Goal: Task Accomplishment & Management: Manage account settings

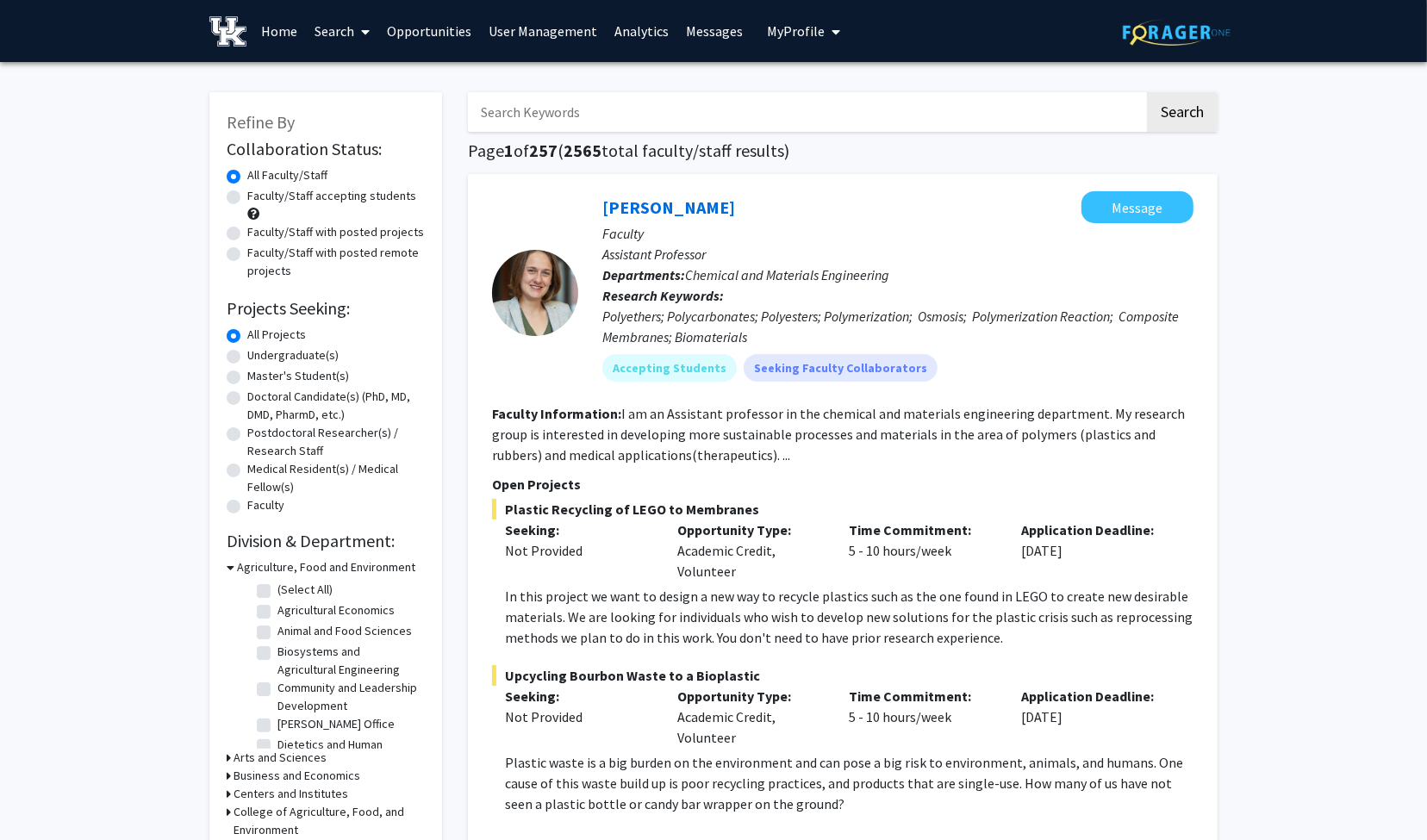
click at [666, 109] on input "Search Keywords" at bounding box center [806, 111] width 676 height 39
type input "[PERSON_NAME]"
click at [1147, 92] on button "Search" at bounding box center [1182, 111] width 70 height 39
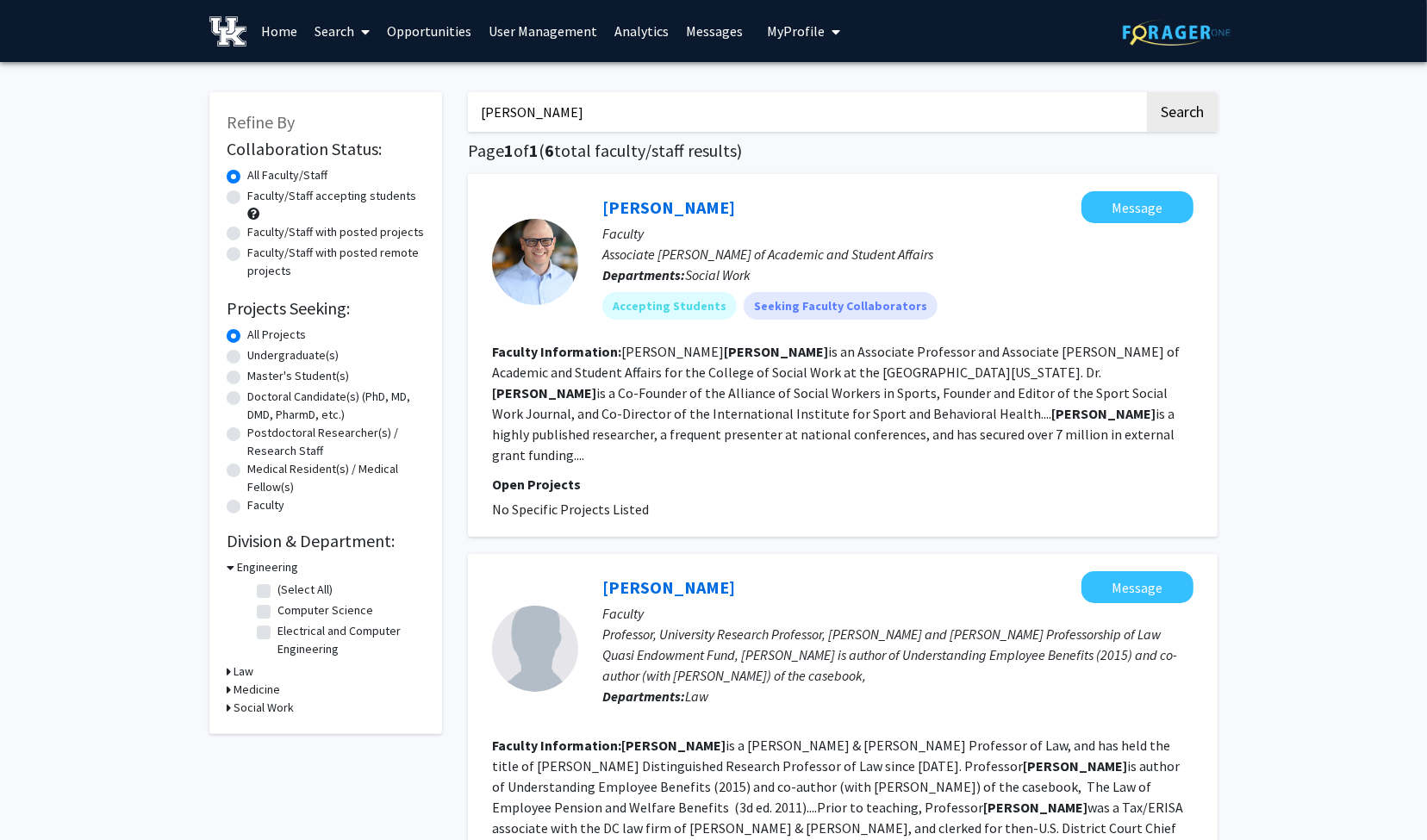
drag, startPoint x: 1152, startPoint y: 30, endPoint x: 1143, endPoint y: 27, distance: 9.5
click at [1149, 28] on img at bounding box center [1176, 32] width 108 height 27
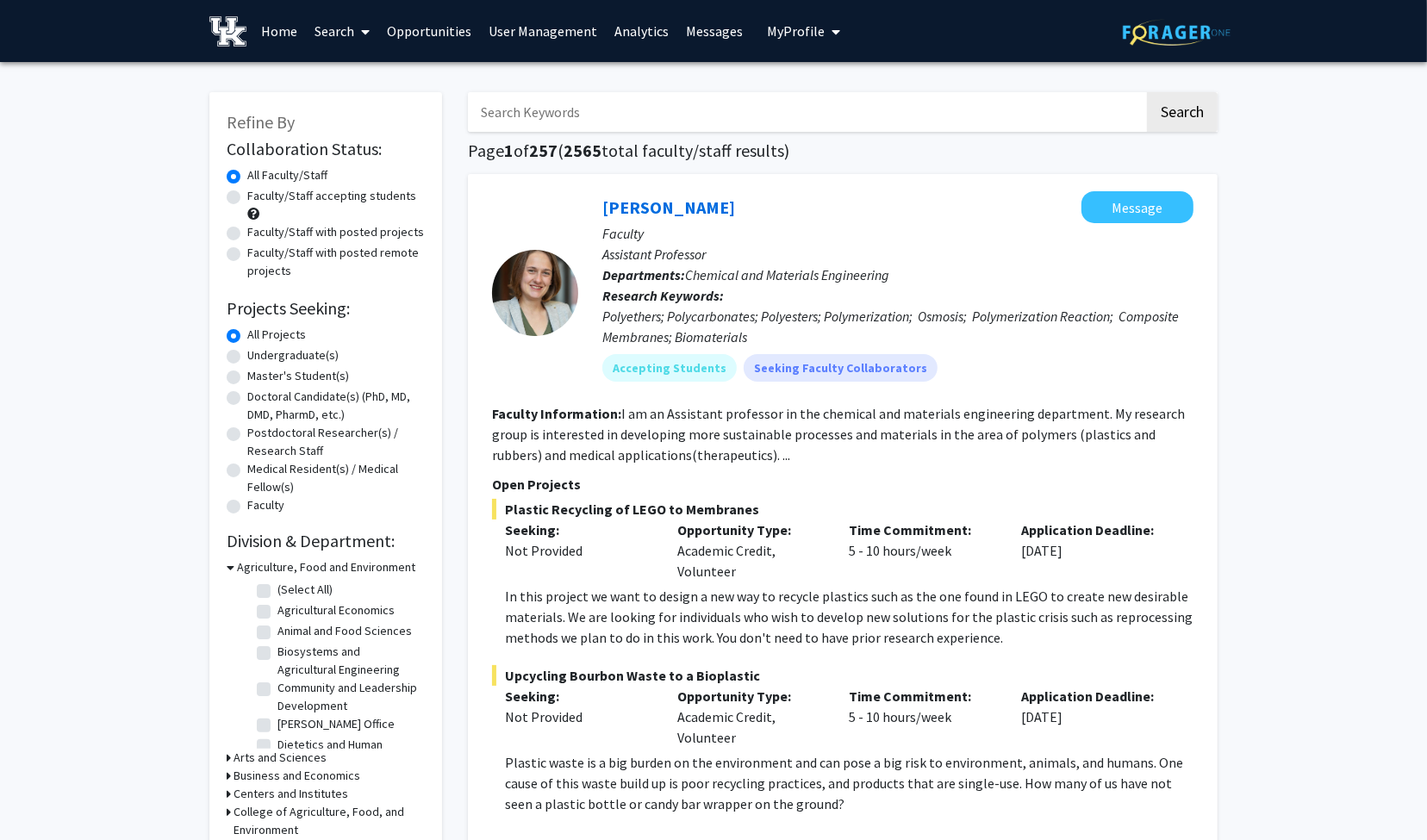
click at [583, 101] on input "Search Keywords" at bounding box center [806, 111] width 676 height 39
type input "s"
type input "[PERSON_NAME]"
click at [1147, 92] on button "Search" at bounding box center [1182, 111] width 70 height 39
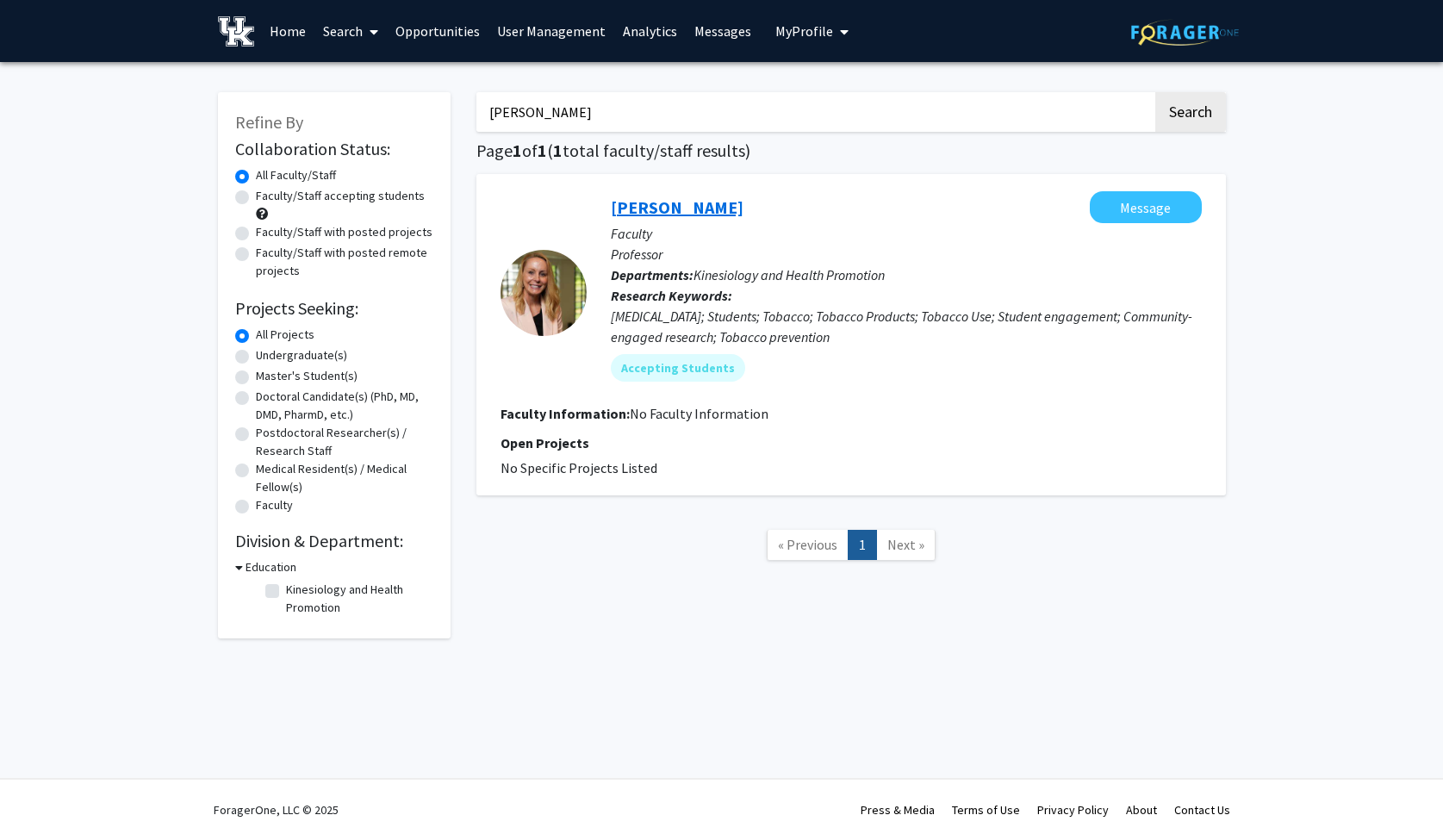
click at [644, 203] on link "[PERSON_NAME]" at bounding box center [677, 207] width 133 height 22
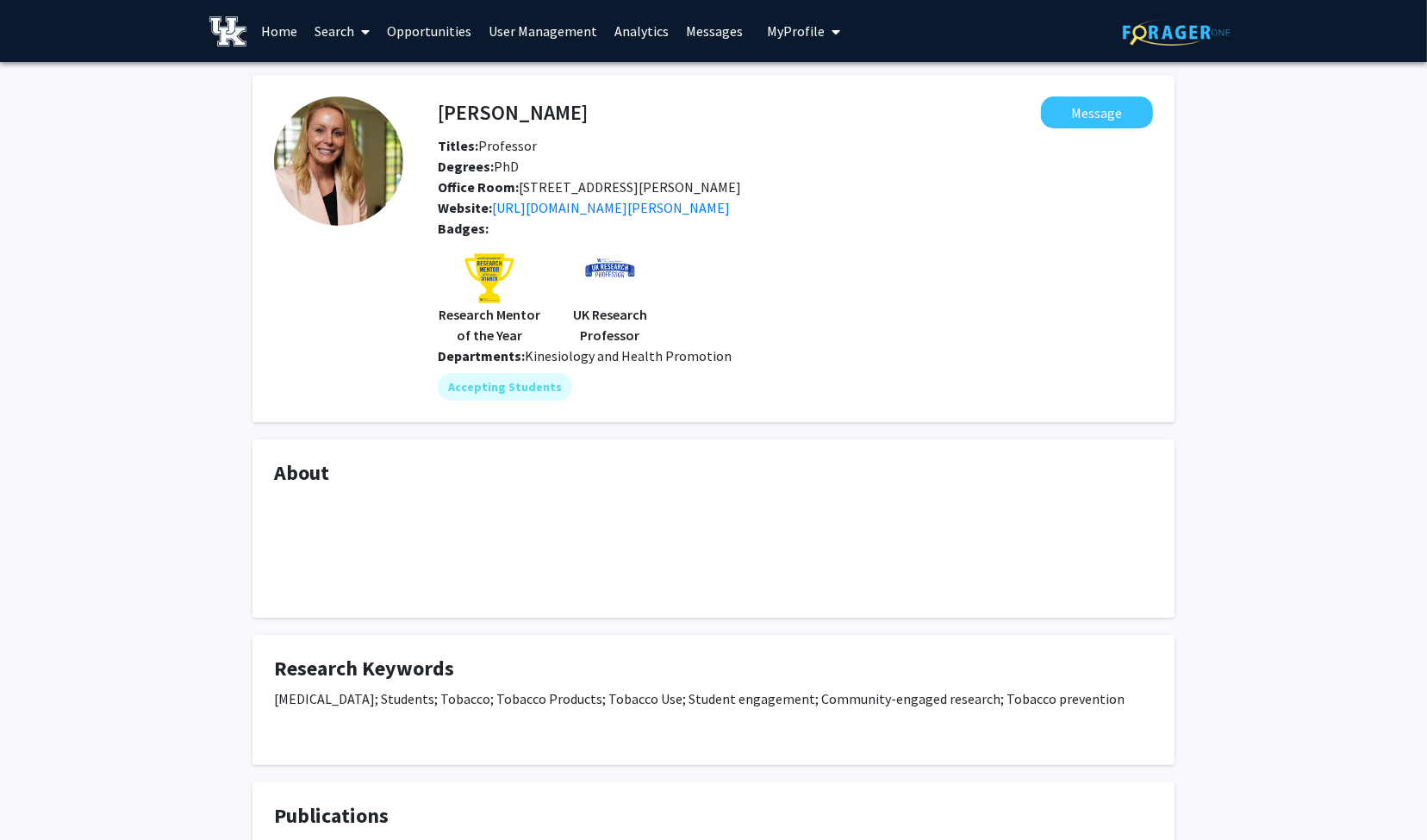
click at [500, 23] on link "User Management" at bounding box center [543, 31] width 126 height 60
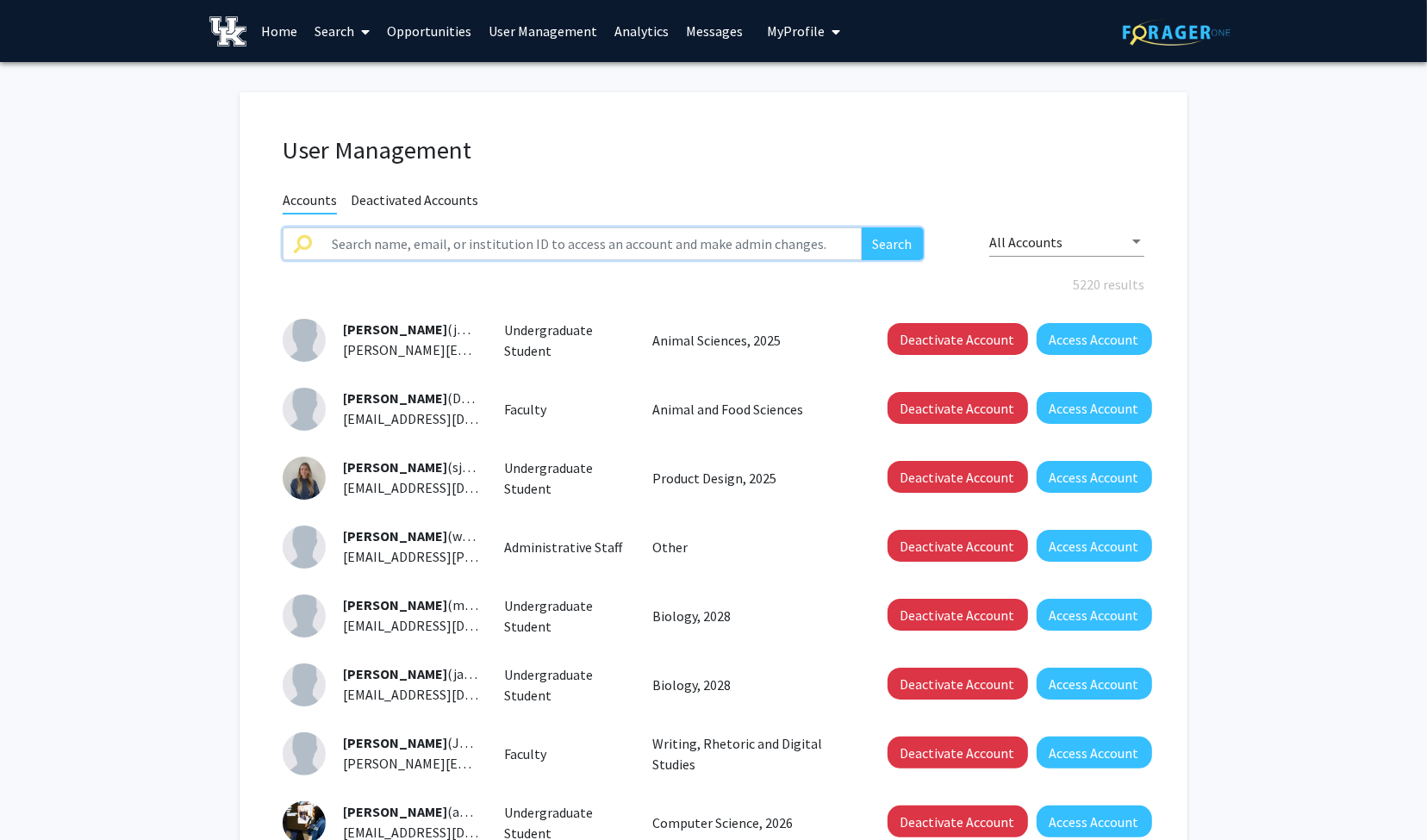
click at [494, 235] on input "text" at bounding box center [591, 243] width 541 height 33
type input "[PERSON_NAME]"
click at [862, 228] on button "Search" at bounding box center [893, 243] width 62 height 33
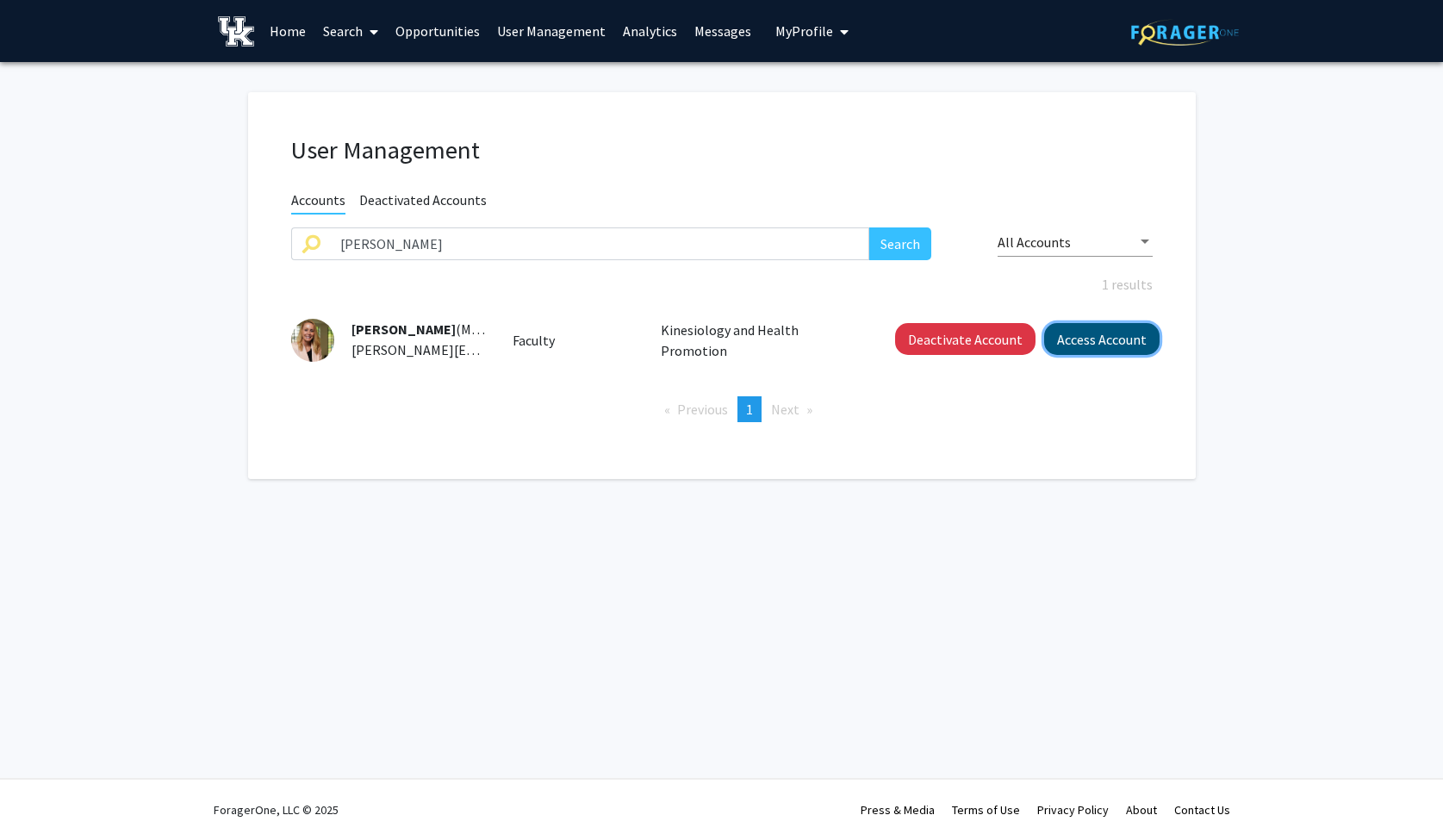
click at [1066, 332] on button "Access Account" at bounding box center [1101, 339] width 115 height 32
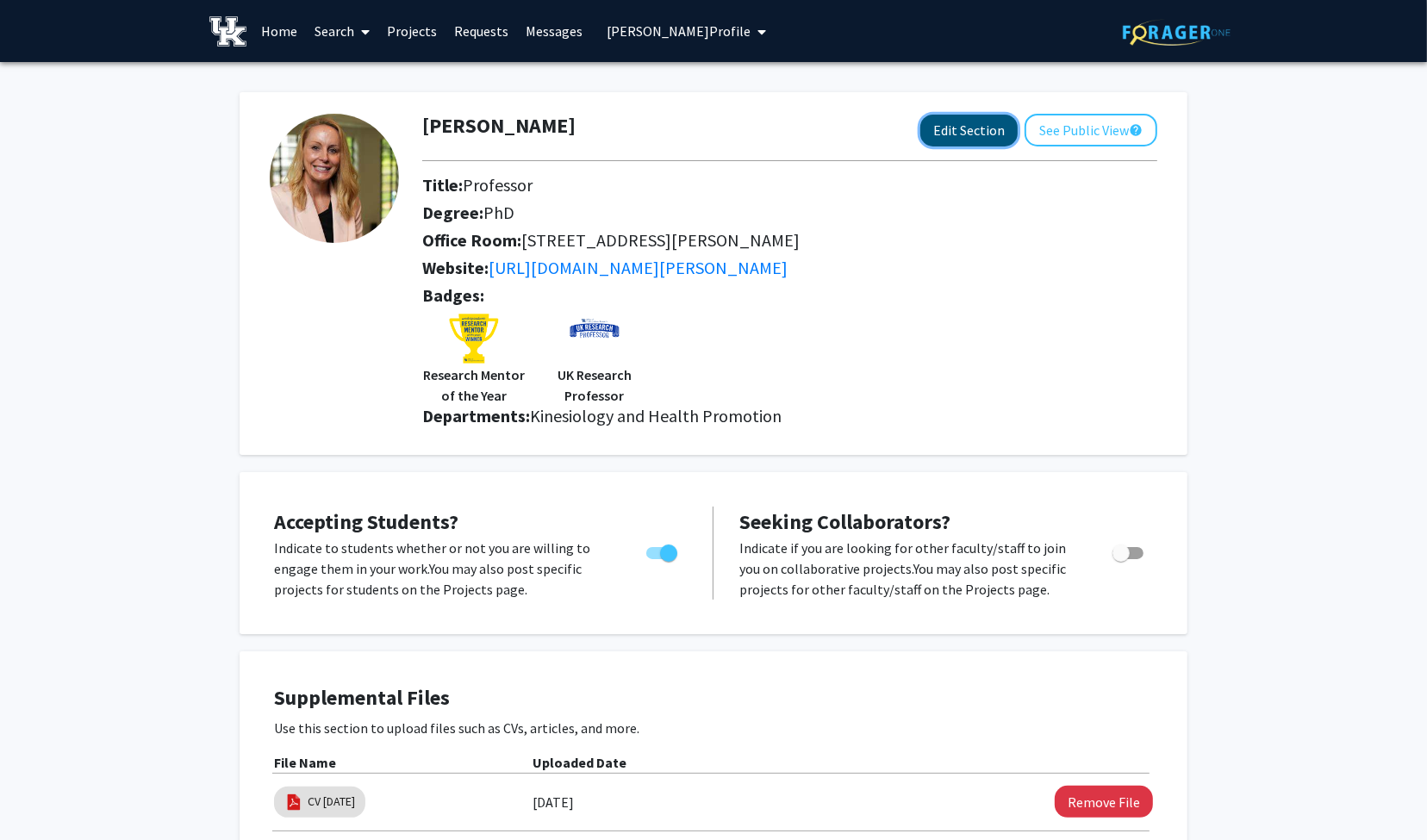
click at [963, 123] on button "Edit Section" at bounding box center [969, 130] width 97 height 32
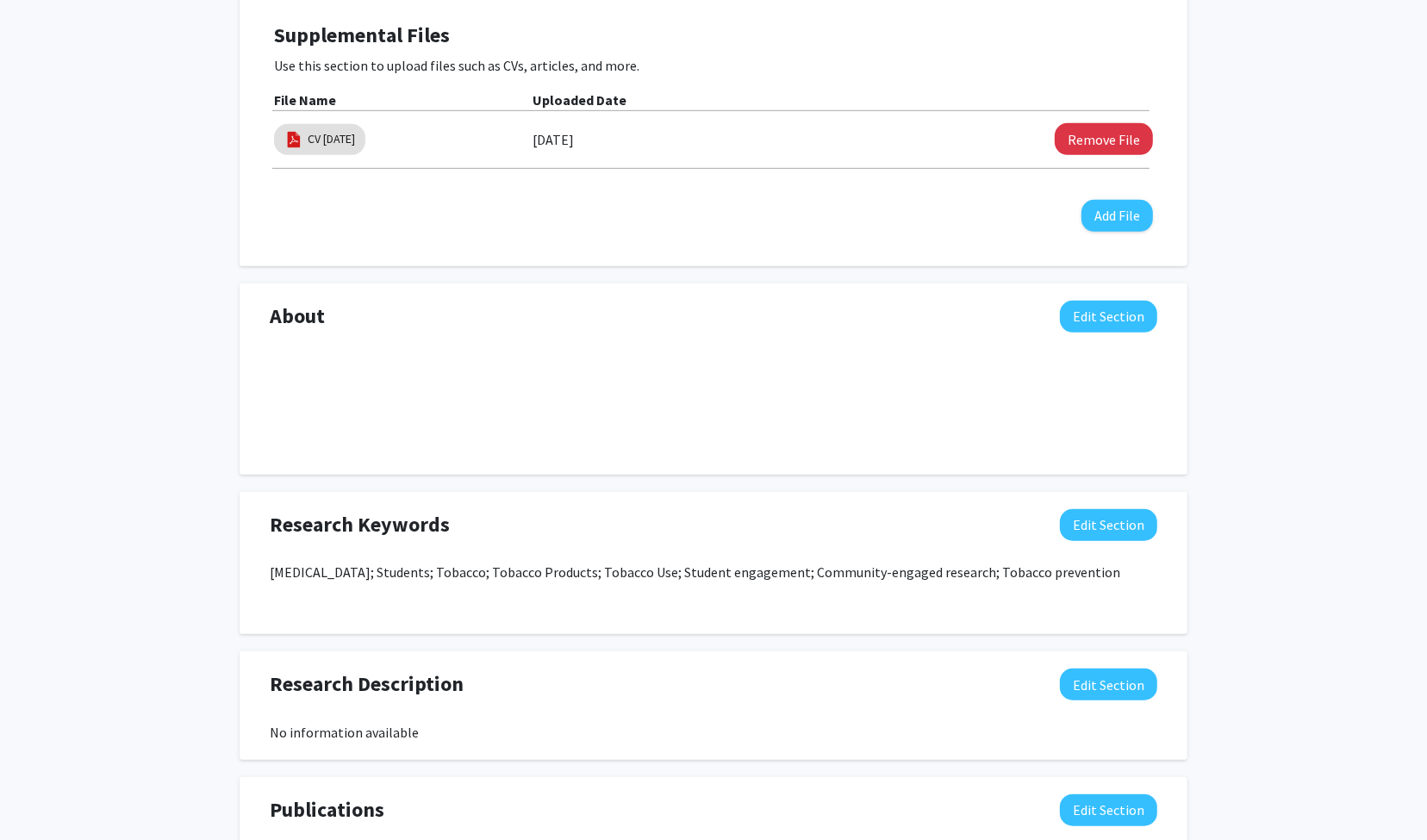
scroll to position [862, 0]
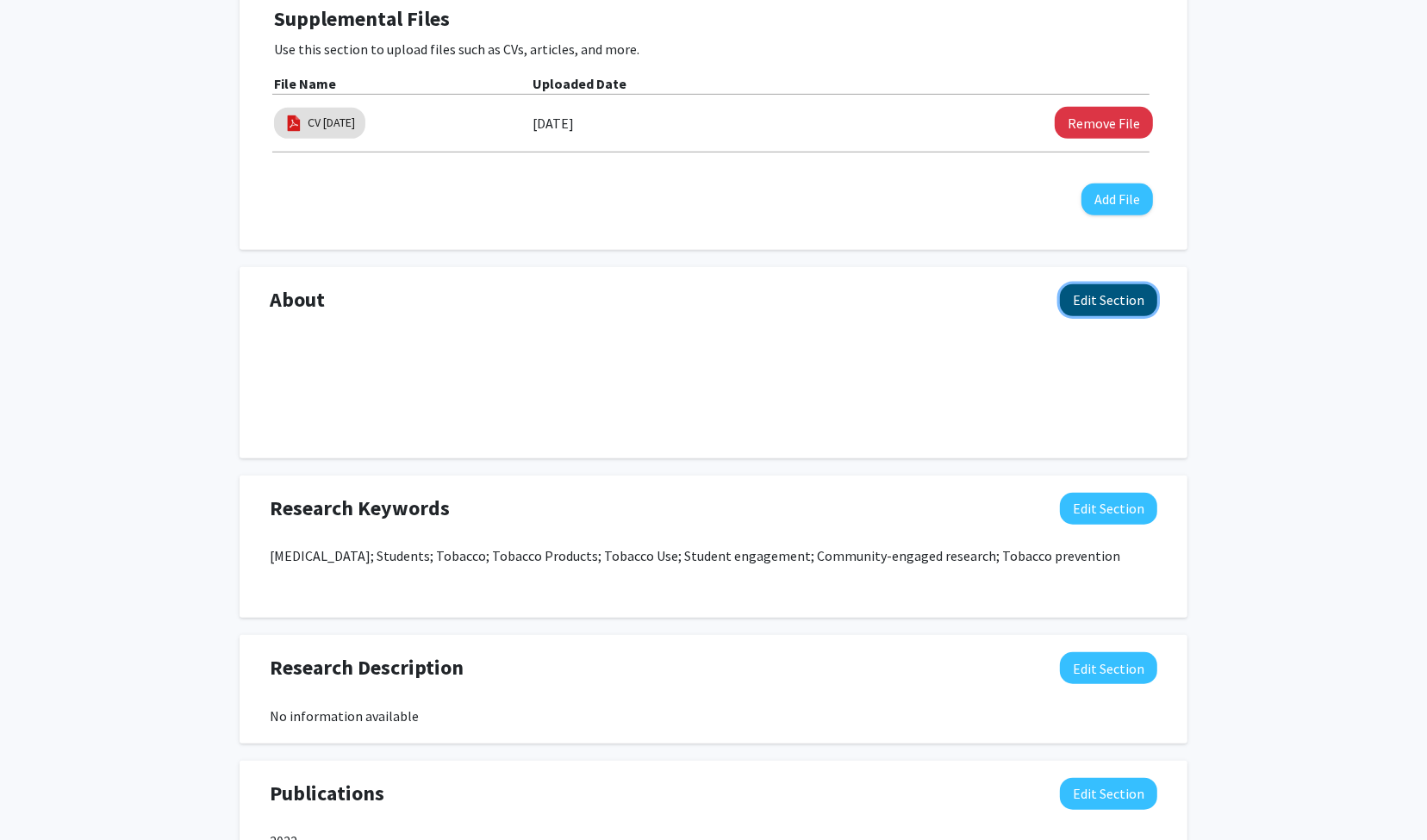
click at [1131, 302] on button "Edit Section" at bounding box center [1108, 301] width 97 height 32
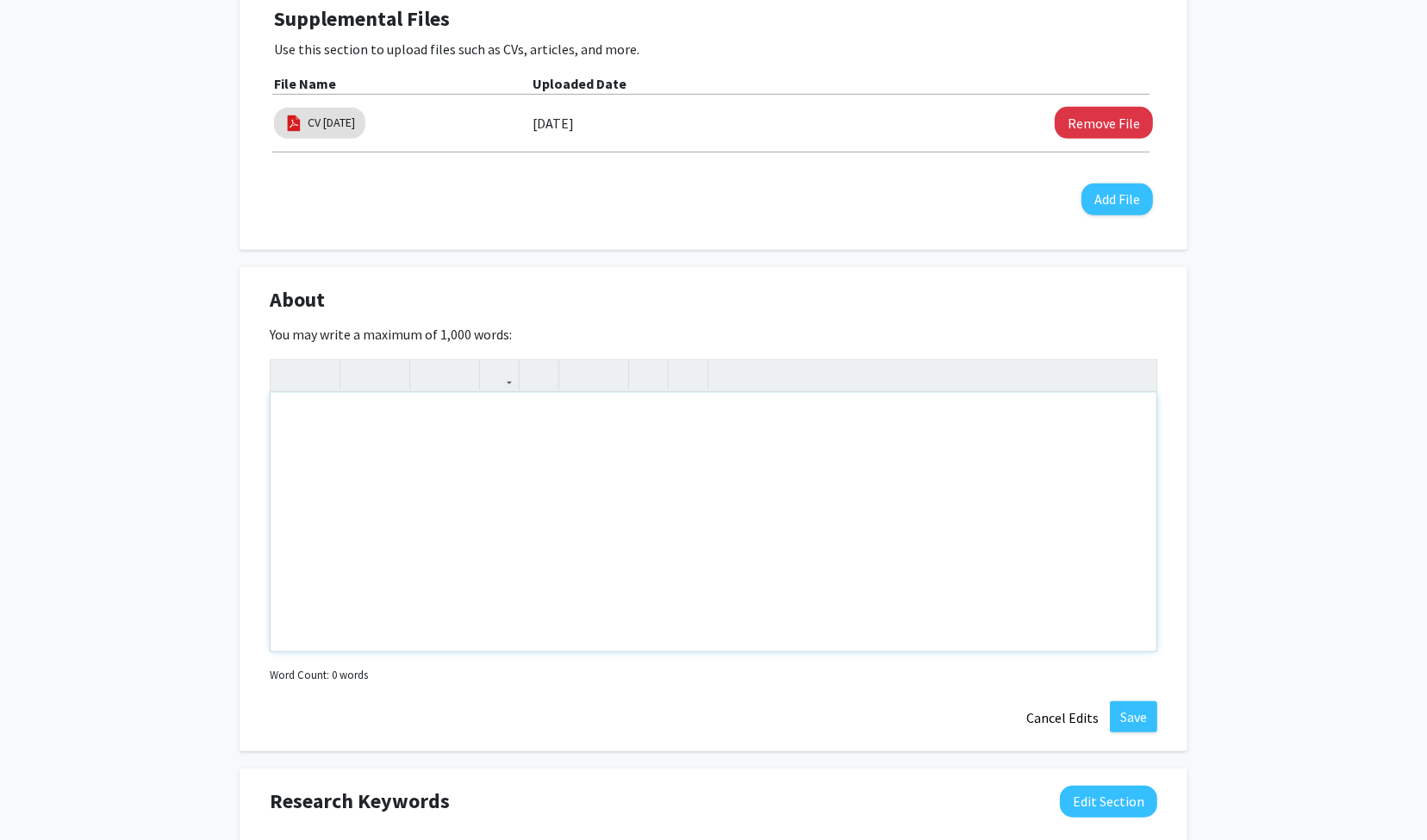
click at [403, 424] on div "Note to users with screen readers: Please deactivate our accessibility plugin f…" at bounding box center [714, 522] width 886 height 258
paste div "Note to users with screen readers: Please deactivate our accessibility plugin f…"
type textarea "<p>As a University of [US_STATE] Research Professor, [PERSON_NAME] has extensiv…"
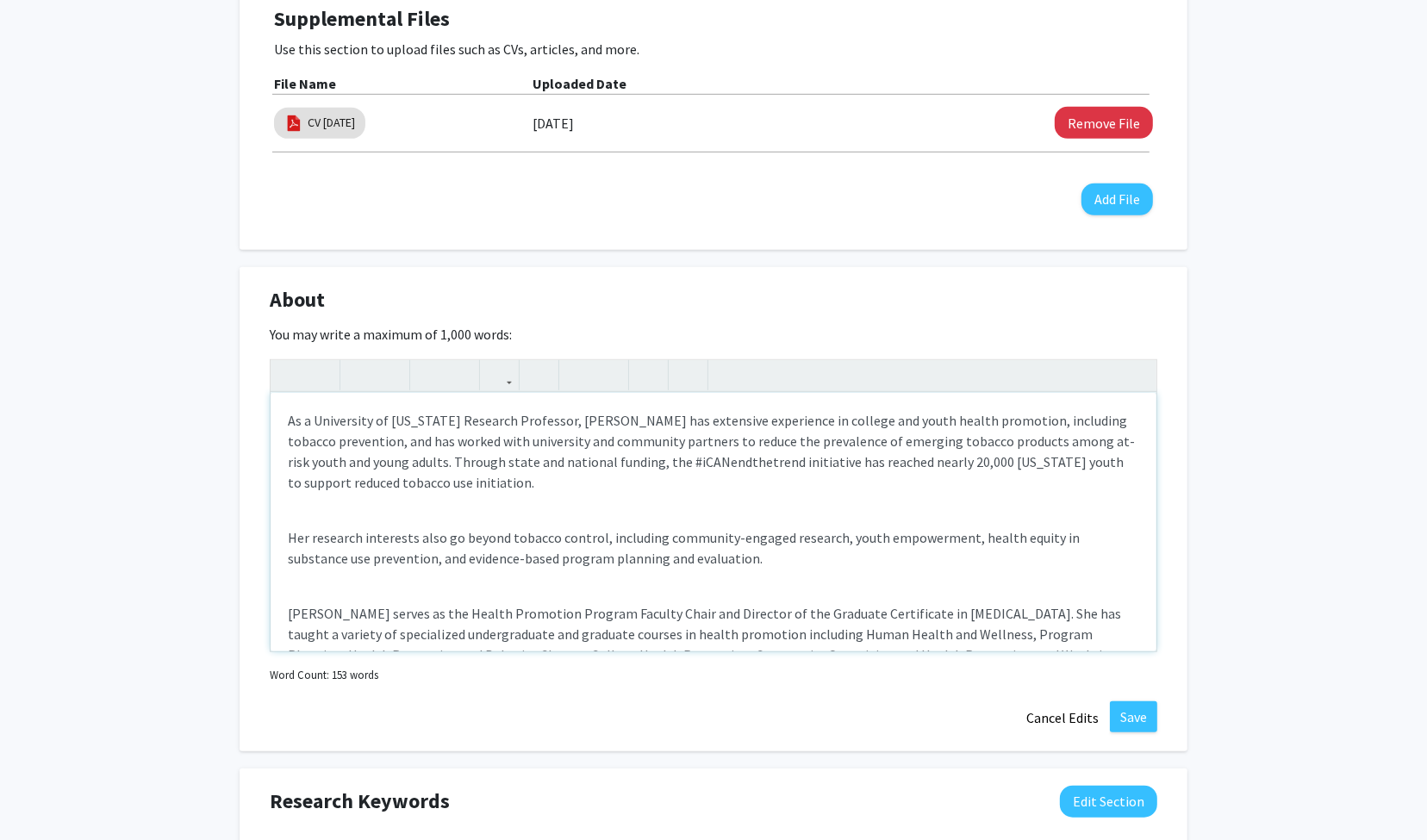
click at [375, 483] on p "As a University of [US_STATE] Research Professor, [PERSON_NAME] has extensive e…" at bounding box center [713, 451] width 852 height 82
click at [375, 495] on div "As a University of [US_STATE] Research Professor, [PERSON_NAME] has extensive e…" at bounding box center [714, 522] width 886 height 258
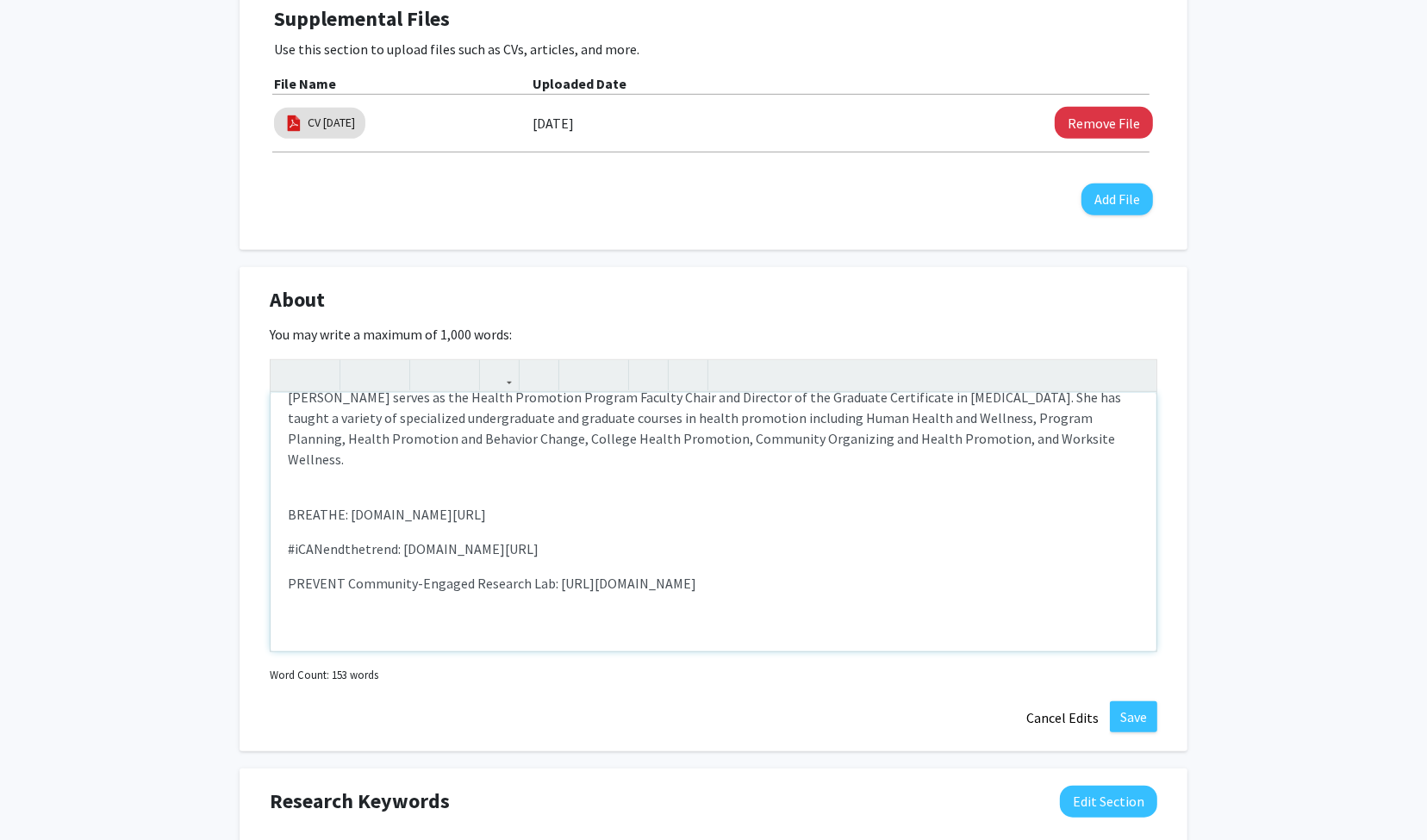
scroll to position [189, 0]
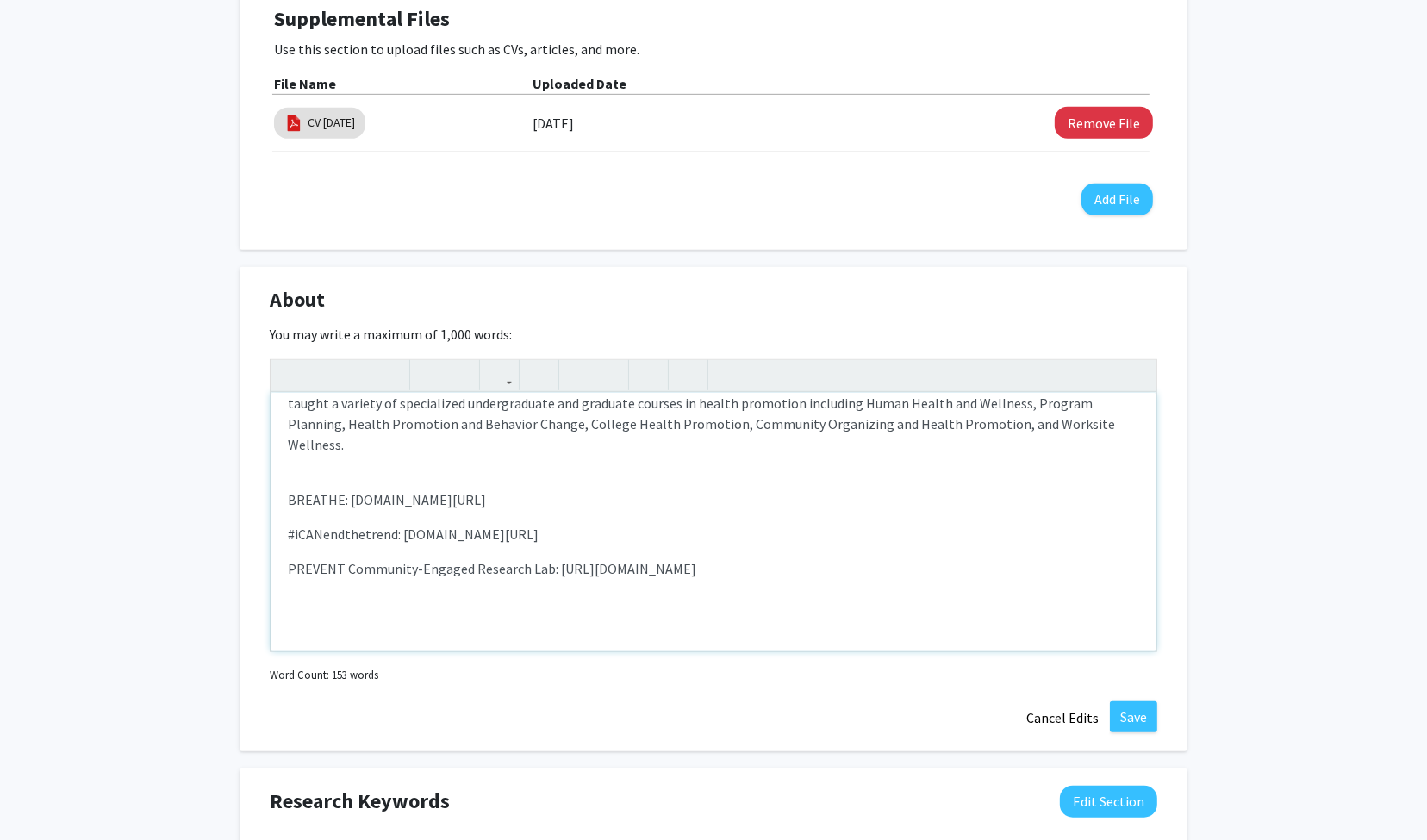
click at [320, 461] on div "As a University of [US_STATE] Research Professor, [PERSON_NAME] has extensive e…" at bounding box center [714, 522] width 886 height 258
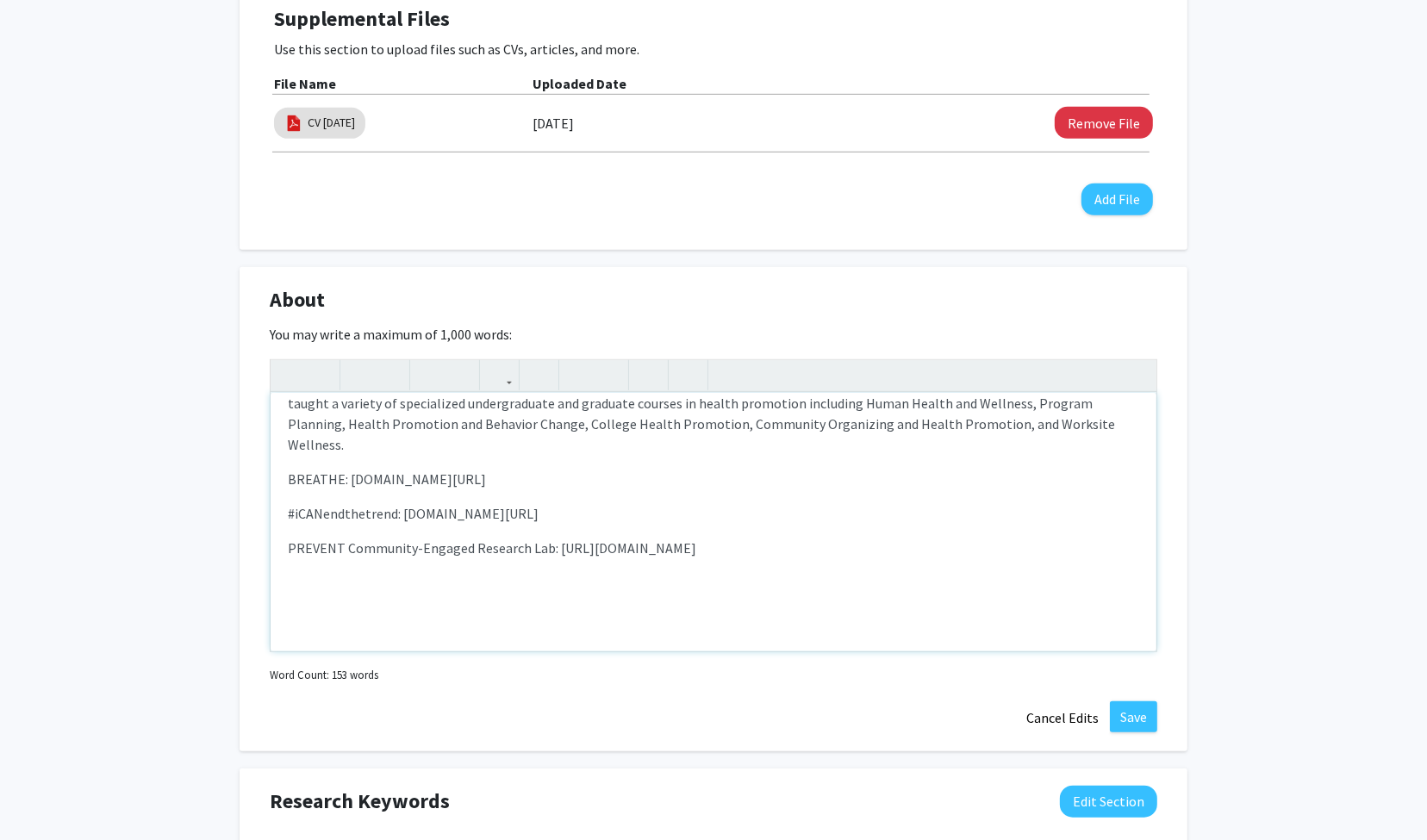
scroll to position [169, 0]
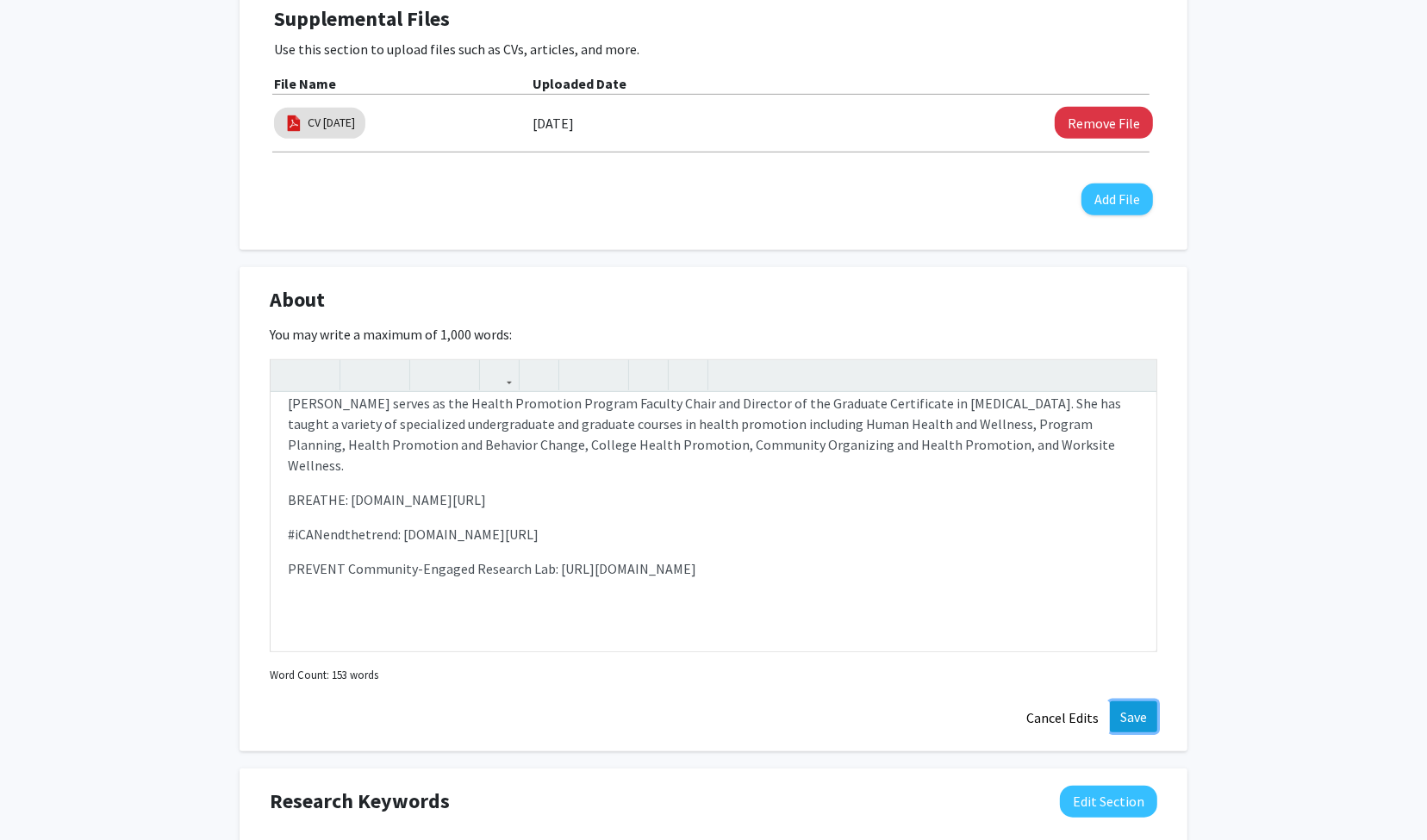
click at [1126, 709] on button "Save" at bounding box center [1134, 716] width 48 height 31
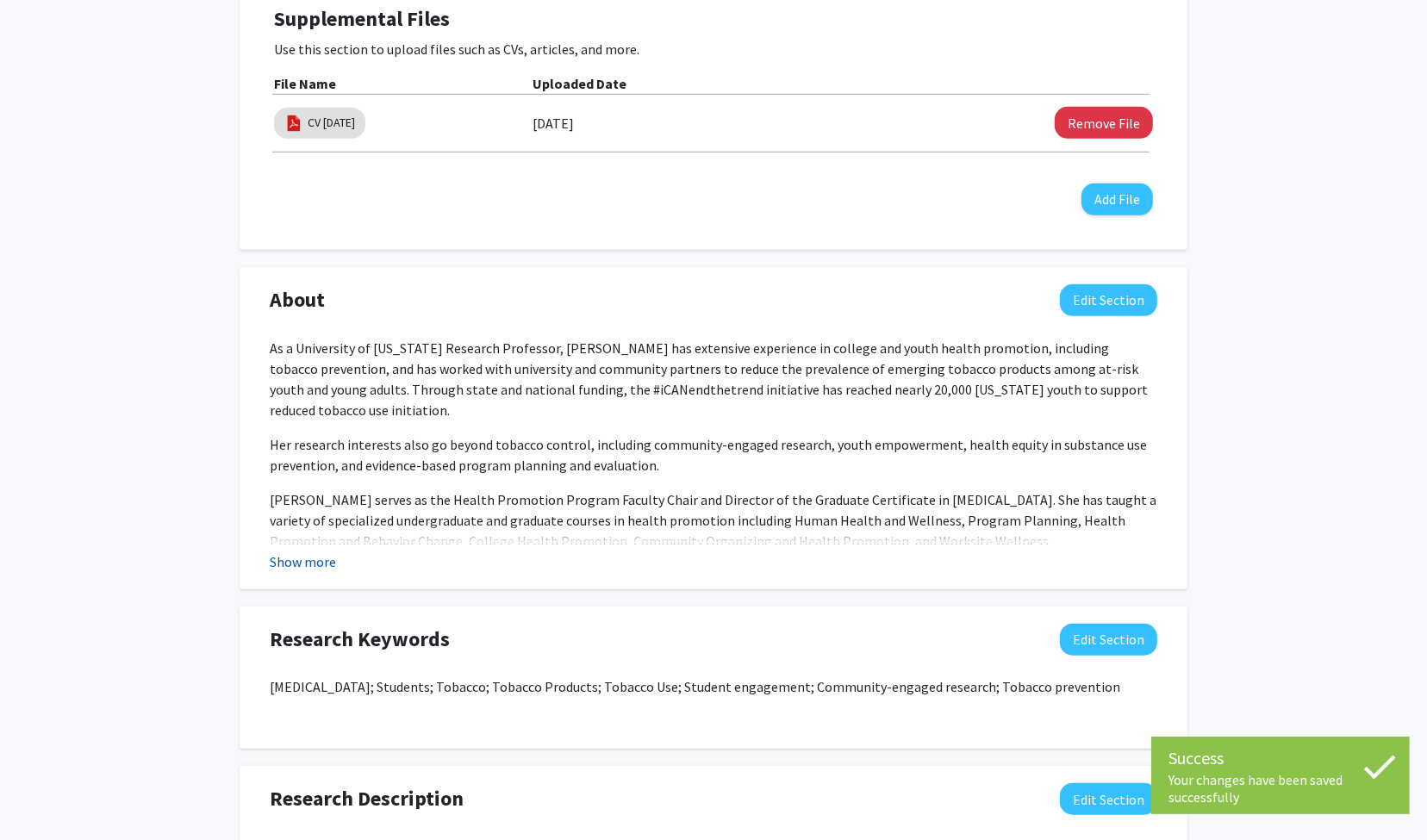
click at [290, 564] on button "Show more" at bounding box center [303, 562] width 67 height 21
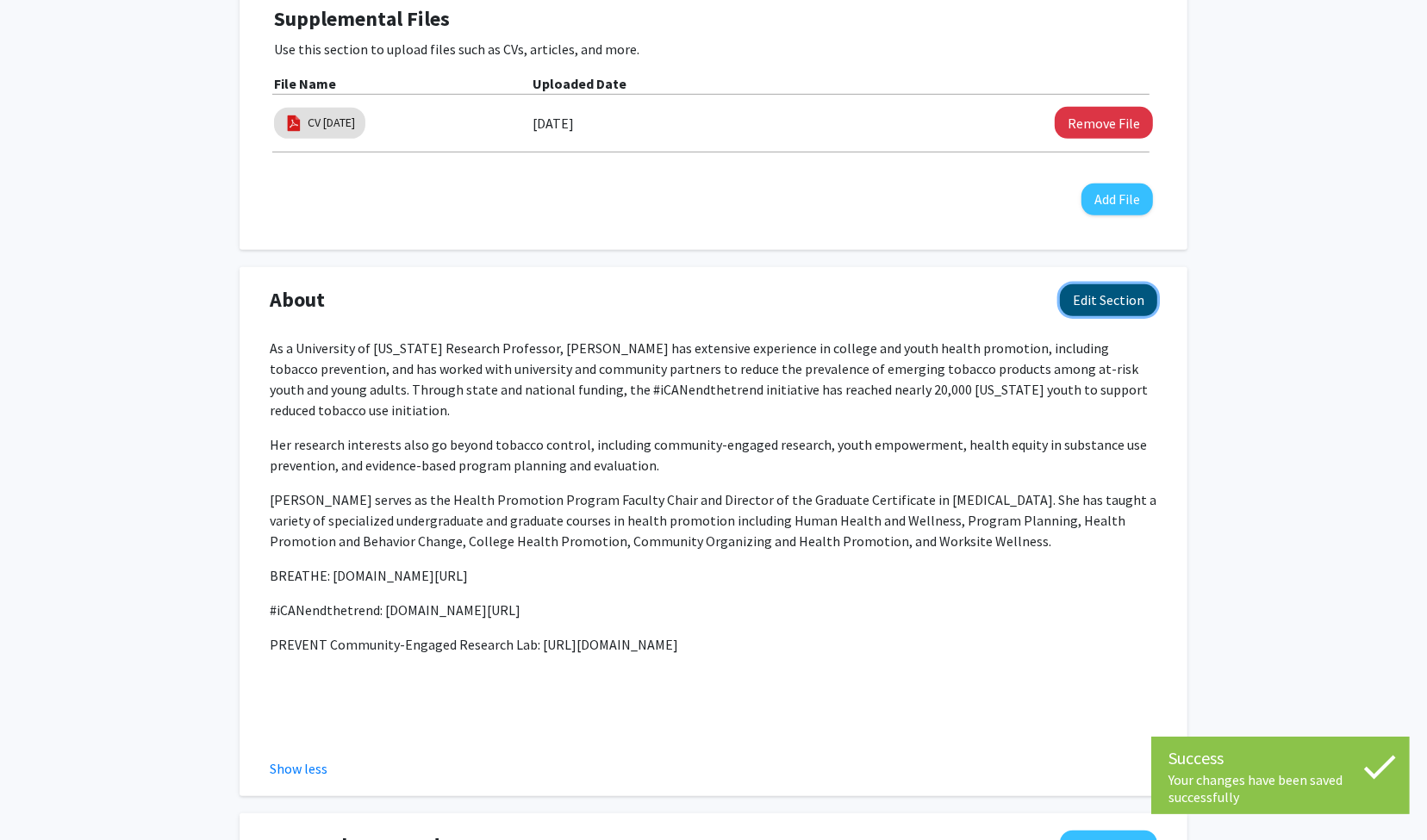
click at [1076, 302] on button "Edit Section" at bounding box center [1108, 301] width 97 height 32
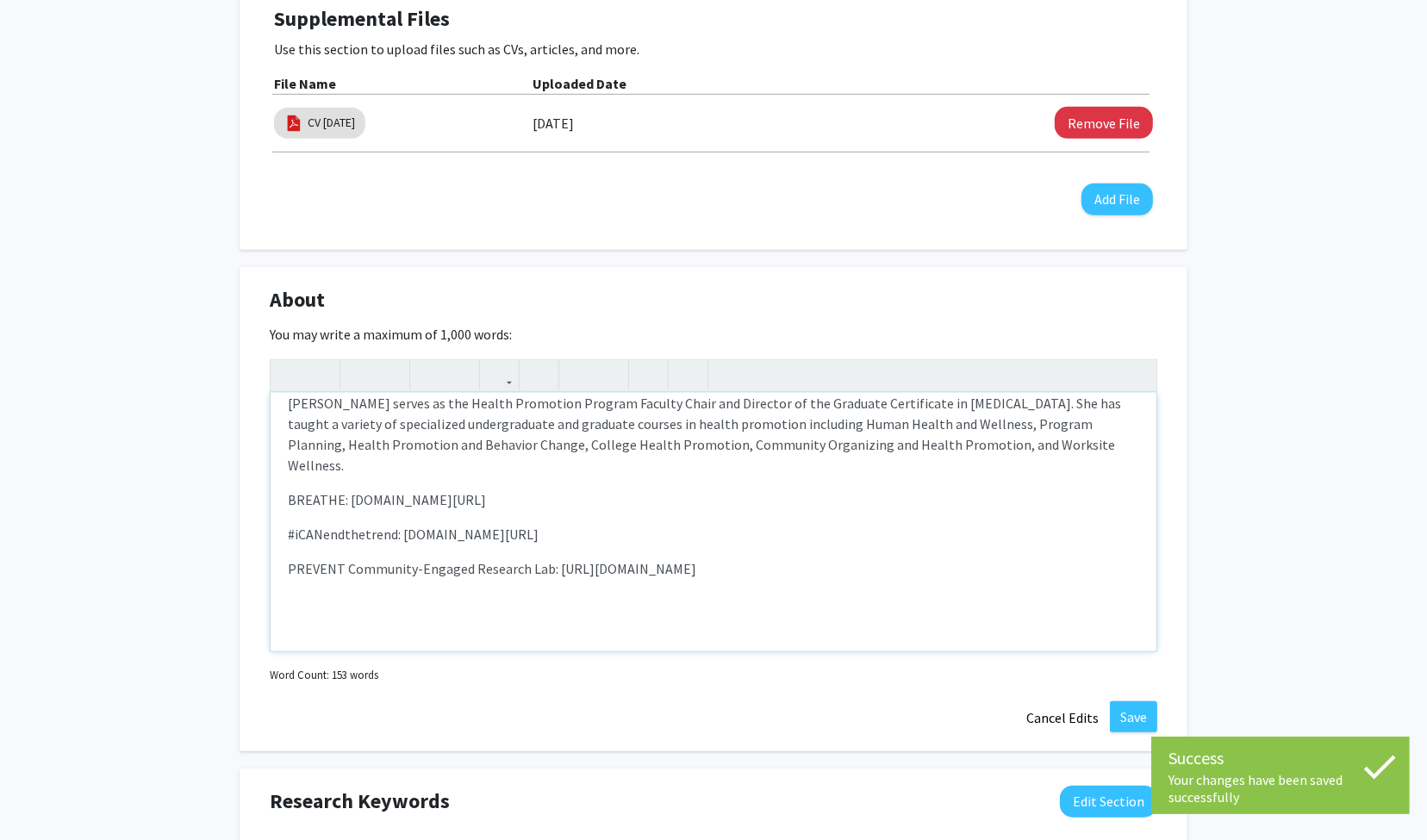
click at [478, 489] on p "BREATHE: [DOMAIN_NAME][URL]" at bounding box center [713, 499] width 852 height 21
type textarea "<p>As a University of [US_STATE] Research Professor, [PERSON_NAME] has extensiv…"
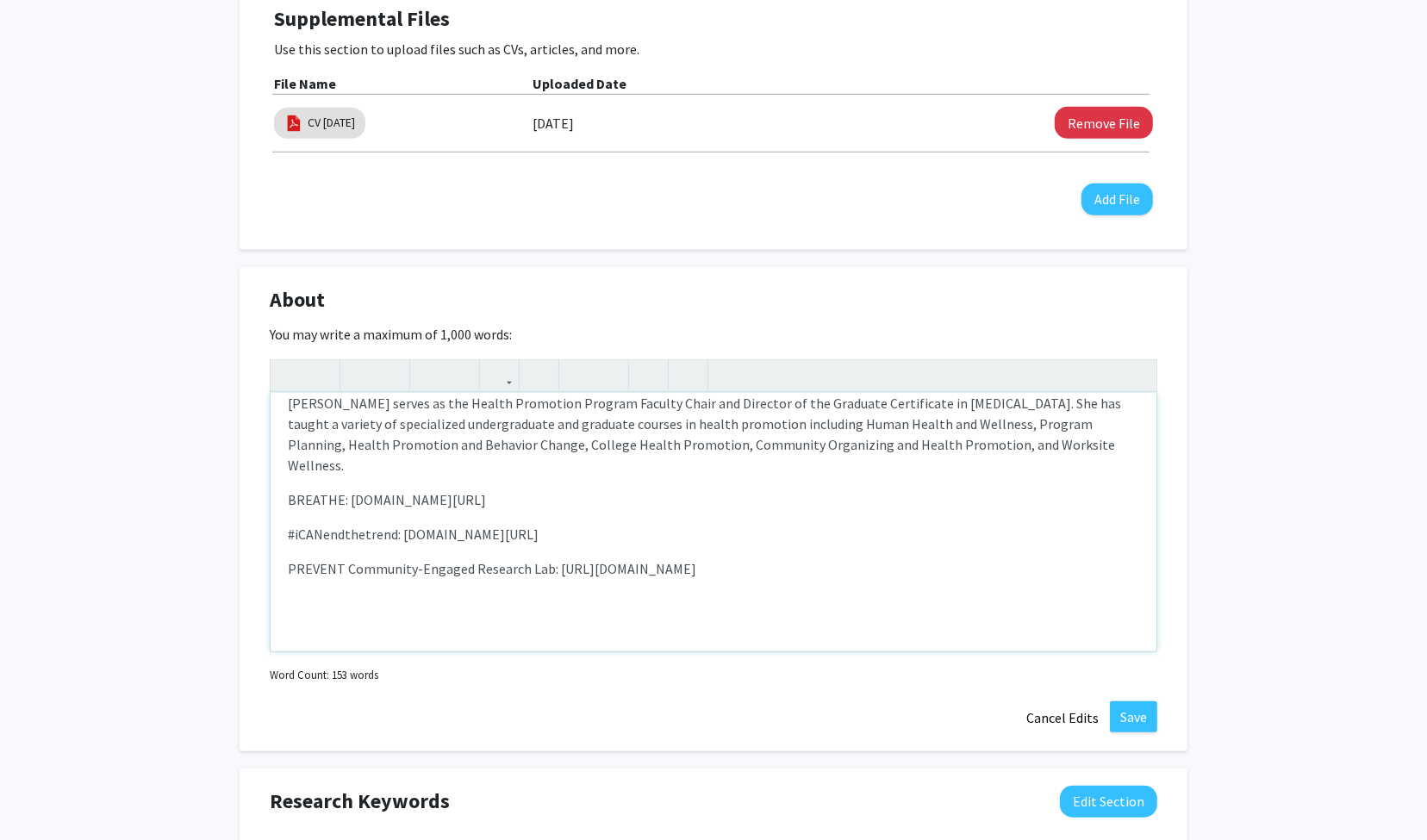
drag, startPoint x: 349, startPoint y: 480, endPoint x: 483, endPoint y: 475, distance: 134.1
click at [483, 489] on p "BREATHE: [DOMAIN_NAME][URL]" at bounding box center [713, 499] width 852 height 21
click at [415, 489] on p "BREATHE: [DOMAIN_NAME][URL]" at bounding box center [713, 499] width 852 height 21
drag, startPoint x: 347, startPoint y: 477, endPoint x: 478, endPoint y: 477, distance: 131.0
click at [478, 489] on p "BREATHE: [DOMAIN_NAME][URL]" at bounding box center [713, 499] width 852 height 21
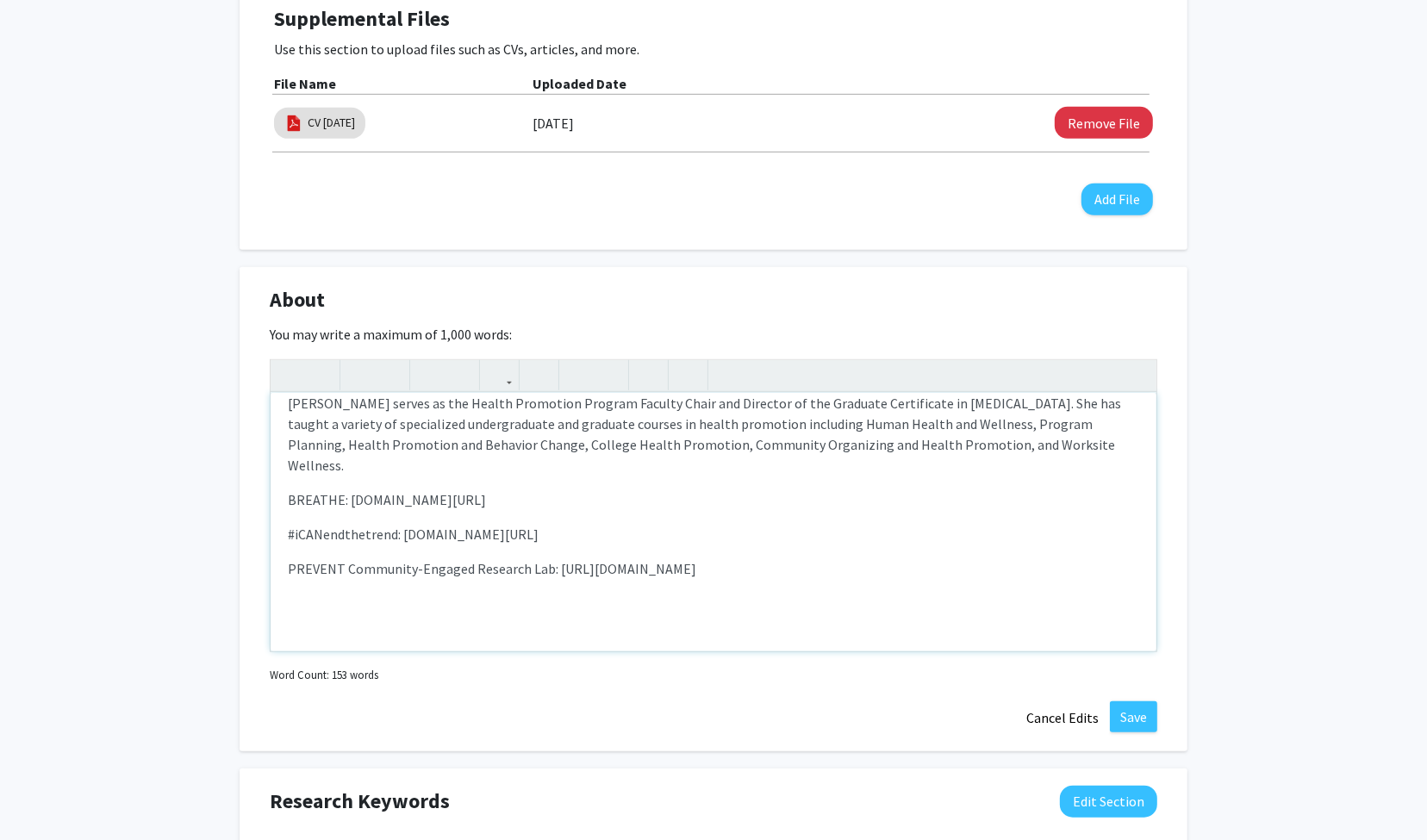
copy p "[DOMAIN_NAME][URL]"
click at [492, 361] on use "button" at bounding box center [492, 361] width 0 height 0
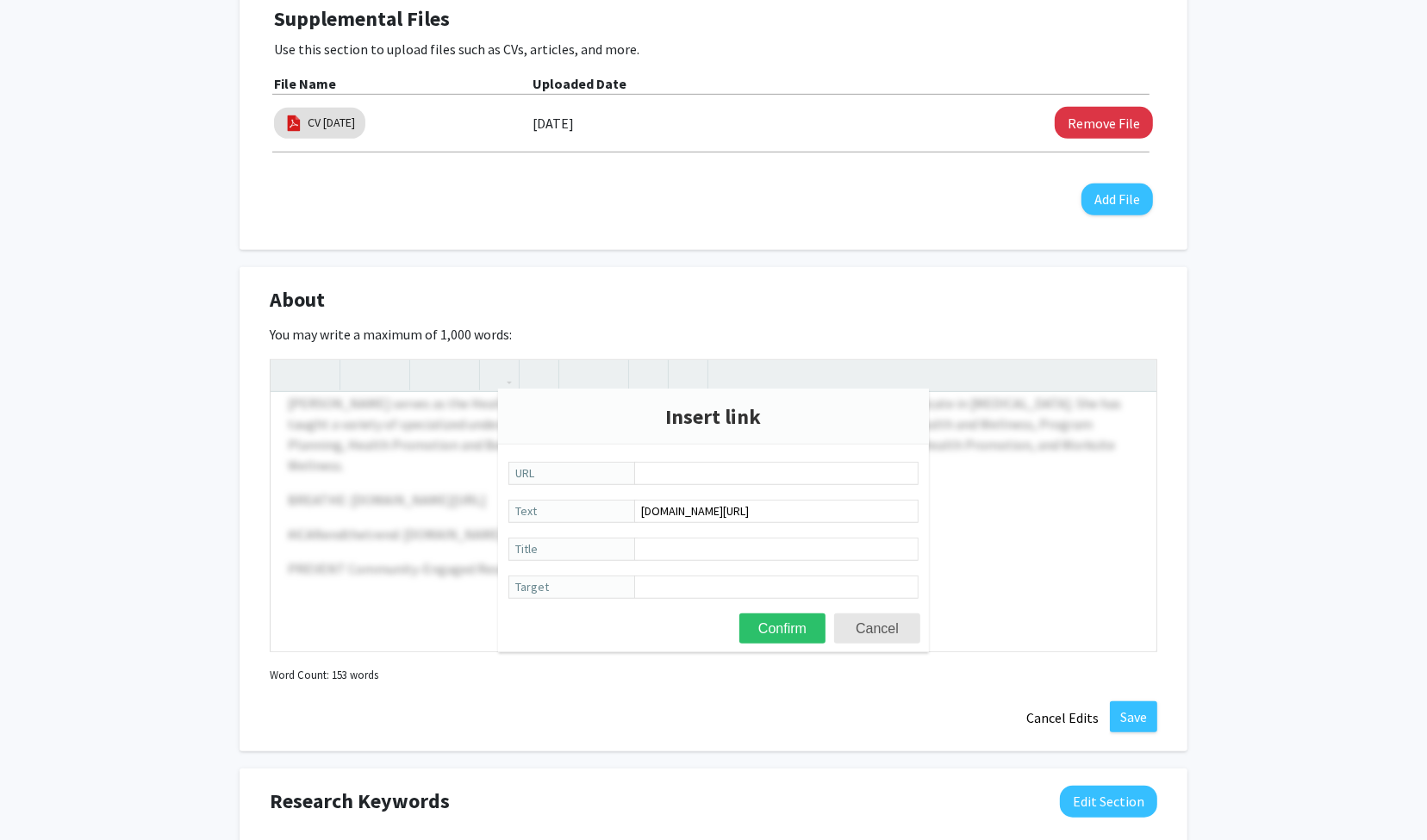
type input "[DOMAIN_NAME][URL]"
click at [784, 626] on button "Confirm" at bounding box center [782, 628] width 86 height 30
type textarea "<p>As a University of [US_STATE] Research Professor, [PERSON_NAME] has extensiv…"
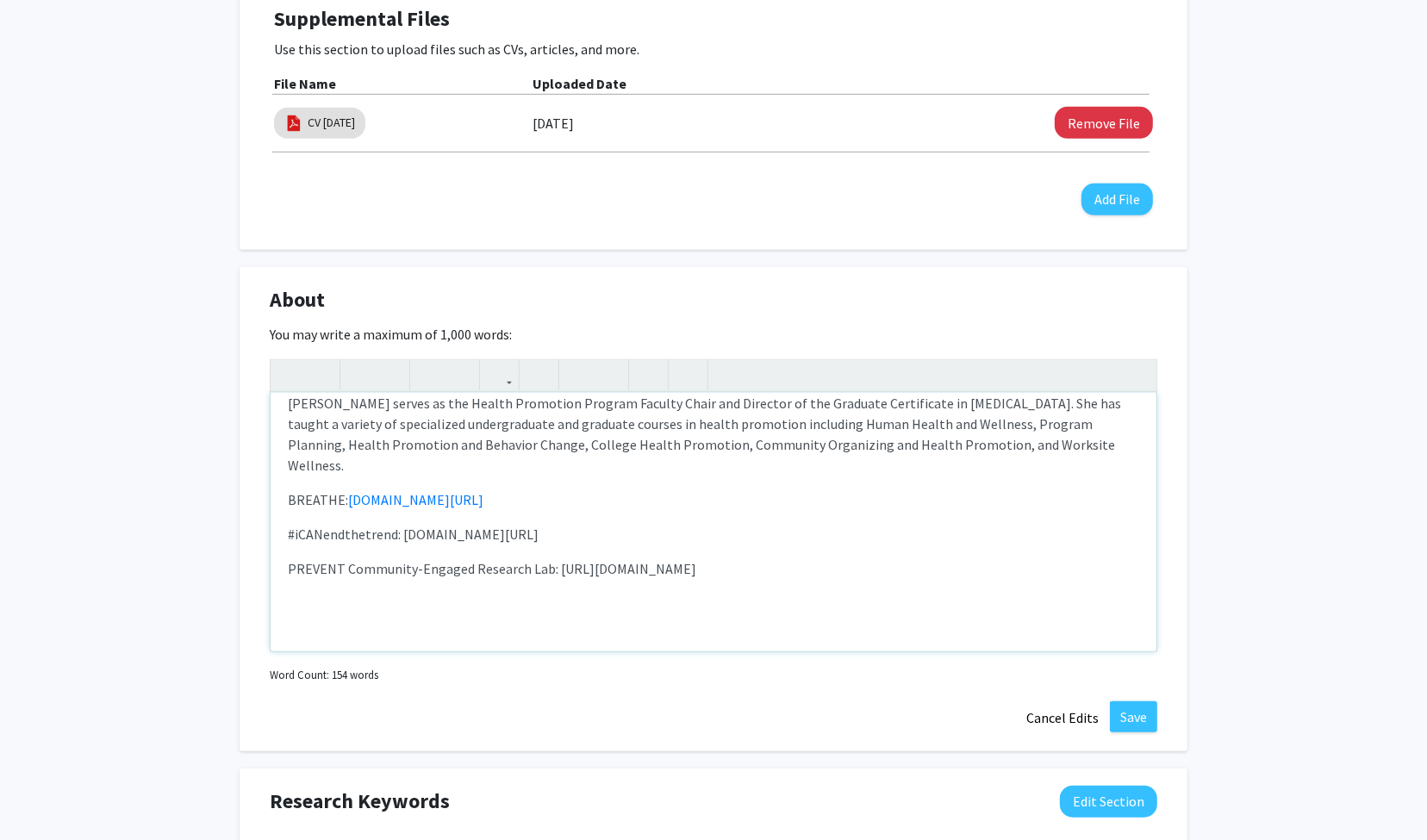
drag, startPoint x: 401, startPoint y: 512, endPoint x: 585, endPoint y: 505, distance: 184.1
click at [585, 523] on p "#iCANendthetrend: [DOMAIN_NAME][URL]" at bounding box center [713, 534] width 852 height 21
copy p "[DOMAIN_NAME][URL]"
click at [498, 373] on icon "button" at bounding box center [499, 375] width 15 height 28
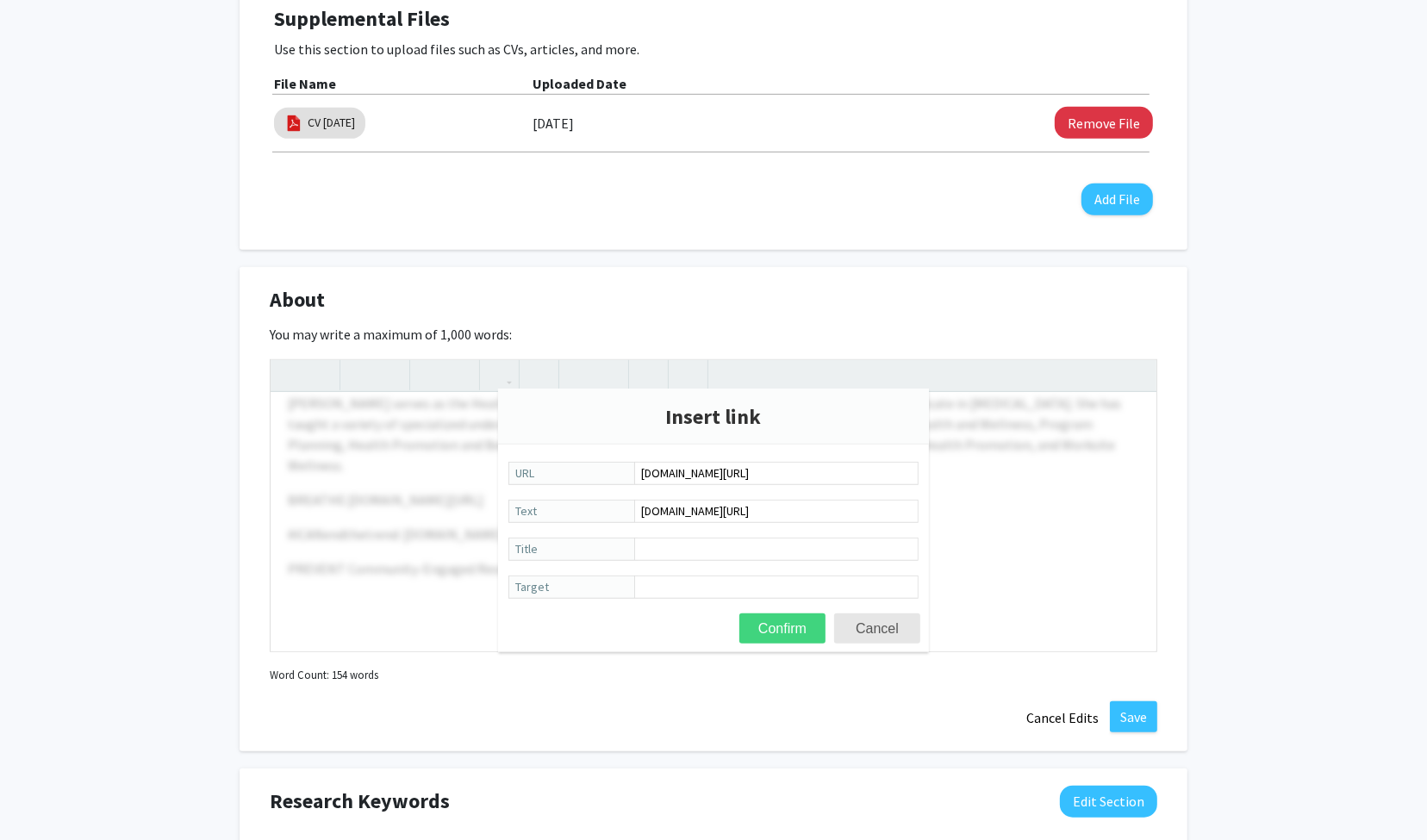
type input "[DOMAIN_NAME][URL]"
click at [780, 625] on button "Confirm" at bounding box center [782, 628] width 86 height 30
type textarea "<p>As a University of [US_STATE] Research Professor, [PERSON_NAME] has extensiv…"
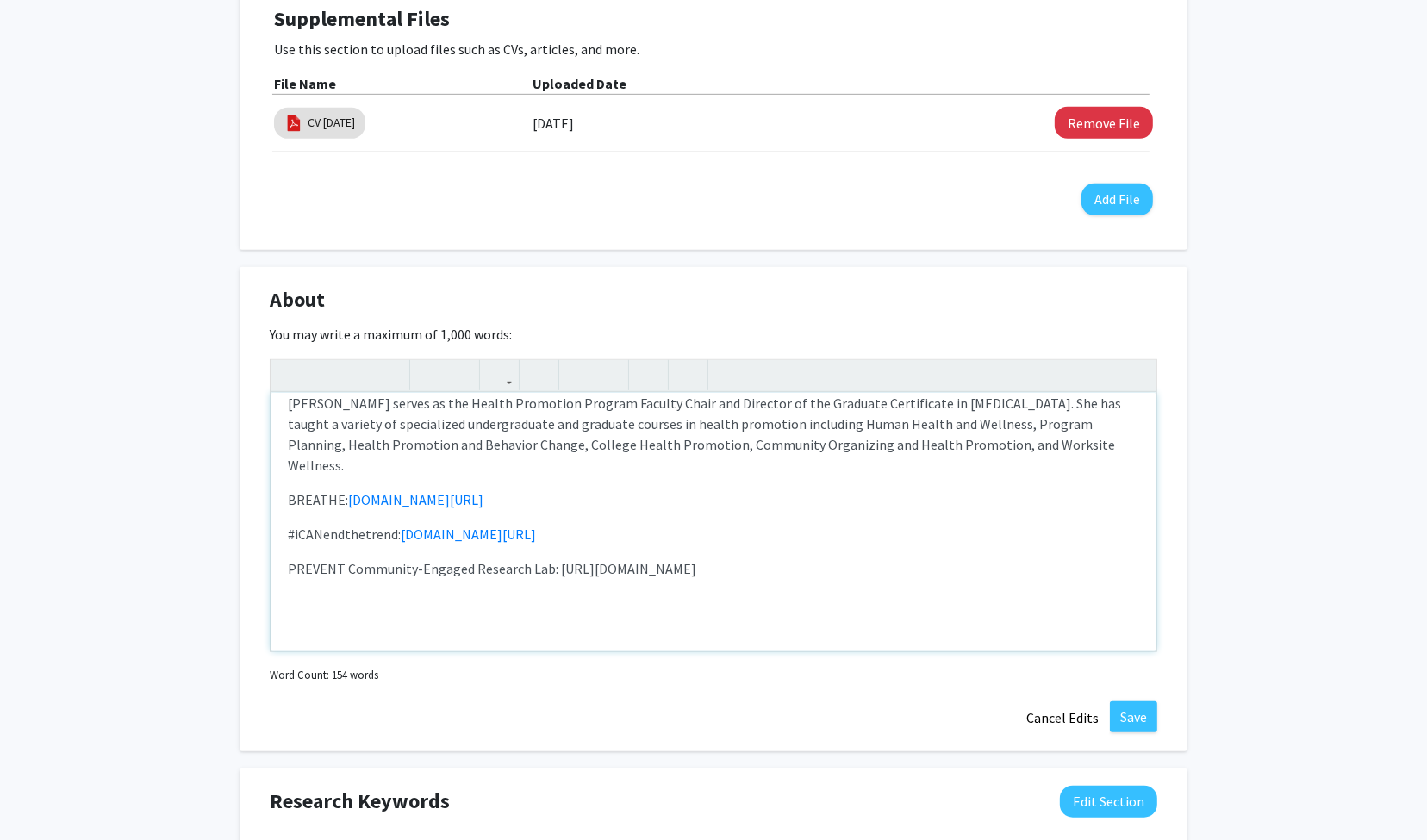
drag, startPoint x: 552, startPoint y: 548, endPoint x: 682, endPoint y: 549, distance: 130.0
click at [682, 558] on p "PREVENT Community-Engaged Research Lab: [URL][DOMAIN_NAME]" at bounding box center [713, 599] width 852 height 82
copy p "[URL][DOMAIN_NAME]"
click at [500, 377] on icon "button" at bounding box center [499, 375] width 15 height 28
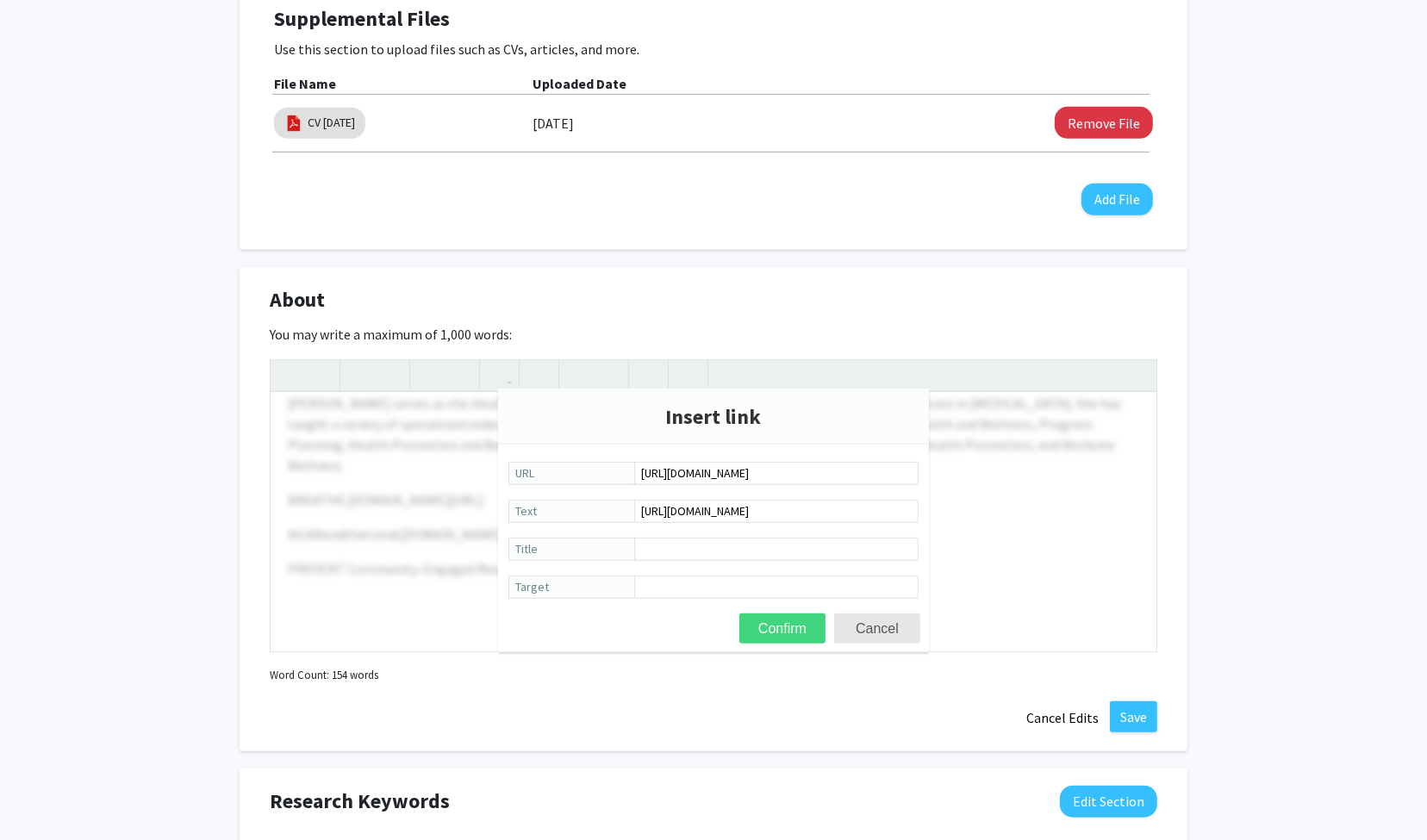
type input "[URL][DOMAIN_NAME]"
click at [781, 628] on button "Confirm" at bounding box center [782, 628] width 86 height 30
type textarea "<p>As a University of [US_STATE] Research Professor, [PERSON_NAME] has extensiv…"
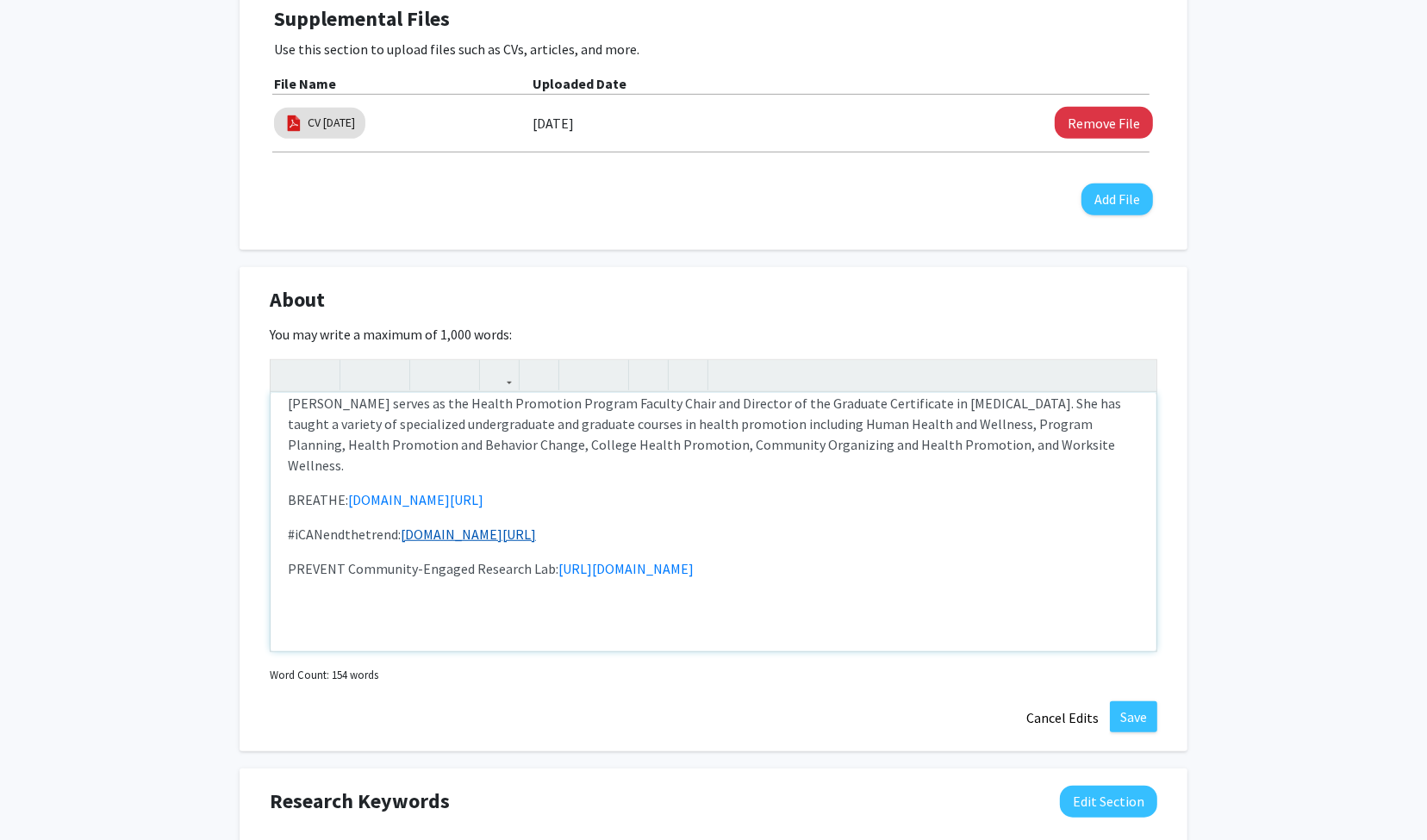
click at [476, 525] on link "[DOMAIN_NAME][URL]" at bounding box center [468, 534] width 135 height 17
drag, startPoint x: 563, startPoint y: 517, endPoint x: 403, endPoint y: 520, distance: 160.0
click at [403, 523] on p "#iCANendthetrend: [DOMAIN_NAME][URL]" at bounding box center [713, 534] width 852 height 21
copy link "[DOMAIN_NAME][URL]"
click at [496, 368] on icon "button" at bounding box center [499, 375] width 15 height 28
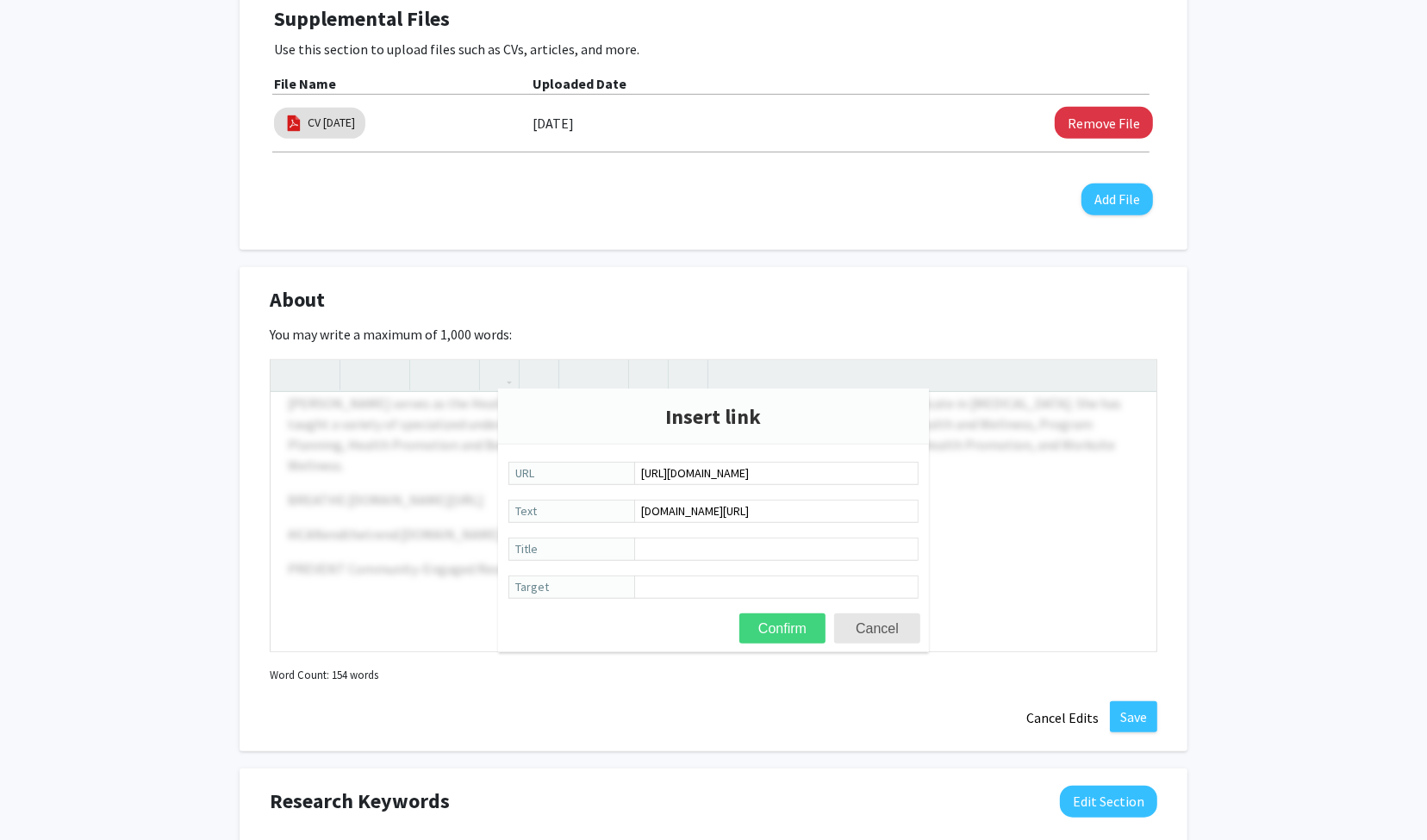
type input "[URL][DOMAIN_NAME]"
click at [782, 634] on button "Confirm" at bounding box center [782, 628] width 86 height 30
type textarea "<p>As a University of [US_STATE] Research Professor, [PERSON_NAME] has extensiv…"
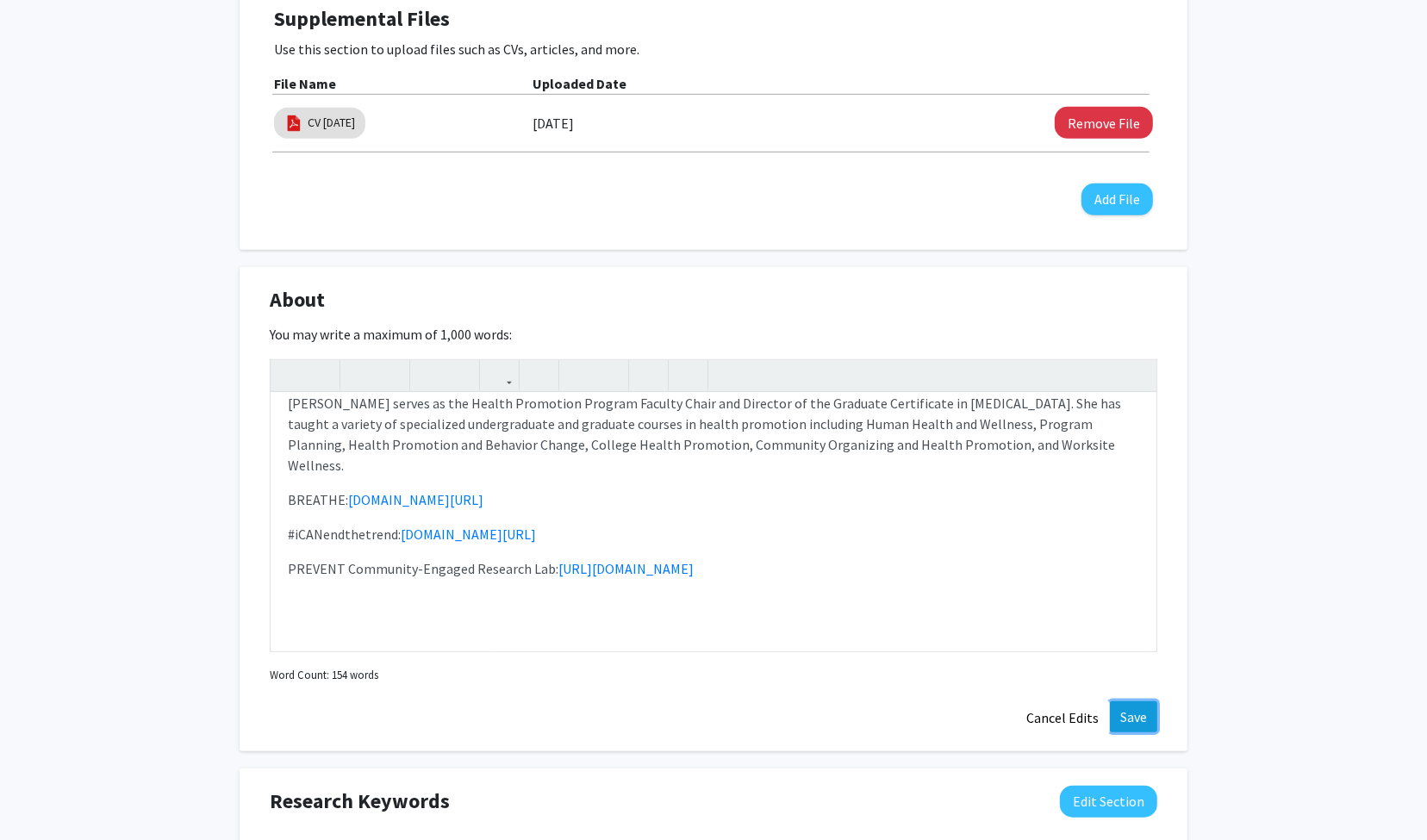
click at [1137, 713] on button "Save" at bounding box center [1134, 716] width 48 height 31
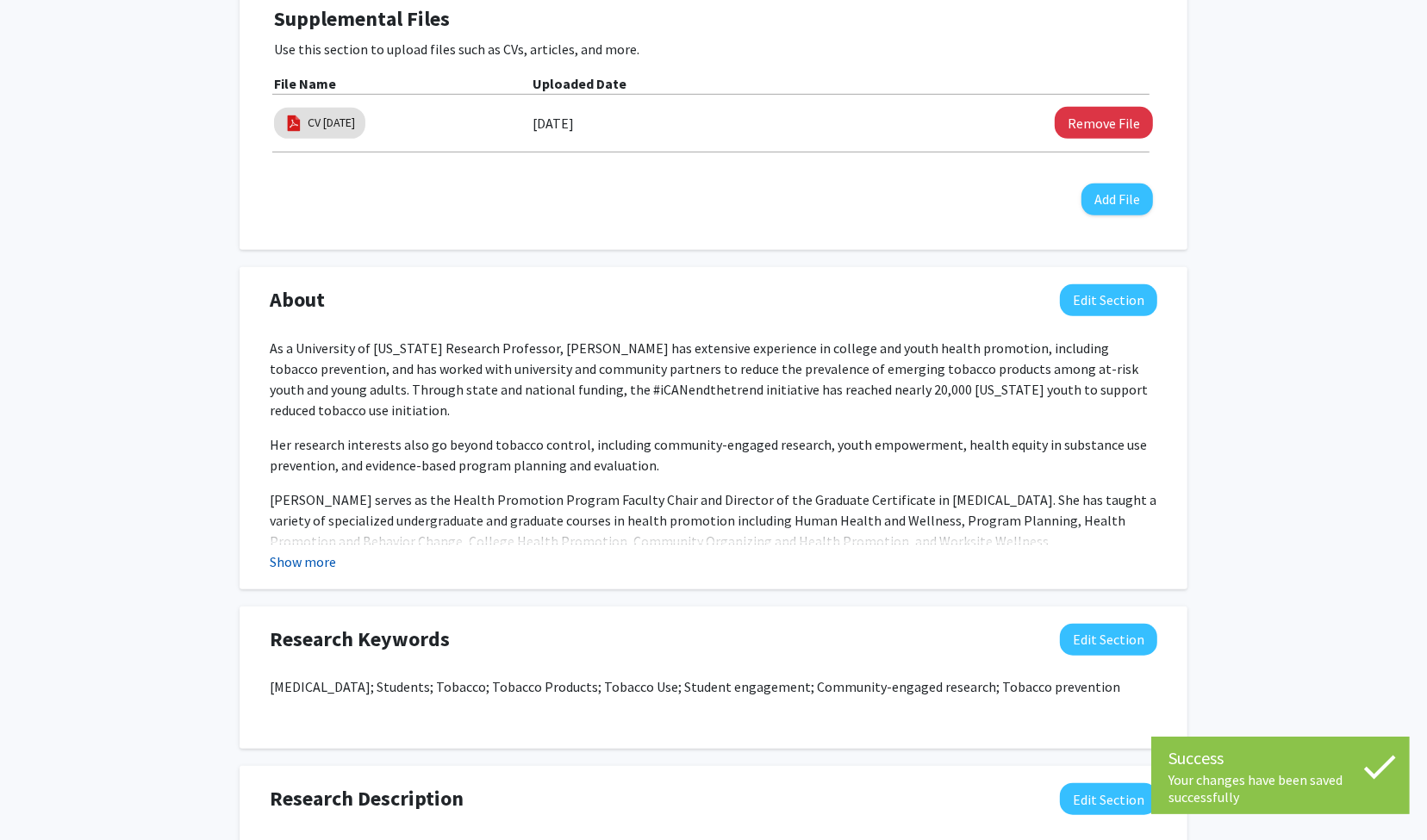
click at [290, 557] on button "Show more" at bounding box center [303, 562] width 67 height 21
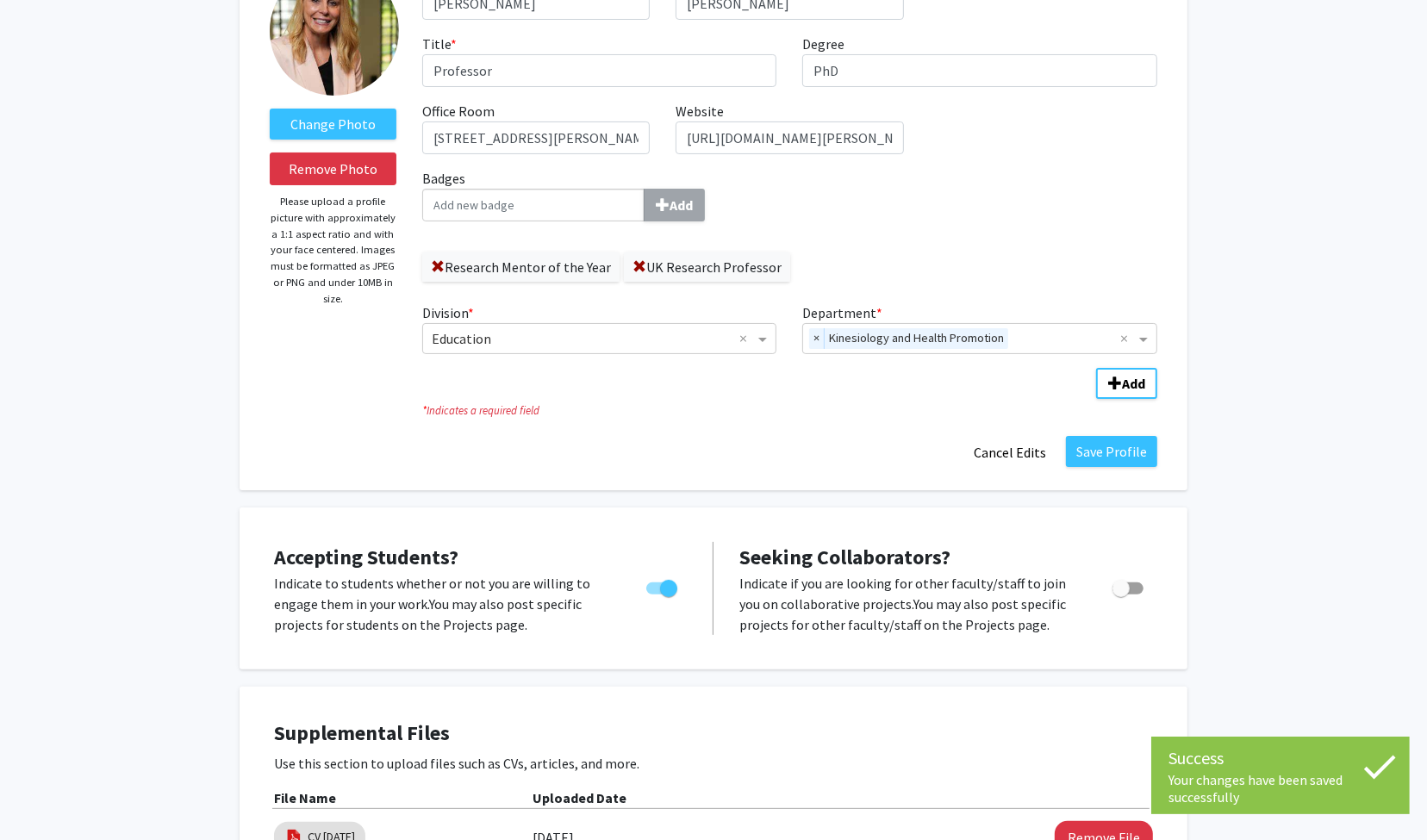
scroll to position [0, 0]
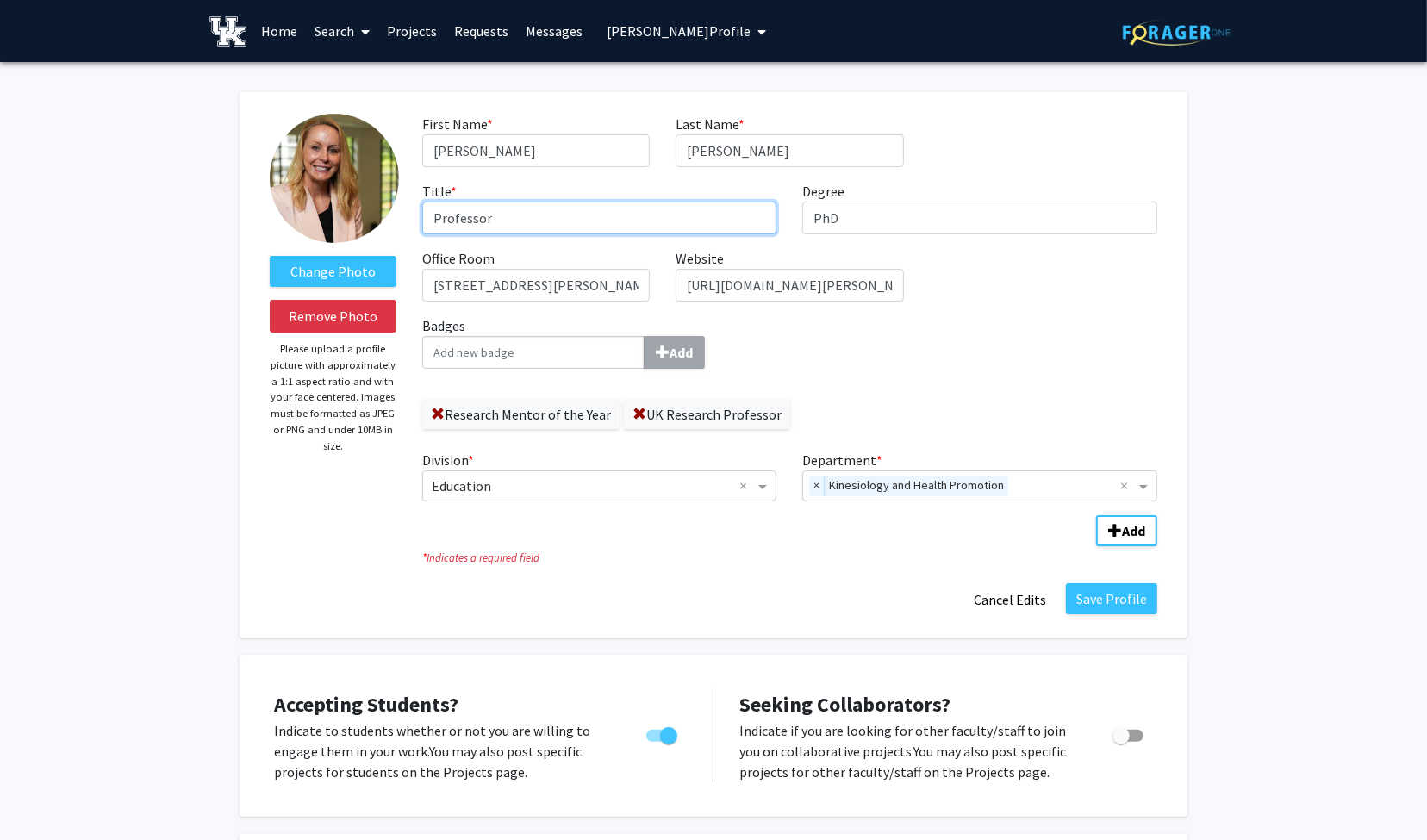
drag, startPoint x: 434, startPoint y: 218, endPoint x: 507, endPoint y: 213, distance: 73.2
click at [507, 213] on input "Professor" at bounding box center [600, 217] width 355 height 33
paste input "Assistant [PERSON_NAME] of Research,"
type input "Assistant [PERSON_NAME] of Research, Professor"
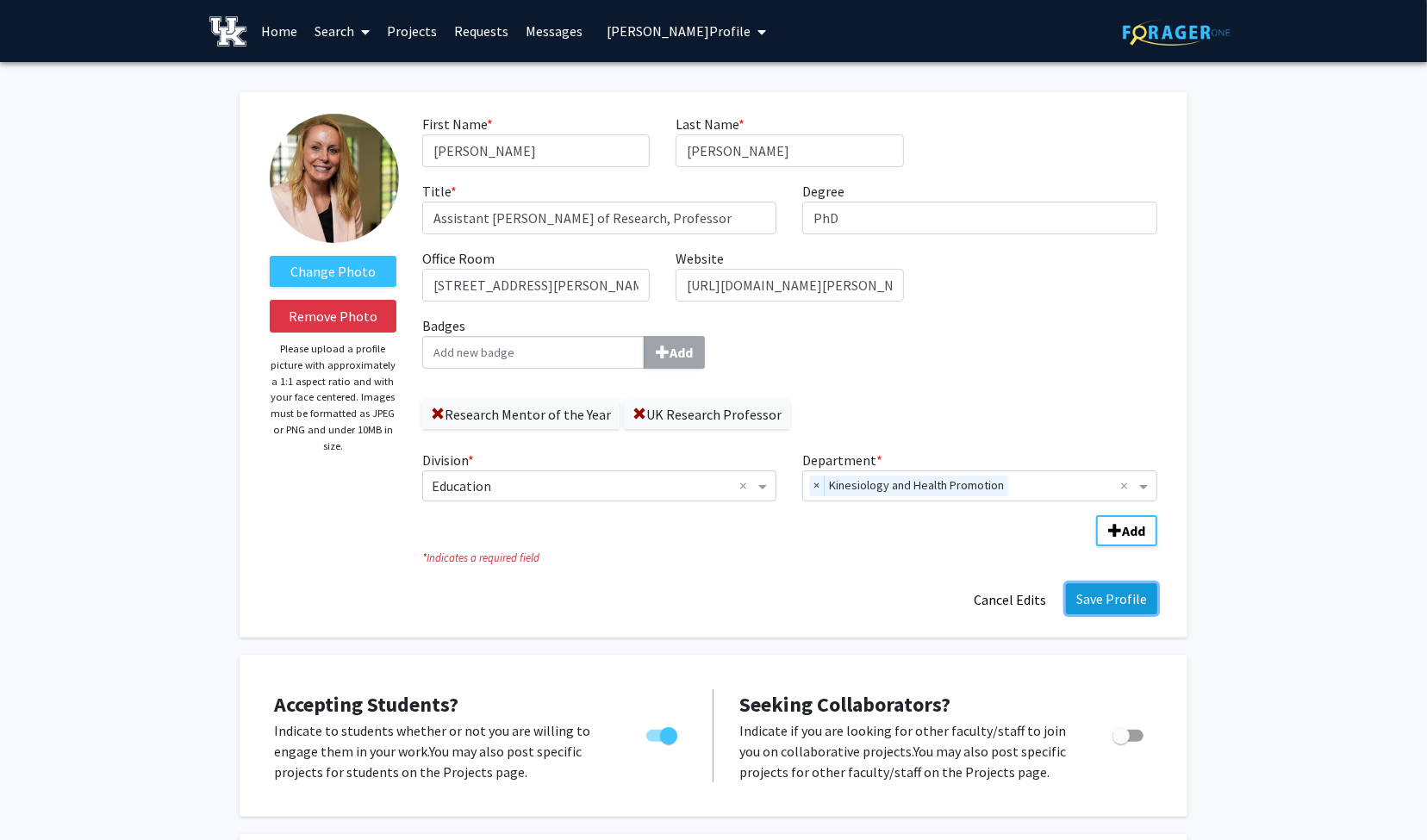
click at [1092, 599] on button "Save Profile" at bounding box center [1111, 598] width 91 height 31
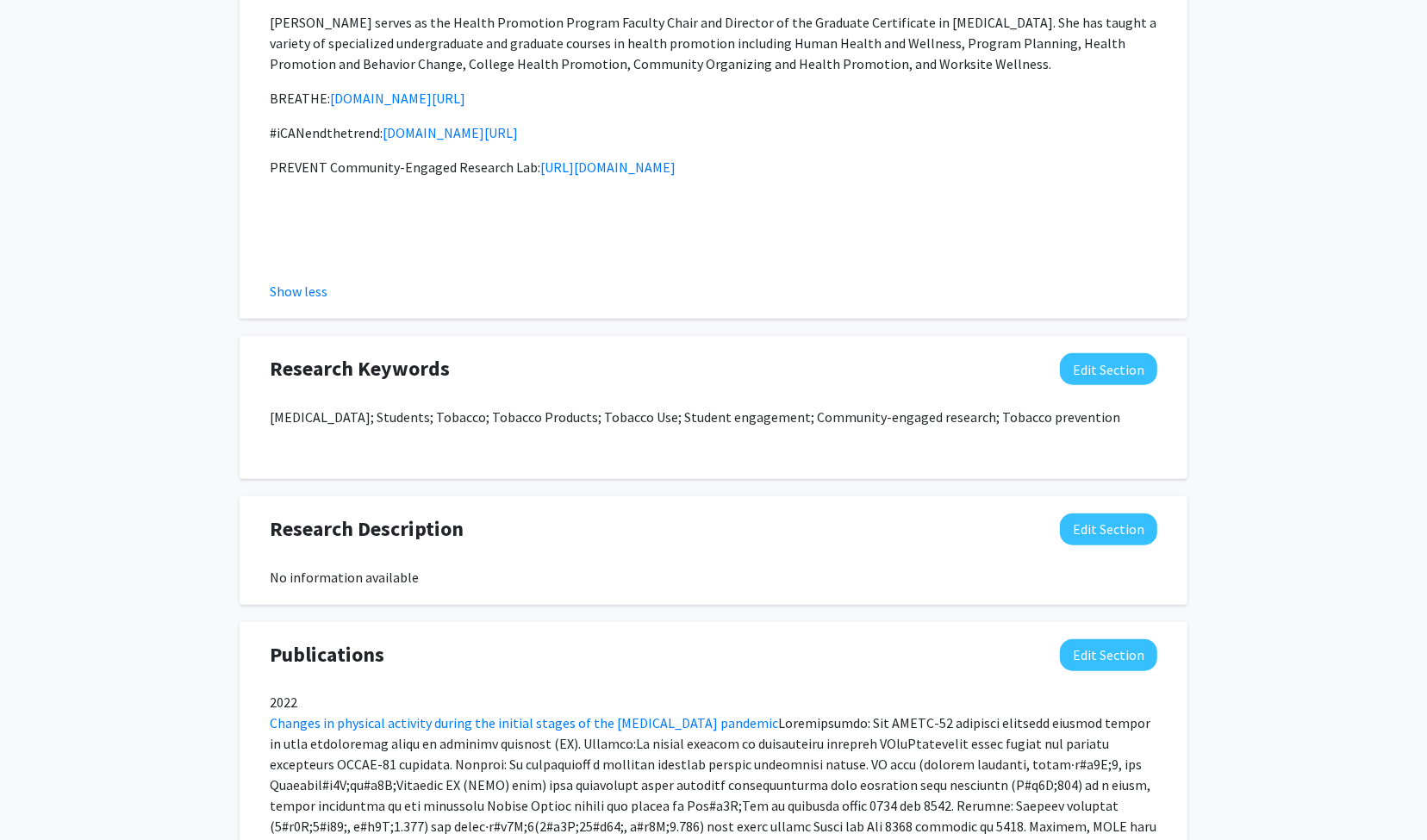
scroll to position [1254, 0]
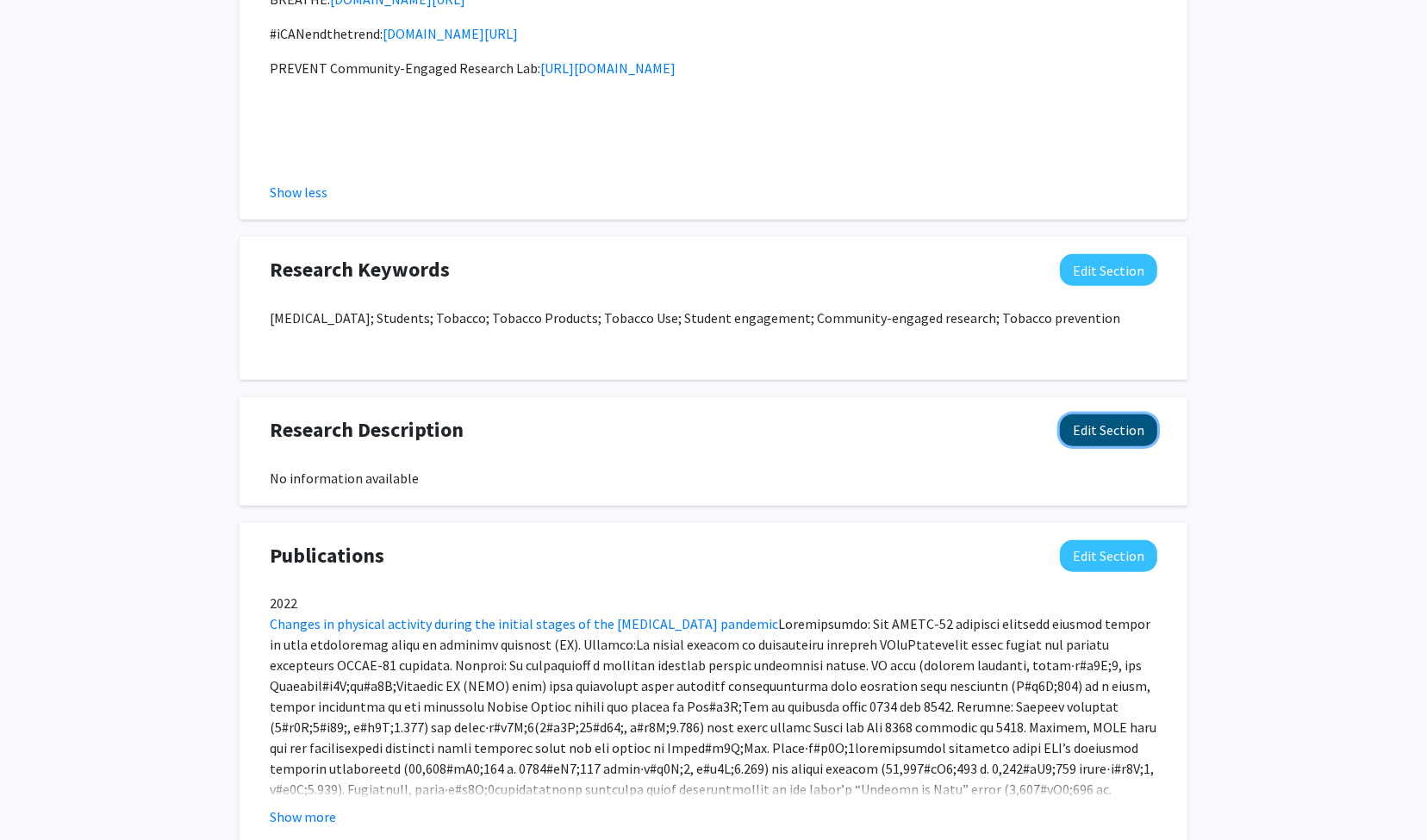
click at [1101, 414] on button "Edit Section" at bounding box center [1108, 430] width 97 height 32
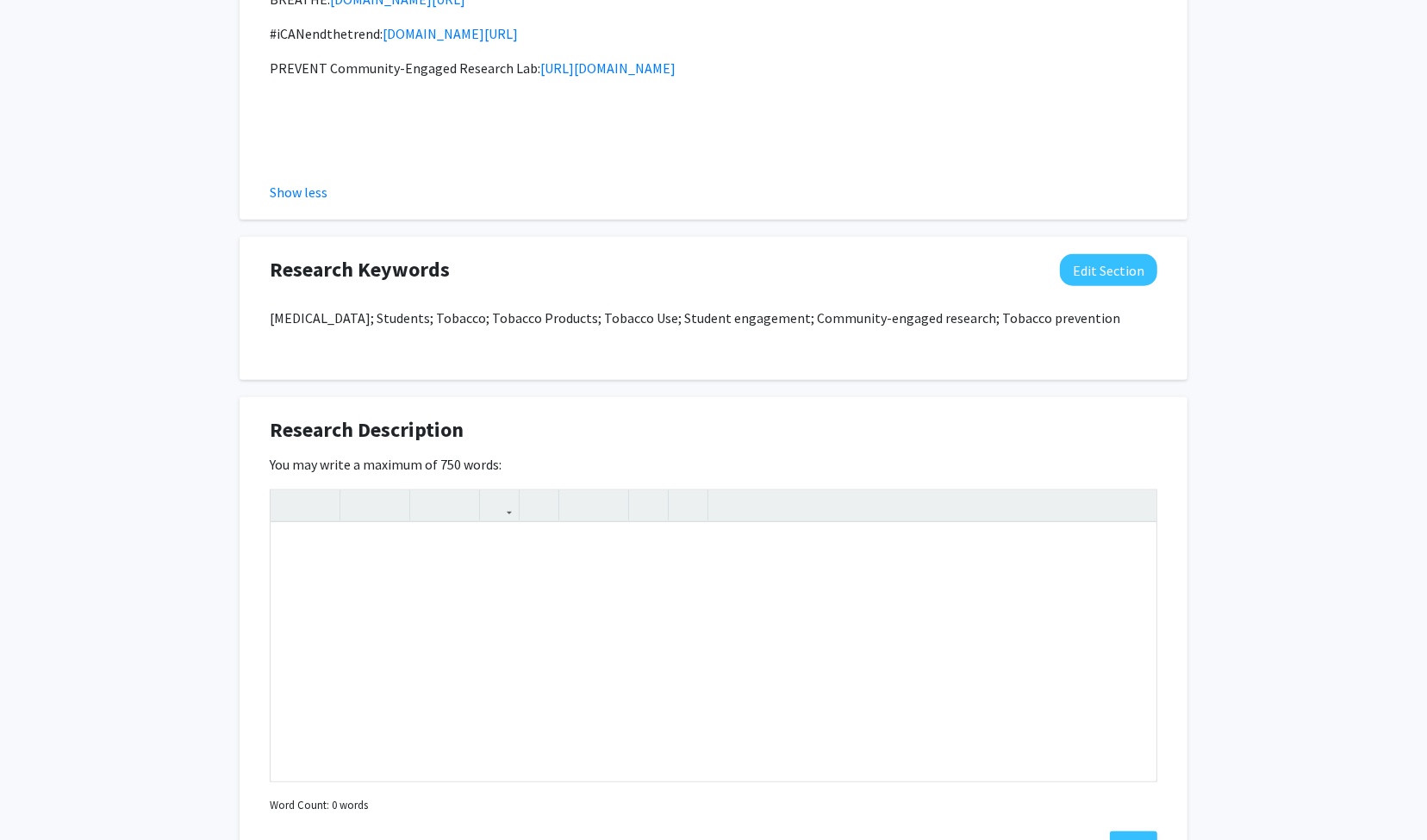
scroll to position [931, 0]
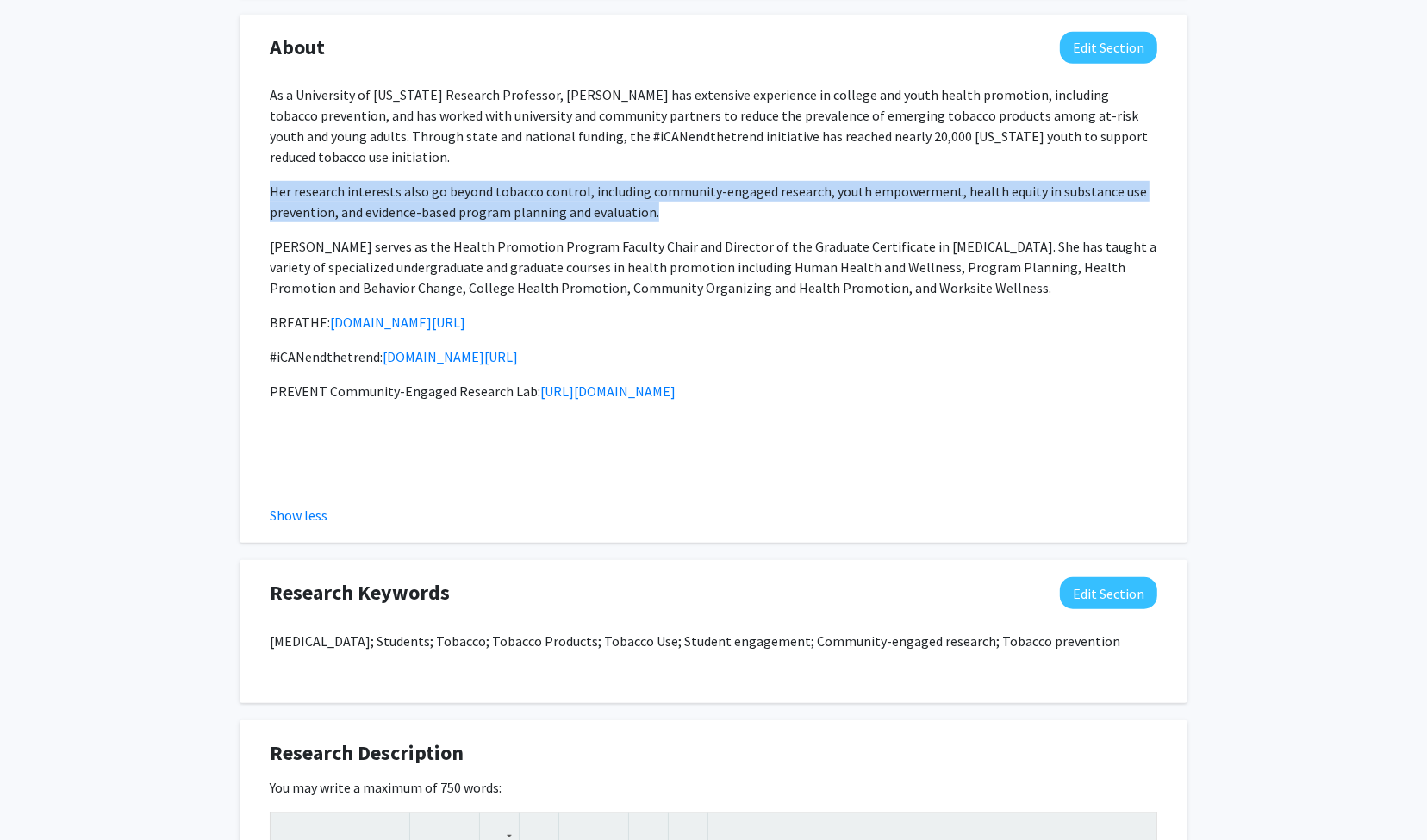
drag, startPoint x: 270, startPoint y: 166, endPoint x: 673, endPoint y: 185, distance: 403.4
click at [673, 185] on p "Her research interests also go beyond tobacco control, including community-enga…" at bounding box center [713, 201] width 887 height 41
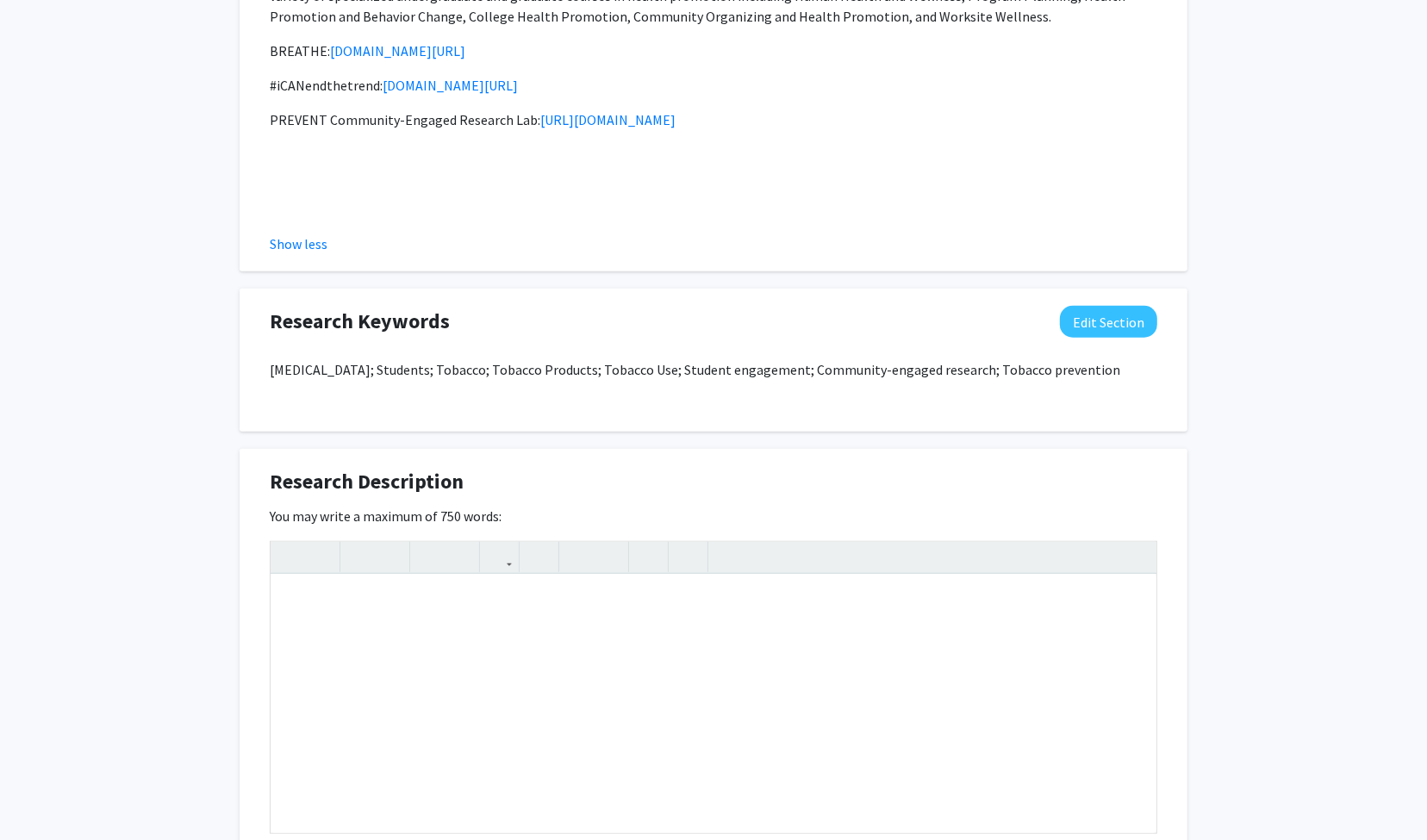
scroll to position [1254, 0]
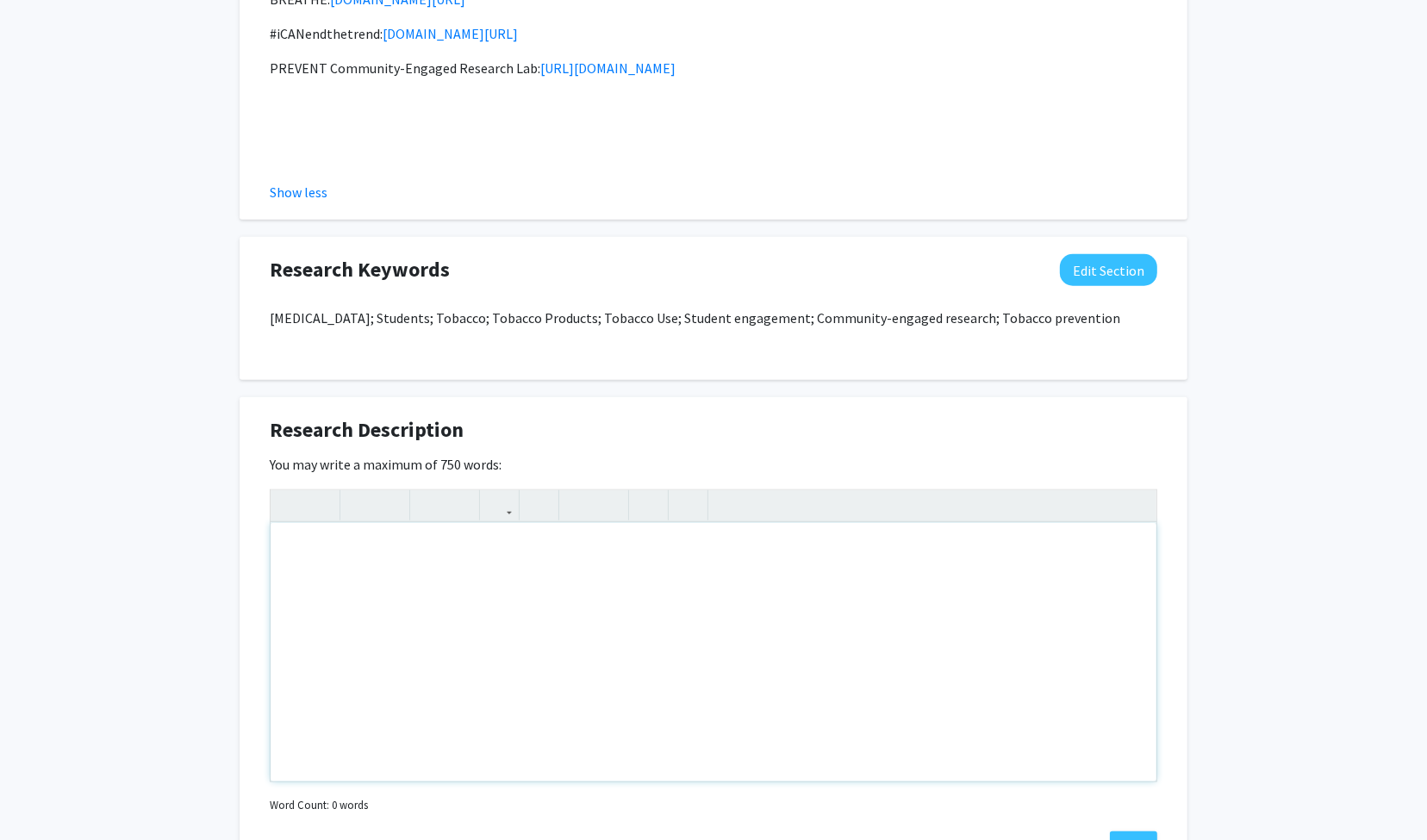
copy p "Her research interests also go beyond tobacco control, including community-enga…"
click at [323, 536] on div "Note to users with screen readers: Please deactivate our accessibility plugin f…" at bounding box center [714, 652] width 886 height 258
paste div "Note to users with screen readers: Please deactivate our accessibility plugin f…"
type textarea "<p>Her research interests also go beyond tobacco control, including community-e…"
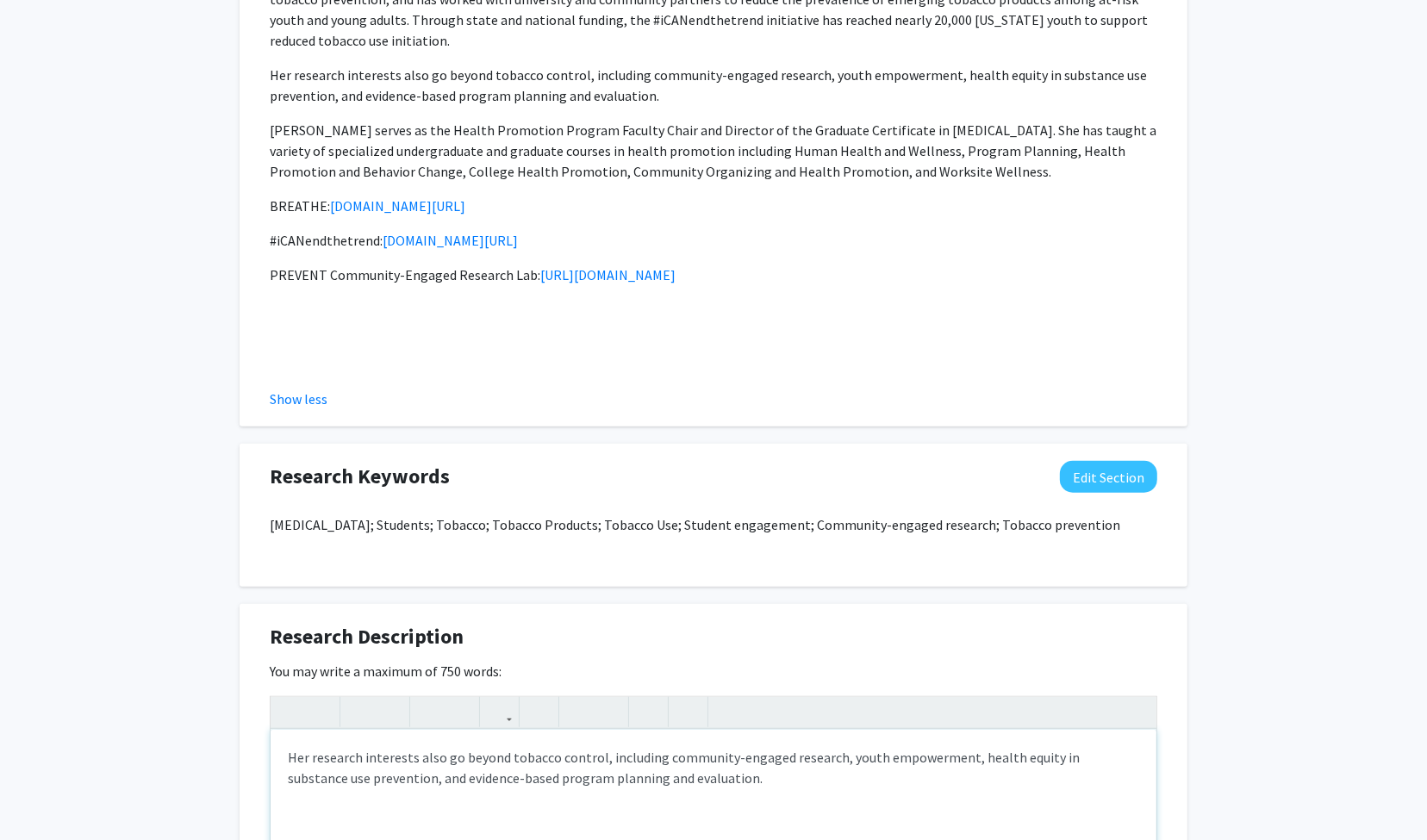
scroll to position [1362, 0]
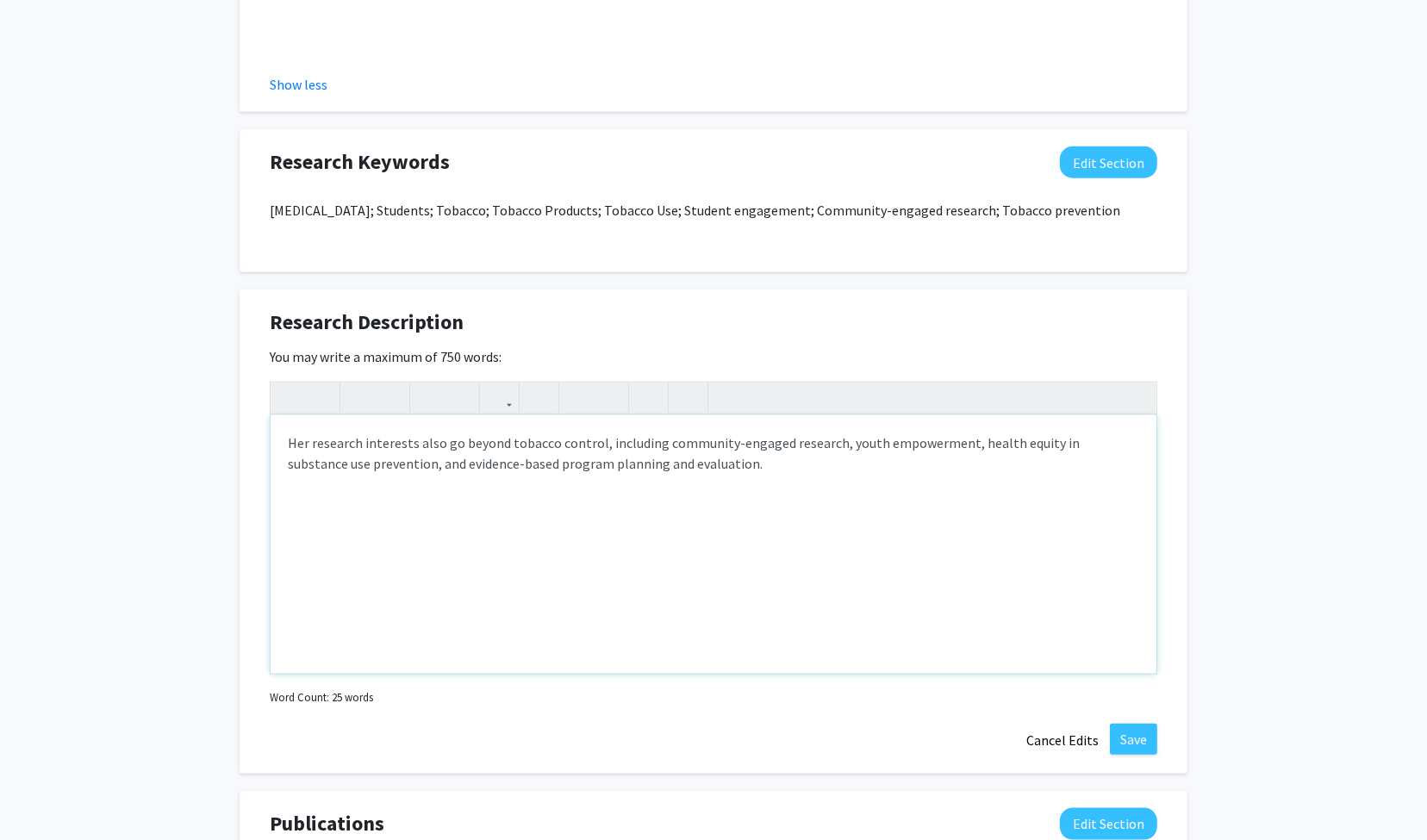
type textarea "<p>Her research interests also go beyond tobacco control, including community-e…"
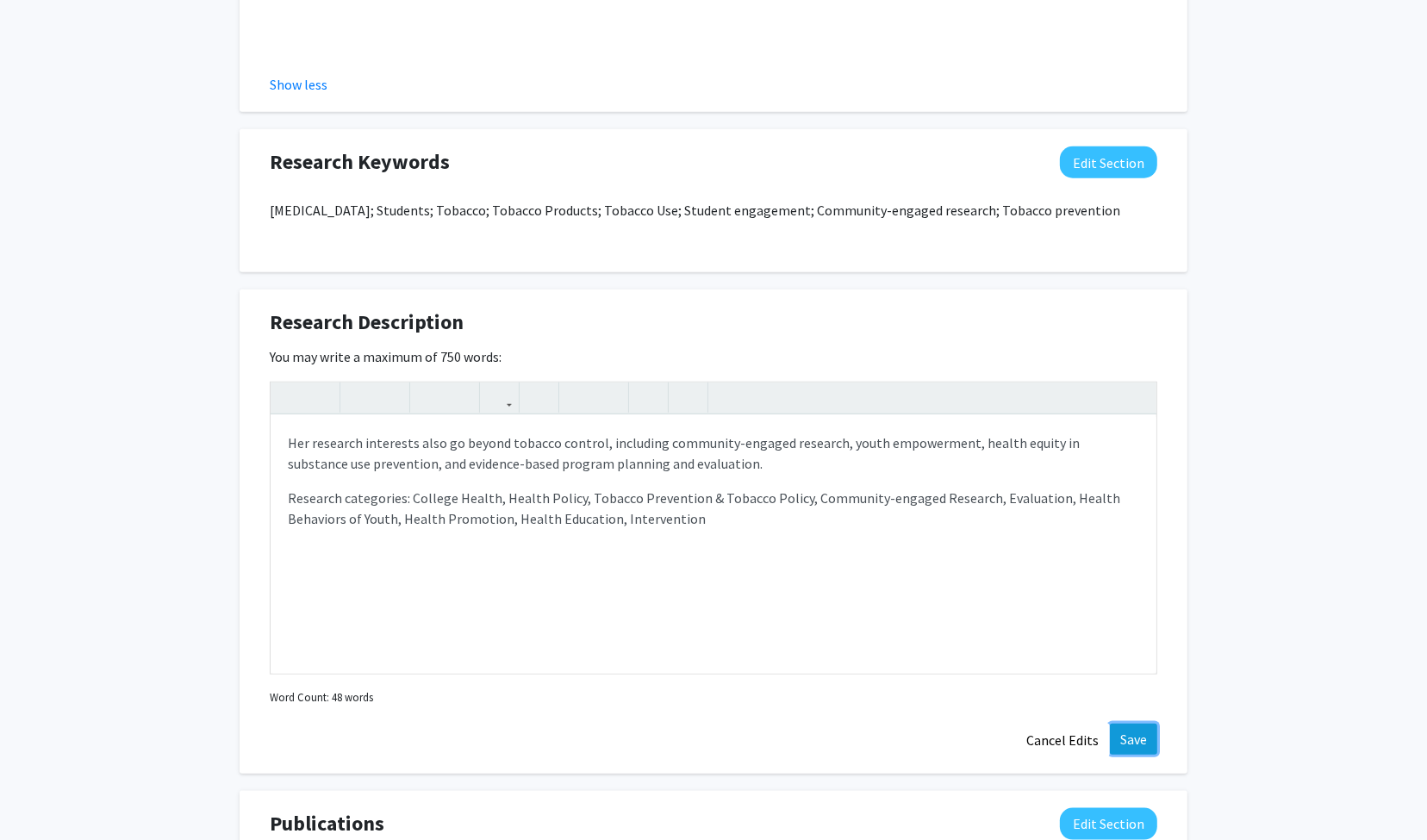
click at [1134, 724] on button "Save" at bounding box center [1134, 739] width 48 height 31
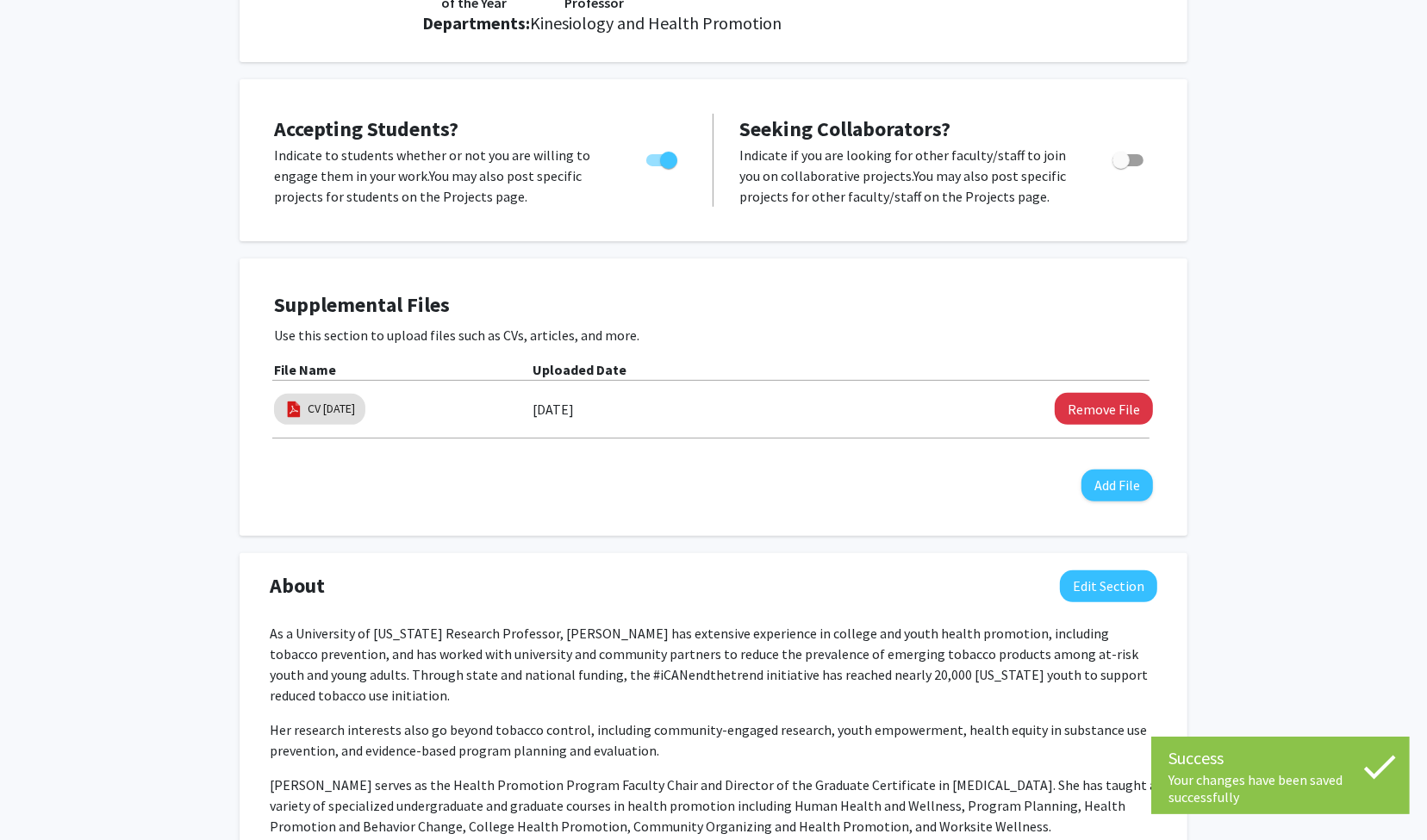
scroll to position [0, 0]
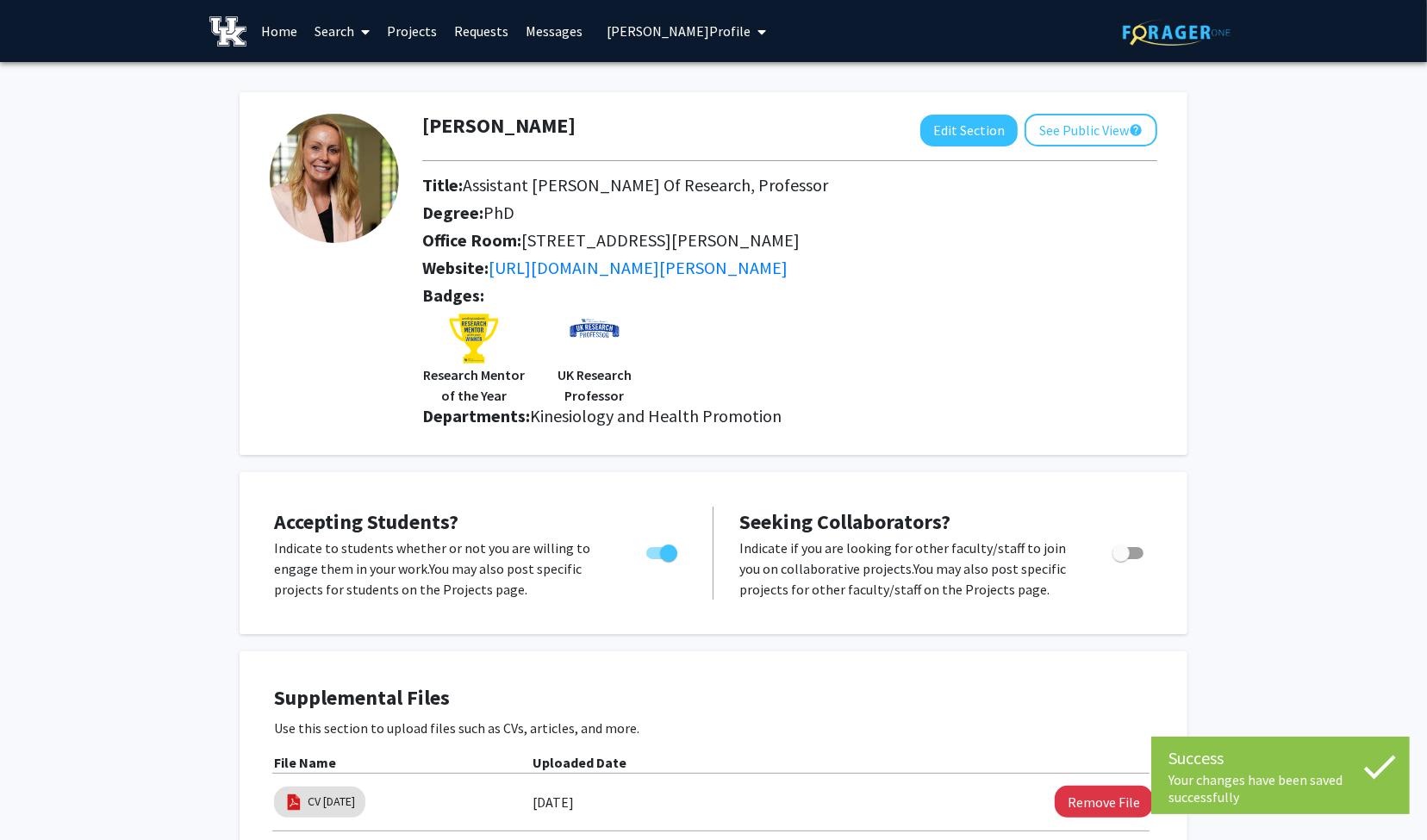
click at [639, 28] on span "[PERSON_NAME] Profile" at bounding box center [679, 31] width 144 height 17
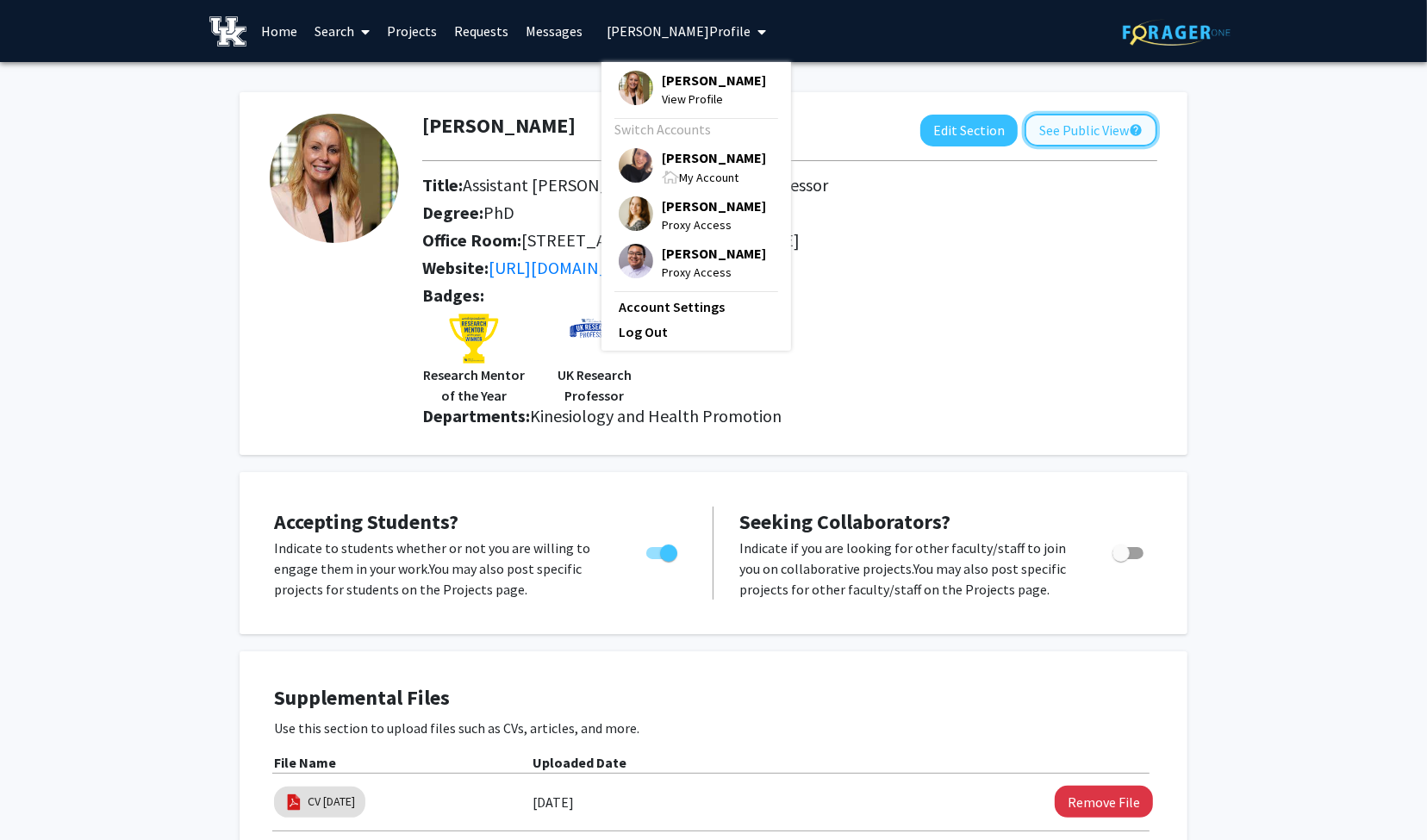
click at [1057, 132] on button "See Public View help" at bounding box center [1092, 129] width 133 height 33
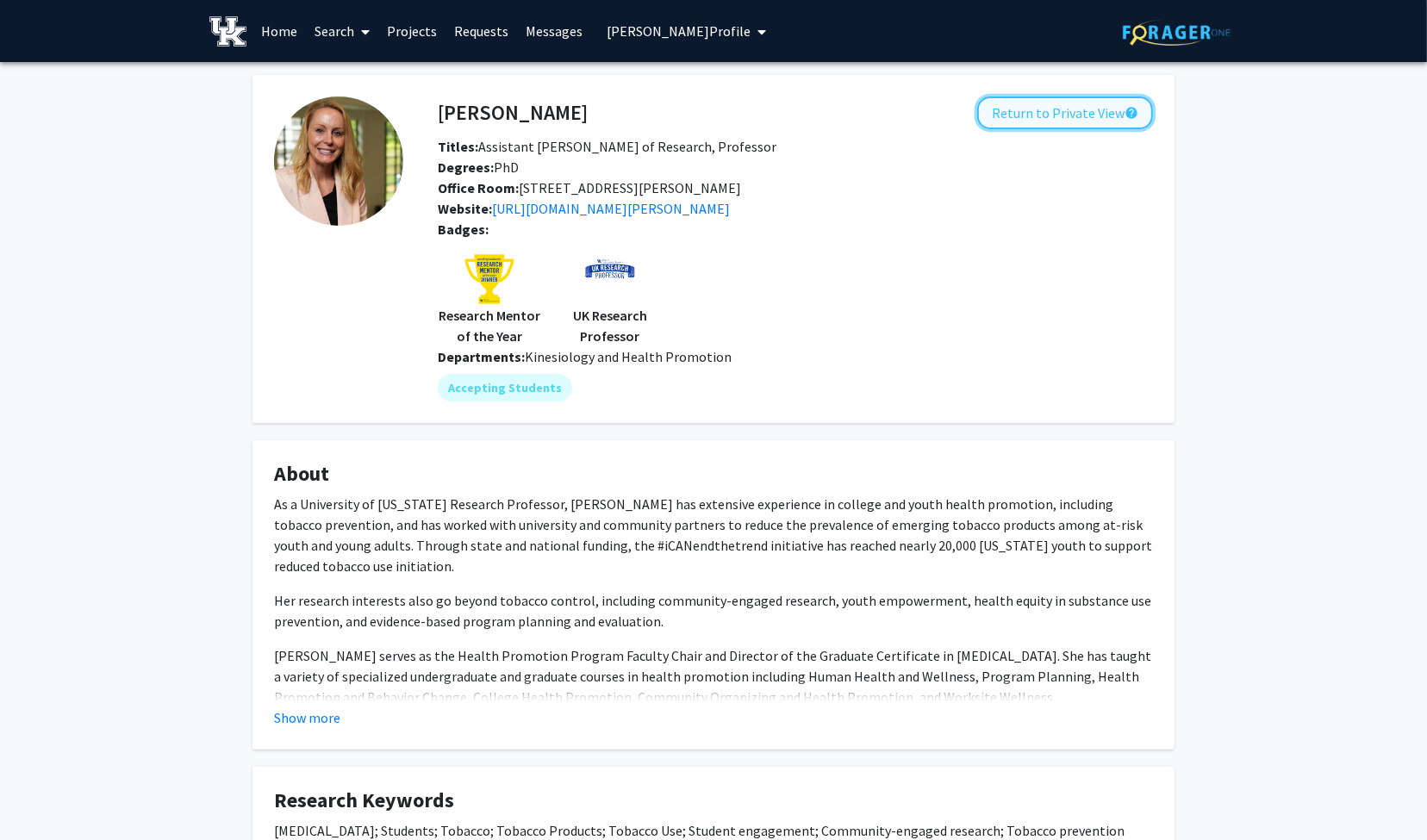
click at [1056, 111] on button "Return to Private View help" at bounding box center [1065, 112] width 176 height 33
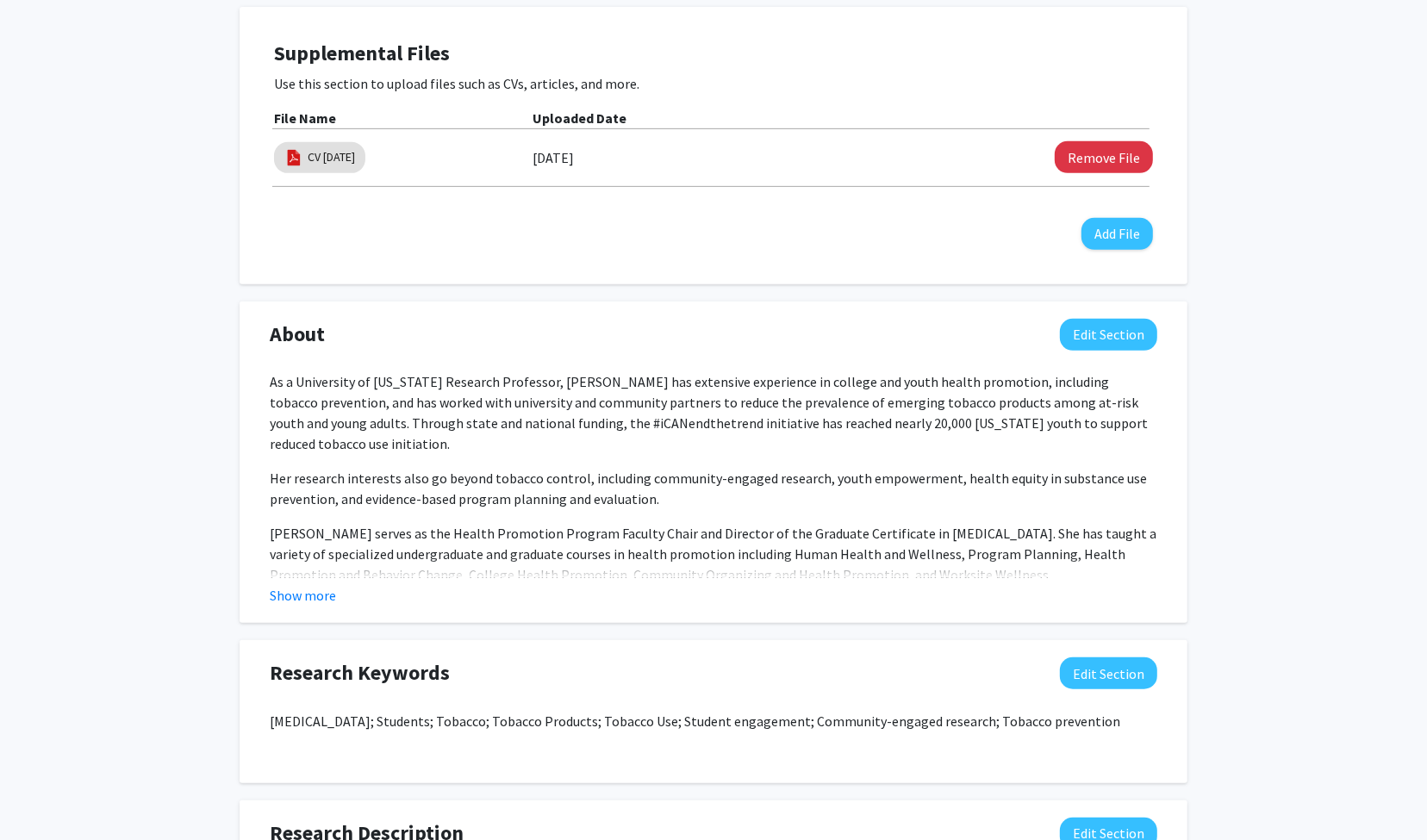
scroll to position [862, 0]
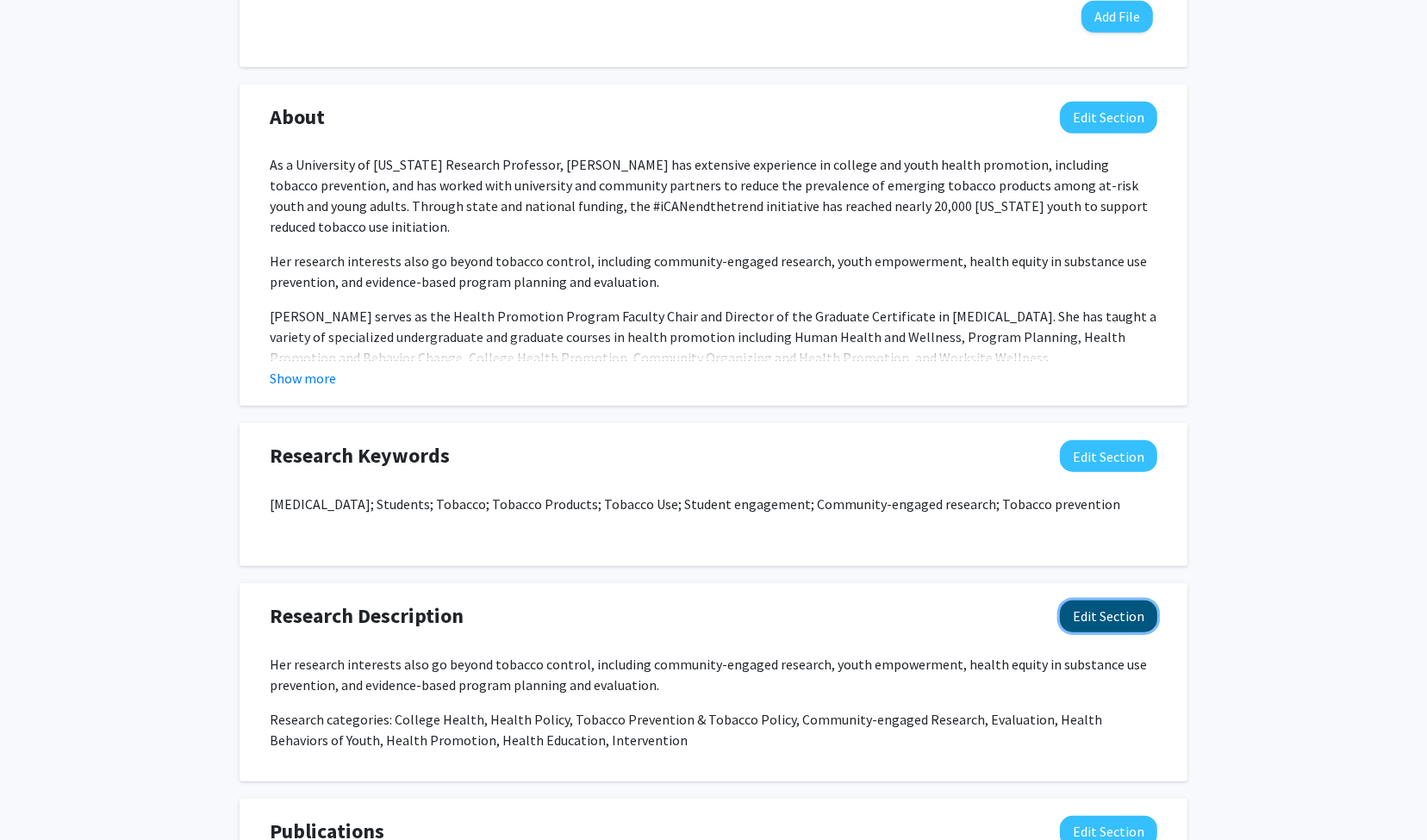
click at [1093, 613] on button "Edit Section" at bounding box center [1108, 616] width 97 height 32
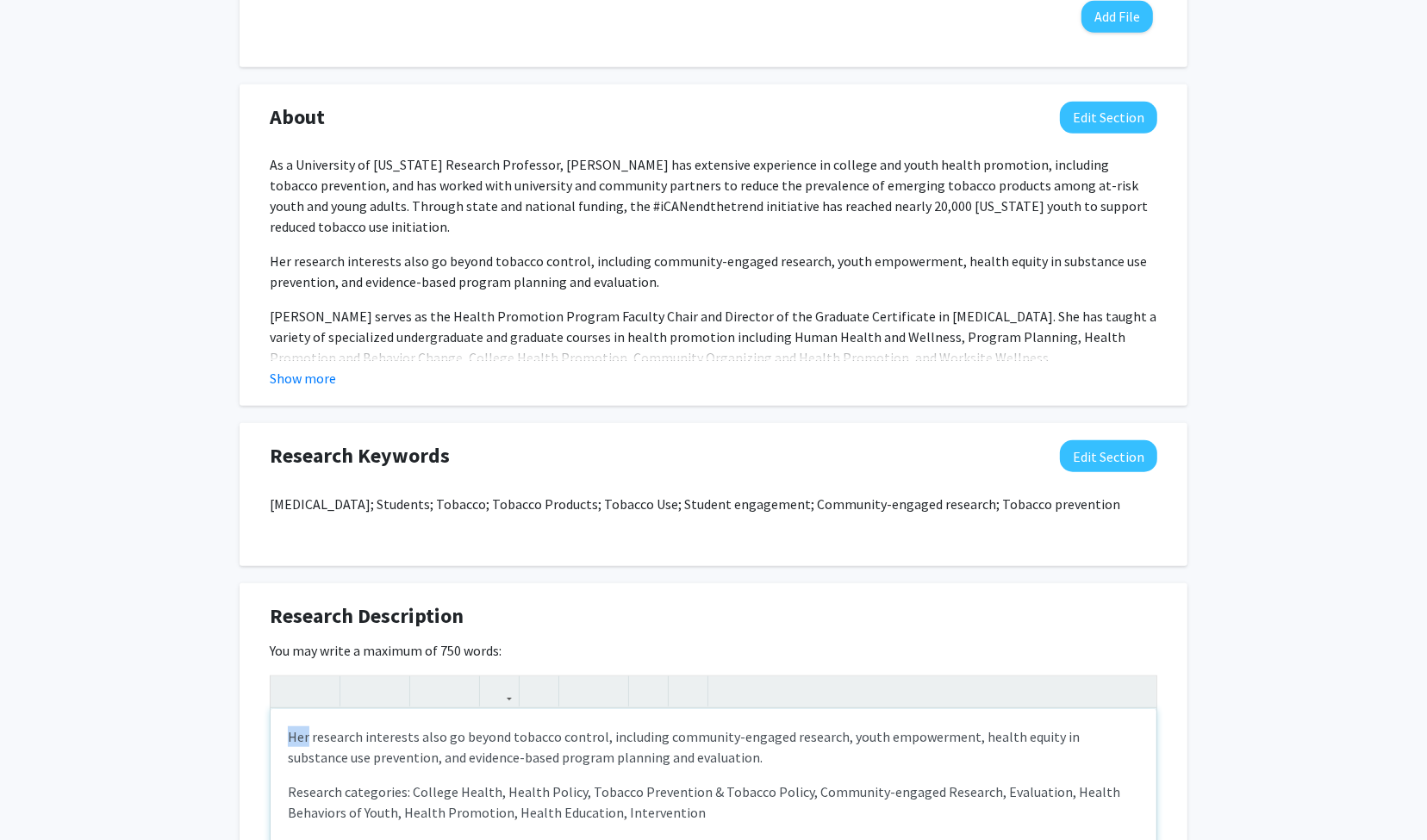
drag, startPoint x: 289, startPoint y: 735, endPoint x: 306, endPoint y: 734, distance: 17.0
click at [306, 734] on p "Her research interests also go beyond tobacco control, including community-enga…" at bounding box center [713, 746] width 852 height 41
drag, startPoint x: 448, startPoint y: 734, endPoint x: 471, endPoint y: 734, distance: 23.0
click at [471, 734] on p "[PERSON_NAME]' research interests also go beyond tobacco control, including com…" at bounding box center [713, 746] width 852 height 41
type textarea "<p>[PERSON_NAME]' research interests go beyond tobacco control, including commu…"
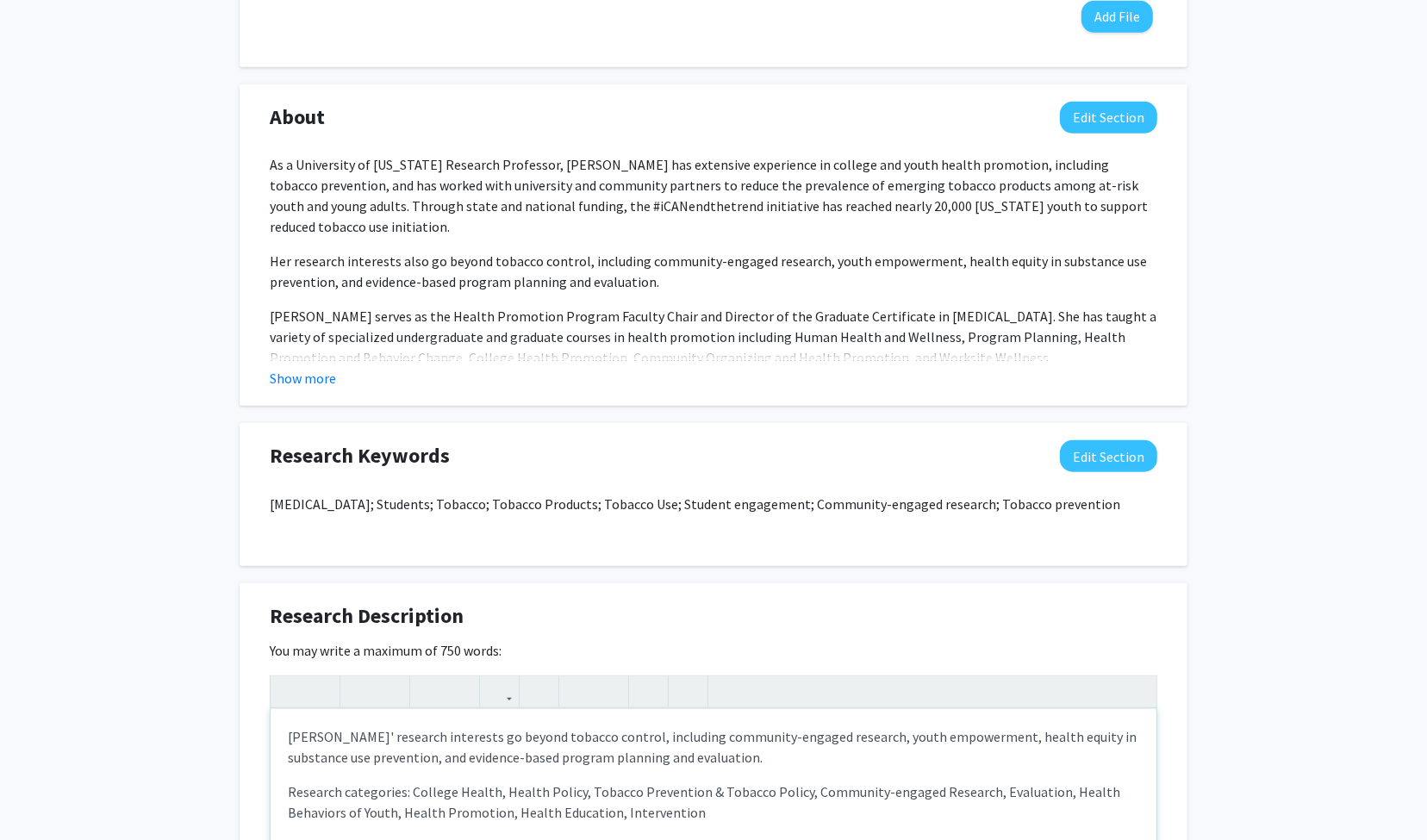
click at [902, 747] on p "[PERSON_NAME]' research interests go beyond tobacco control, including communit…" at bounding box center [713, 746] width 852 height 41
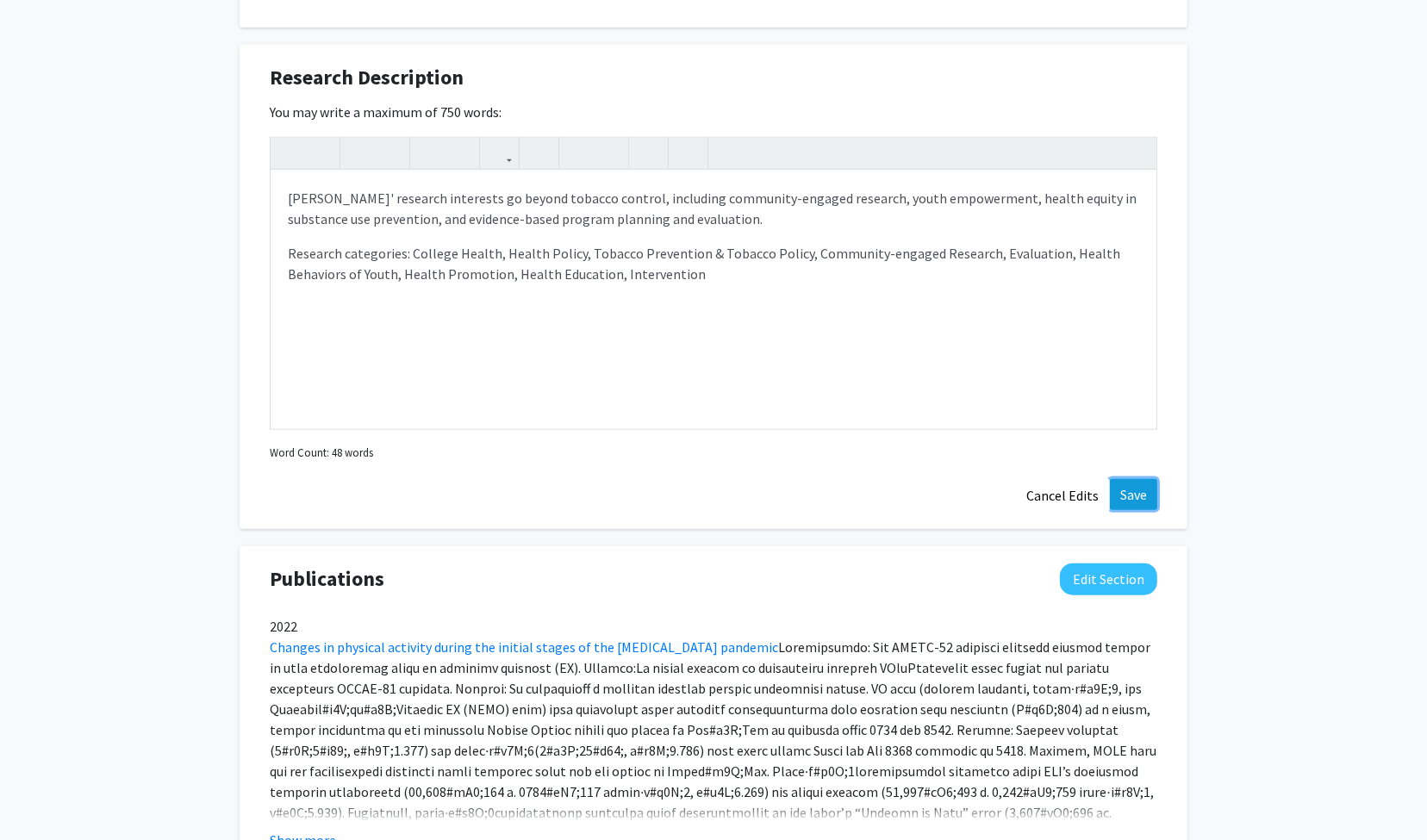
click at [1136, 480] on button "Save" at bounding box center [1134, 494] width 48 height 31
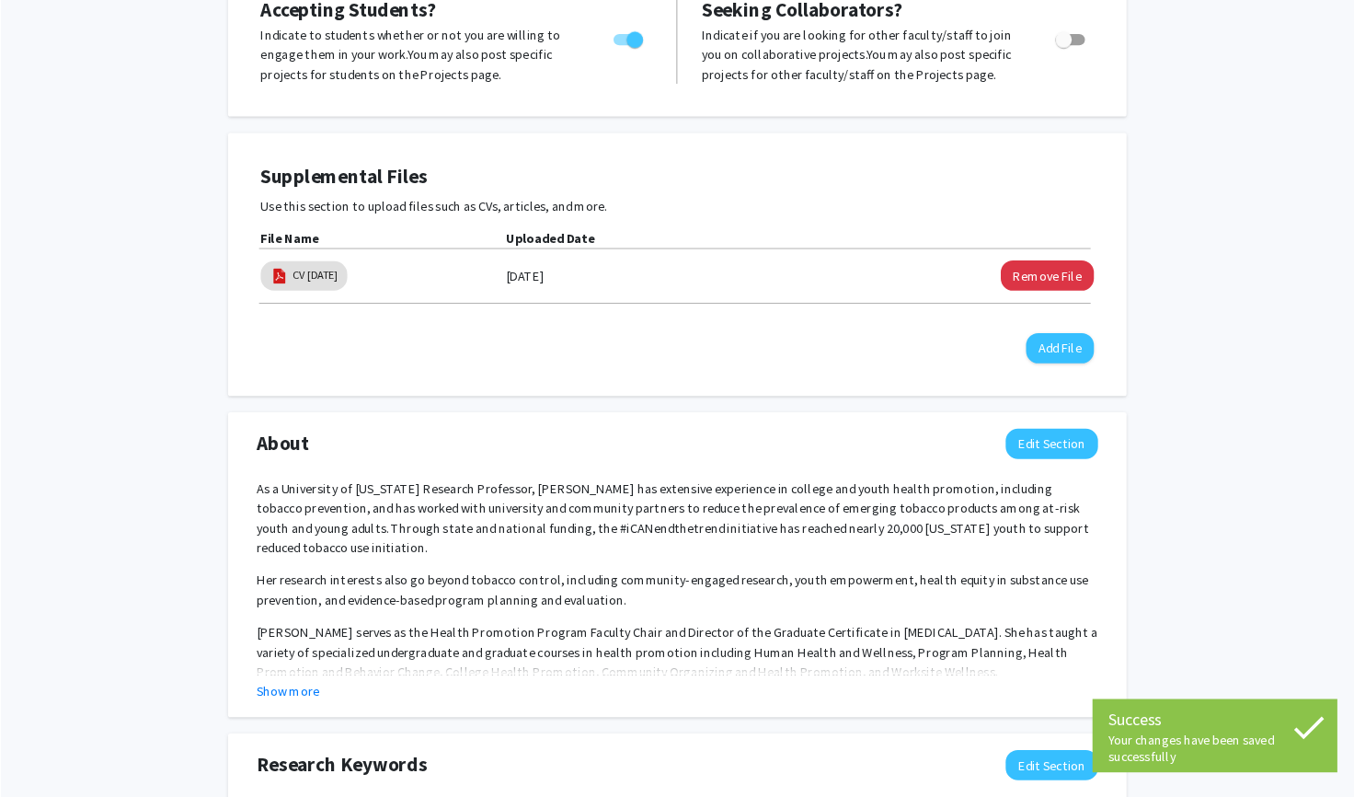
scroll to position [0, 0]
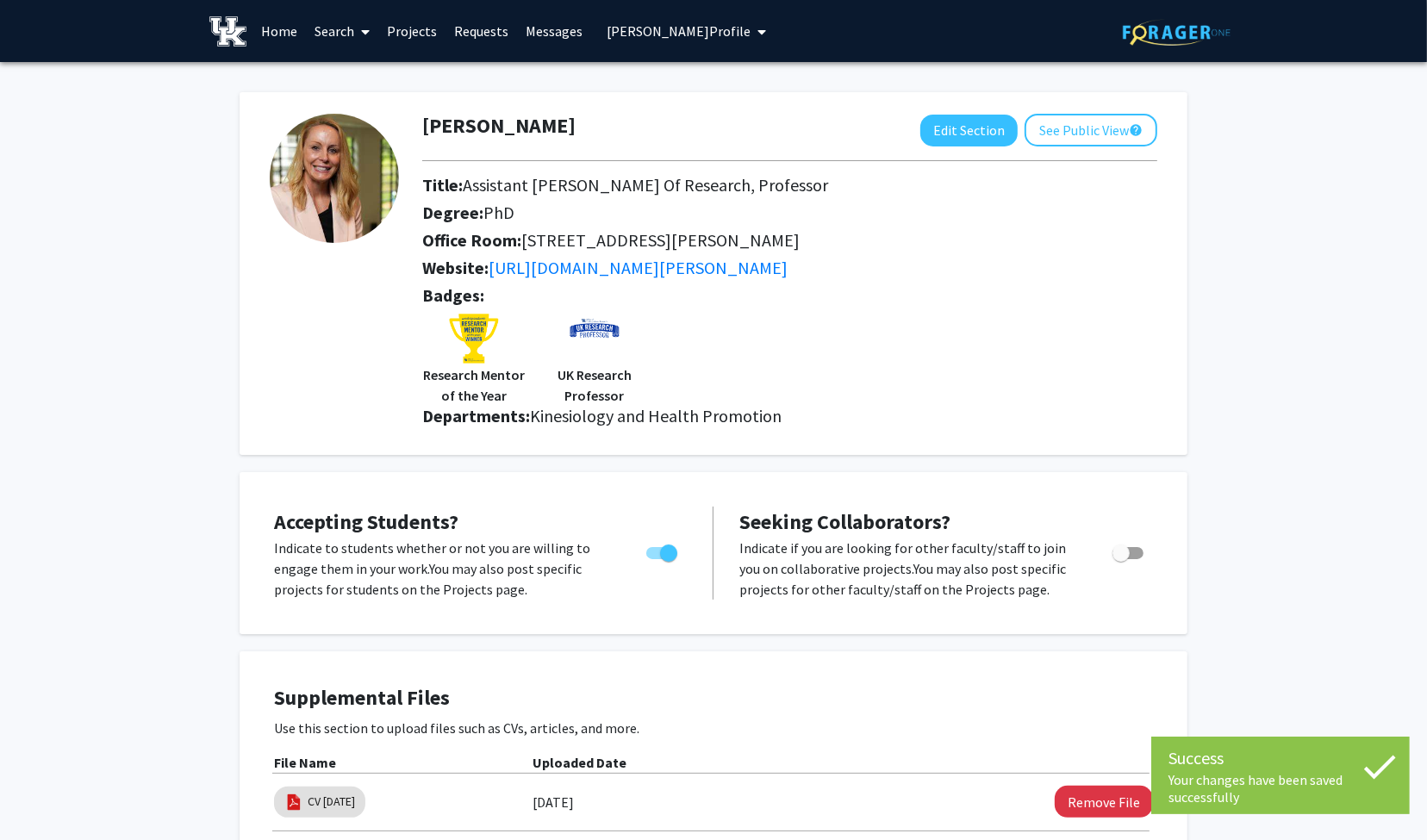
click at [649, 24] on span "[PERSON_NAME] Profile" at bounding box center [679, 31] width 144 height 17
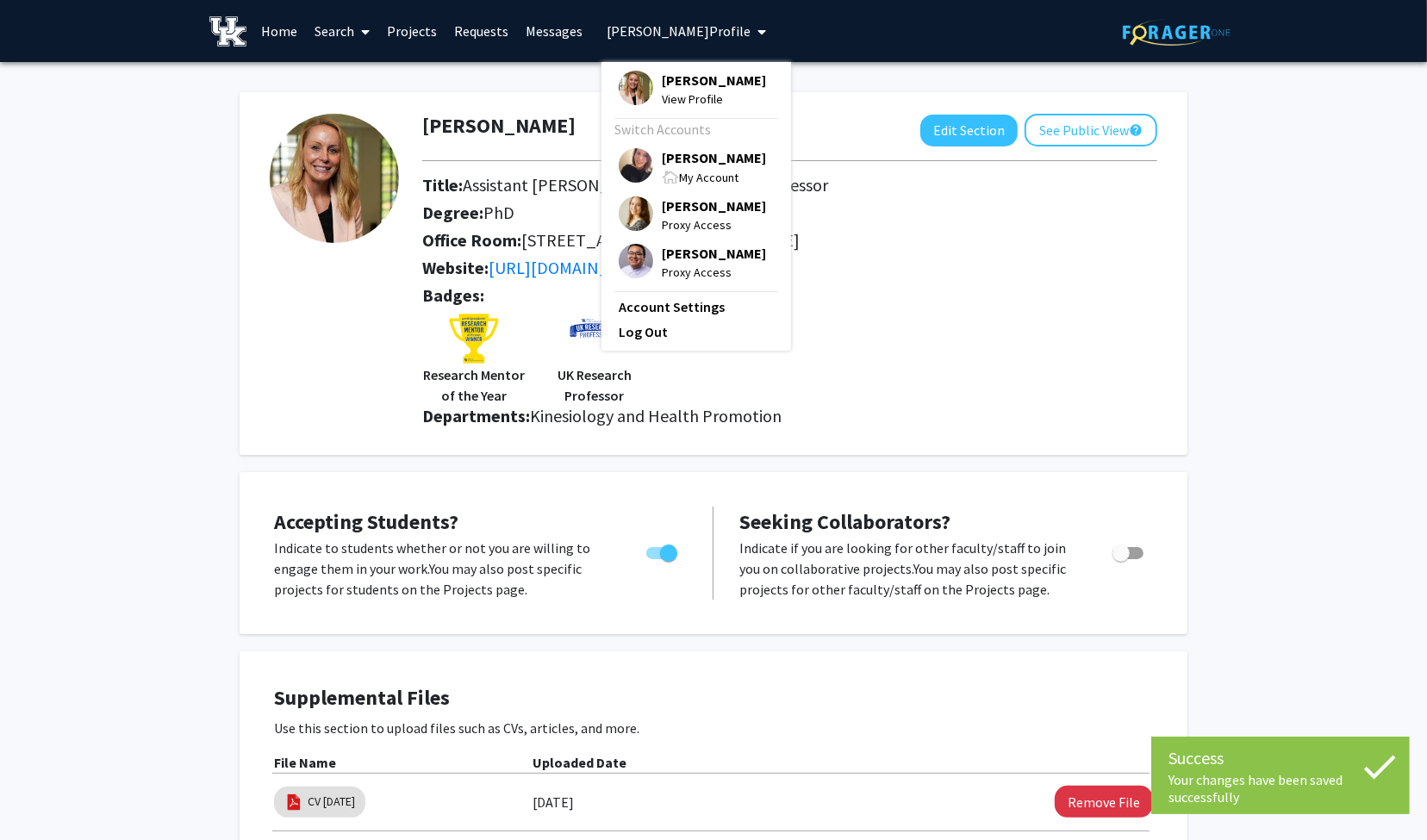
click at [675, 82] on span "[PERSON_NAME]" at bounding box center [713, 80] width 104 height 19
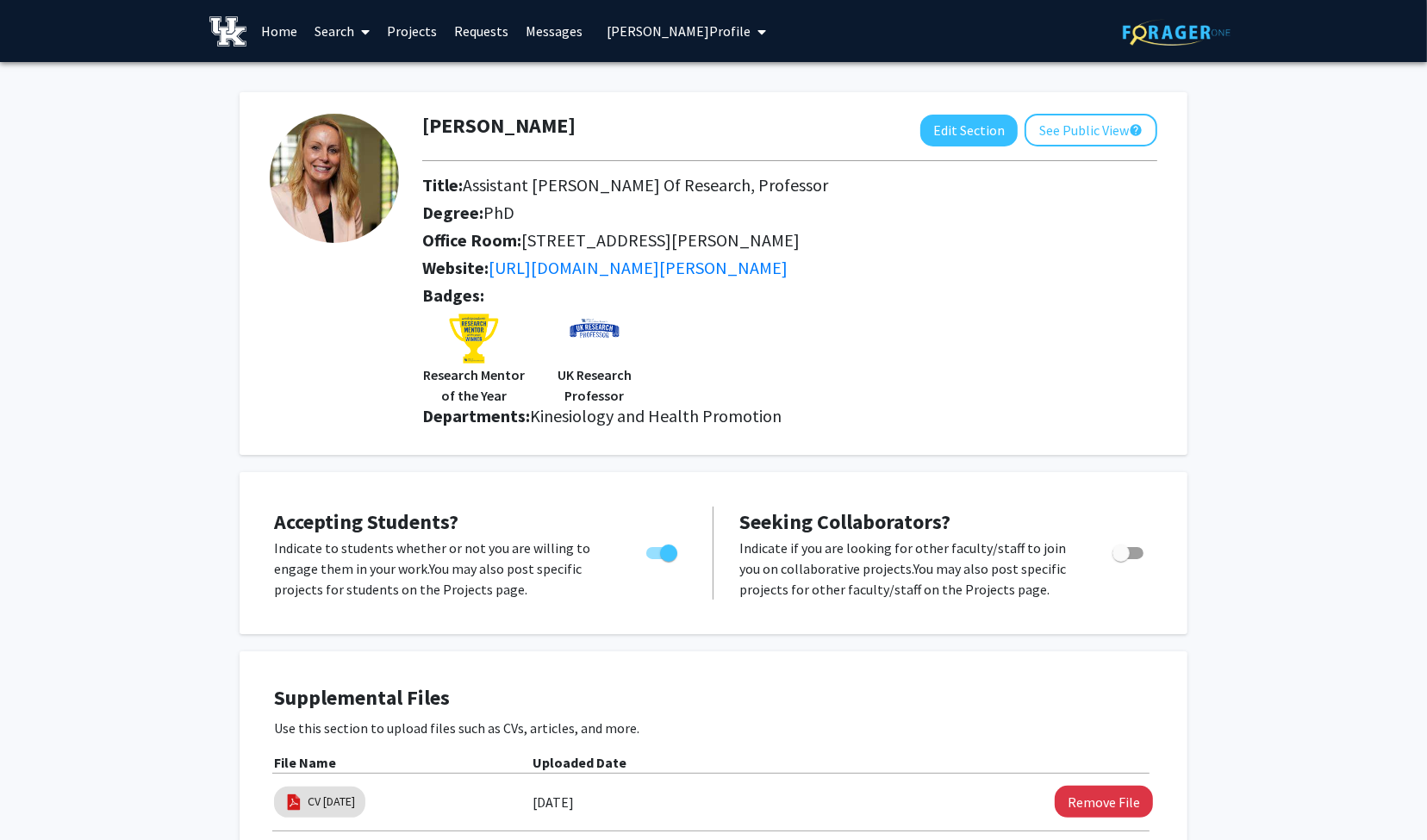
click at [757, 37] on icon "My profile dropdown to access profile and logout" at bounding box center [761, 32] width 8 height 14
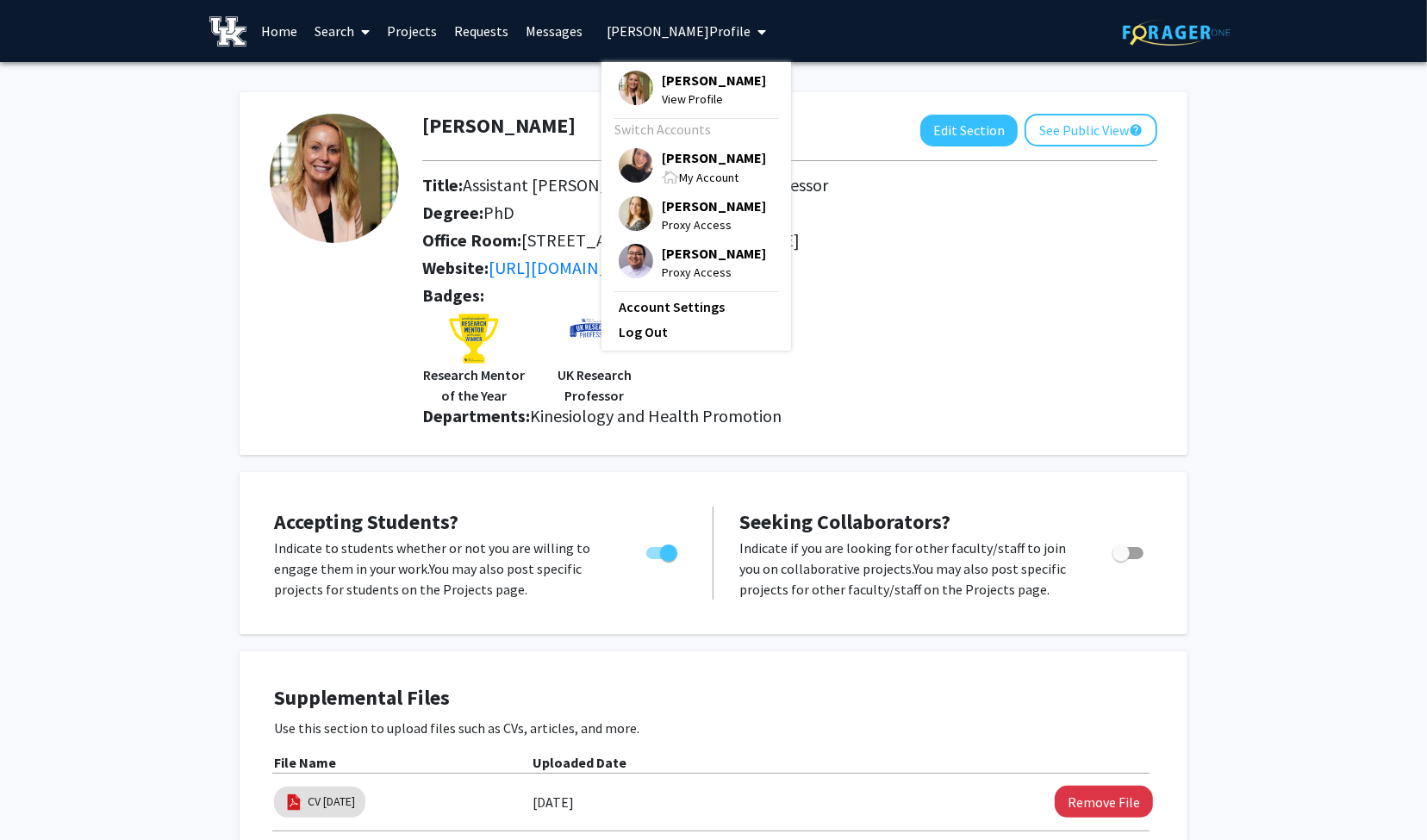
click at [664, 162] on span "[PERSON_NAME]" at bounding box center [713, 157] width 104 height 19
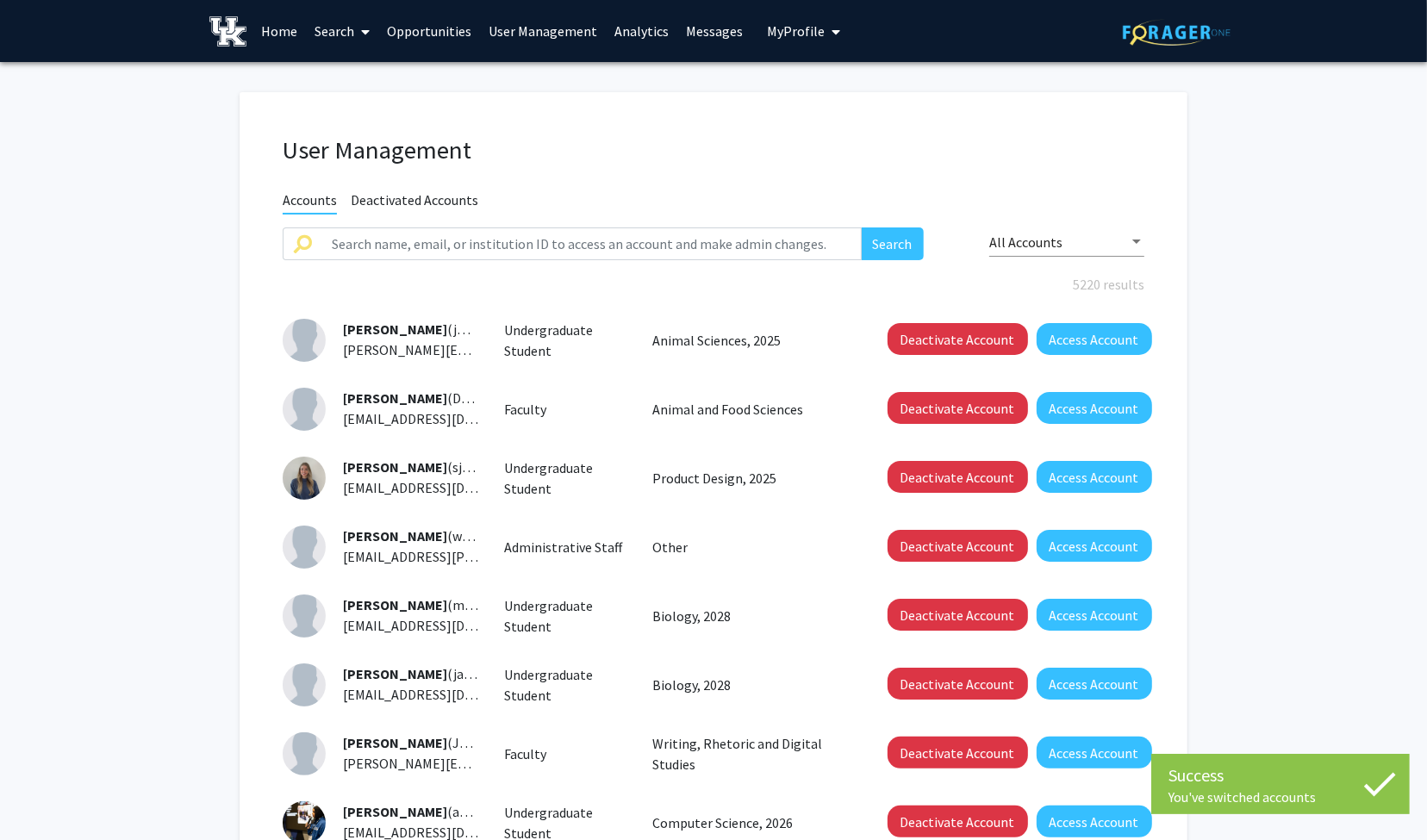
click at [347, 31] on link "Search" at bounding box center [342, 31] width 72 height 60
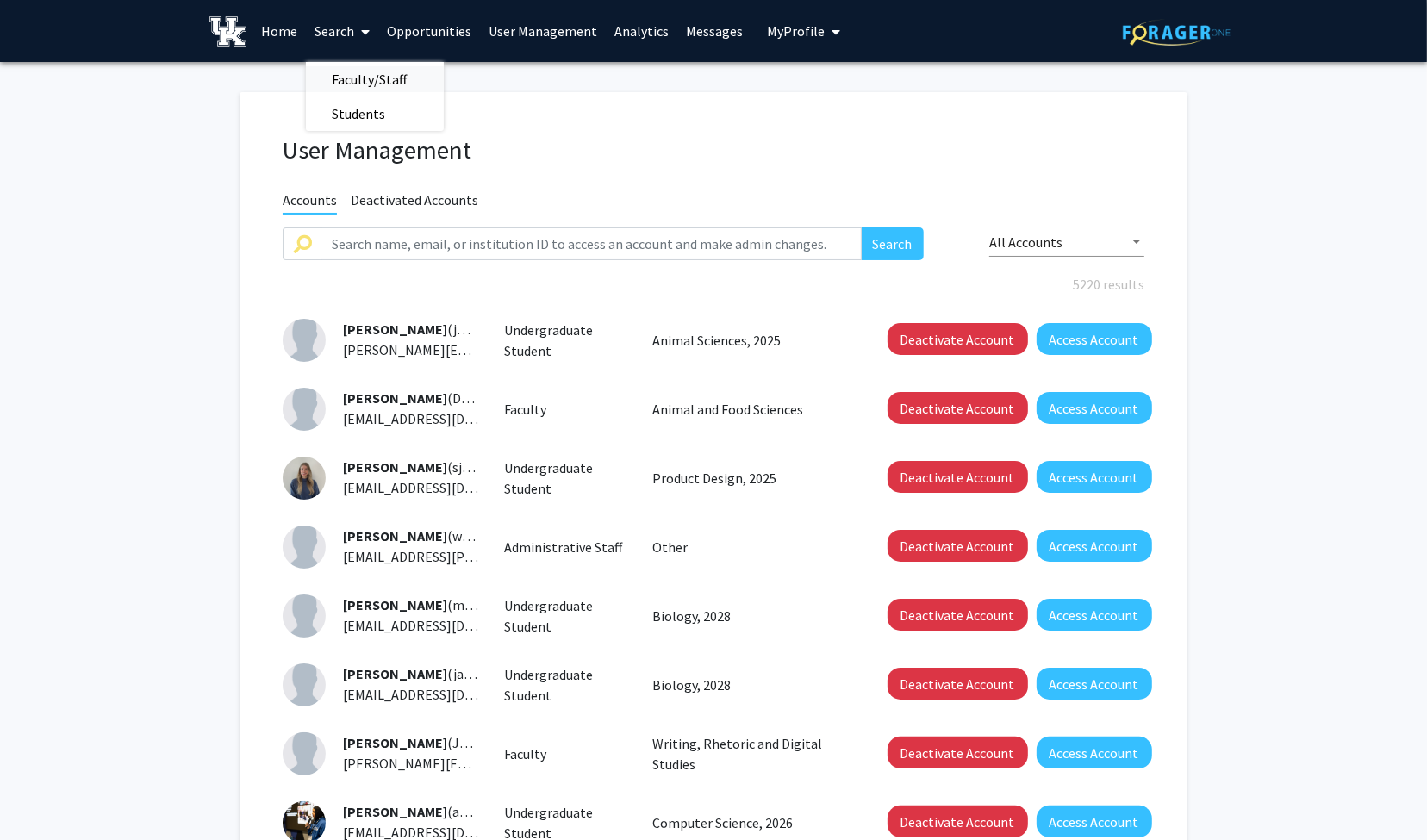
click at [375, 80] on span "Faculty/Staff" at bounding box center [369, 79] width 126 height 35
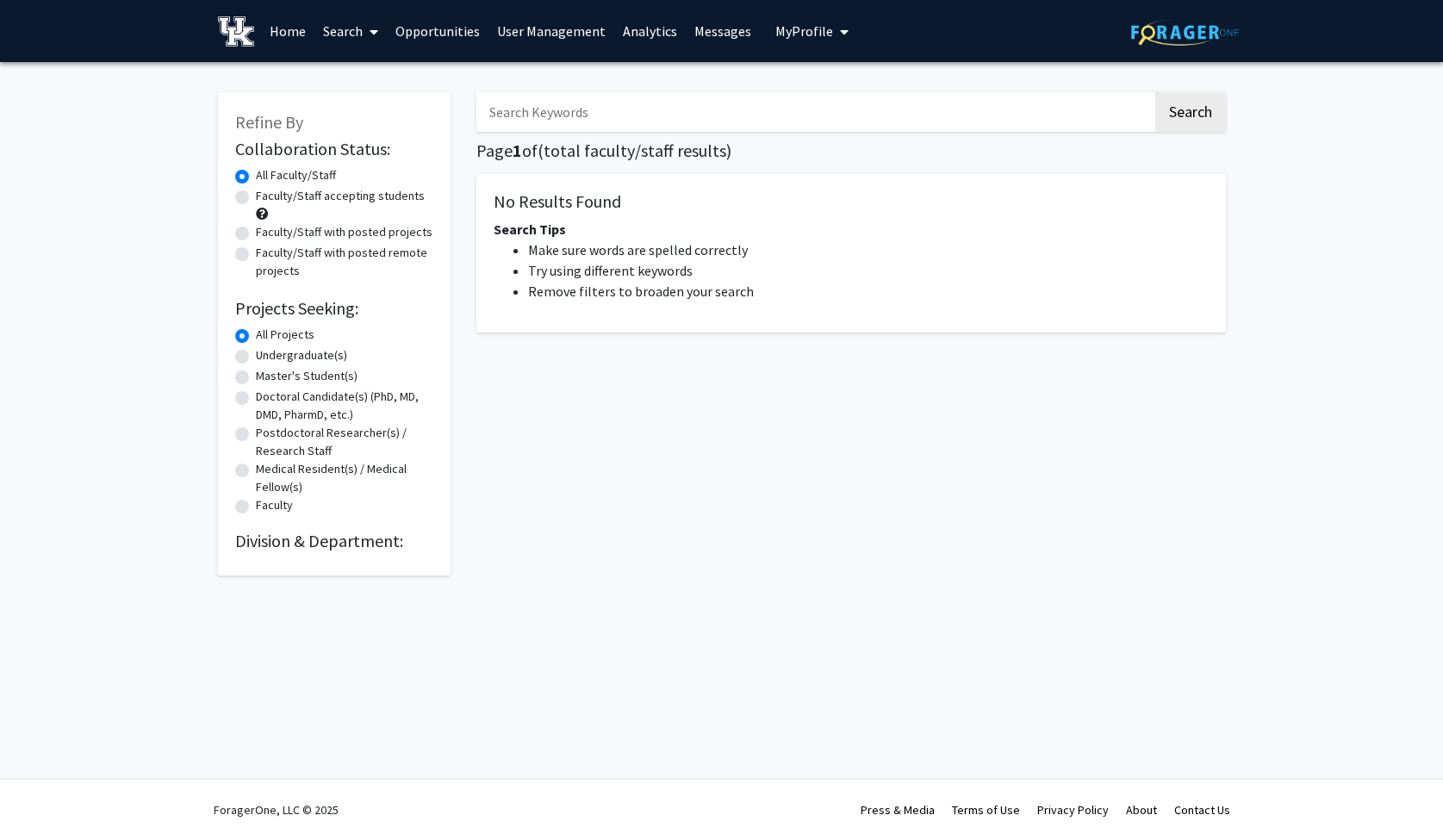
click at [543, 111] on input "Search Keywords" at bounding box center [815, 111] width 676 height 39
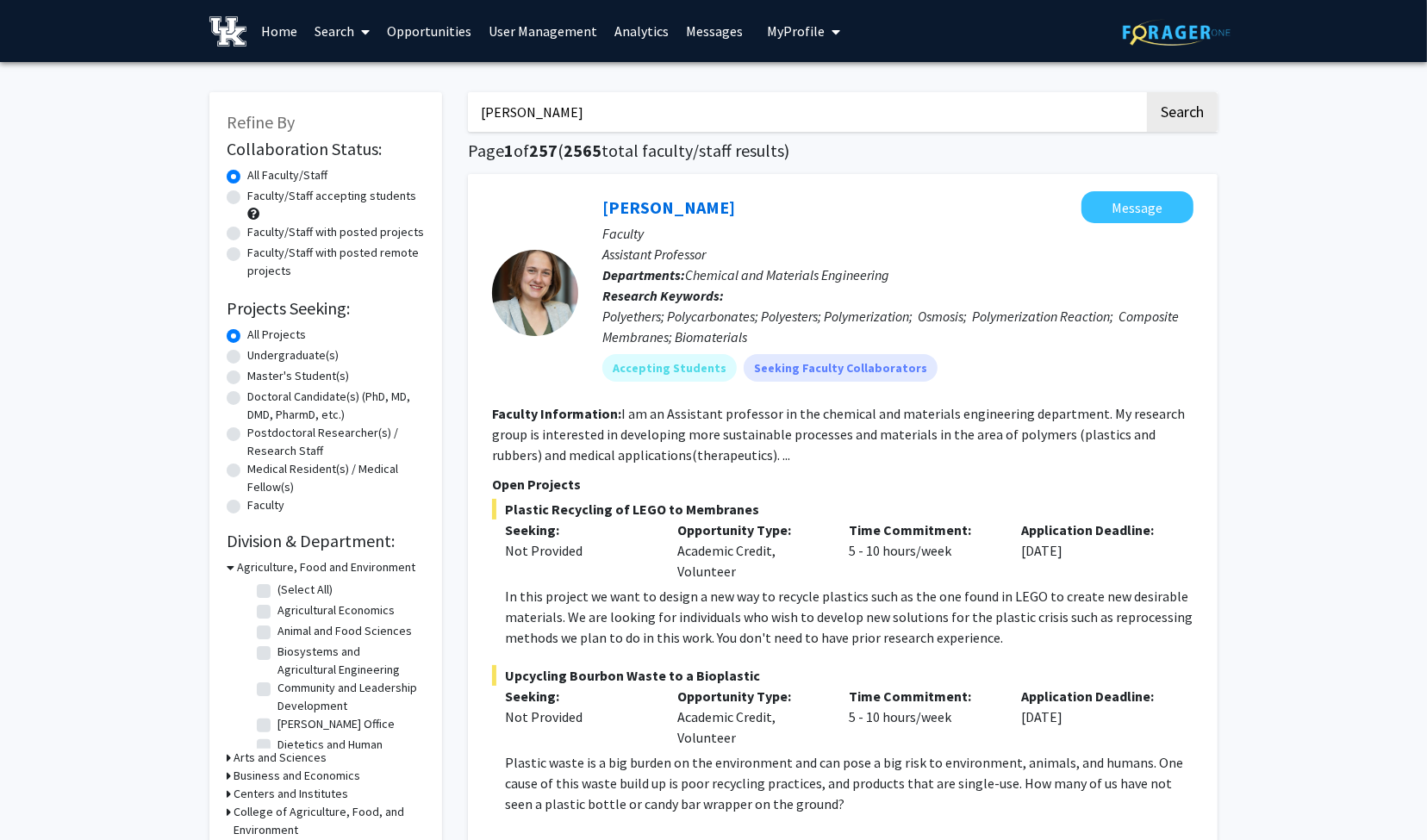
type input "[PERSON_NAME]"
click at [1147, 92] on button "Search" at bounding box center [1182, 111] width 70 height 39
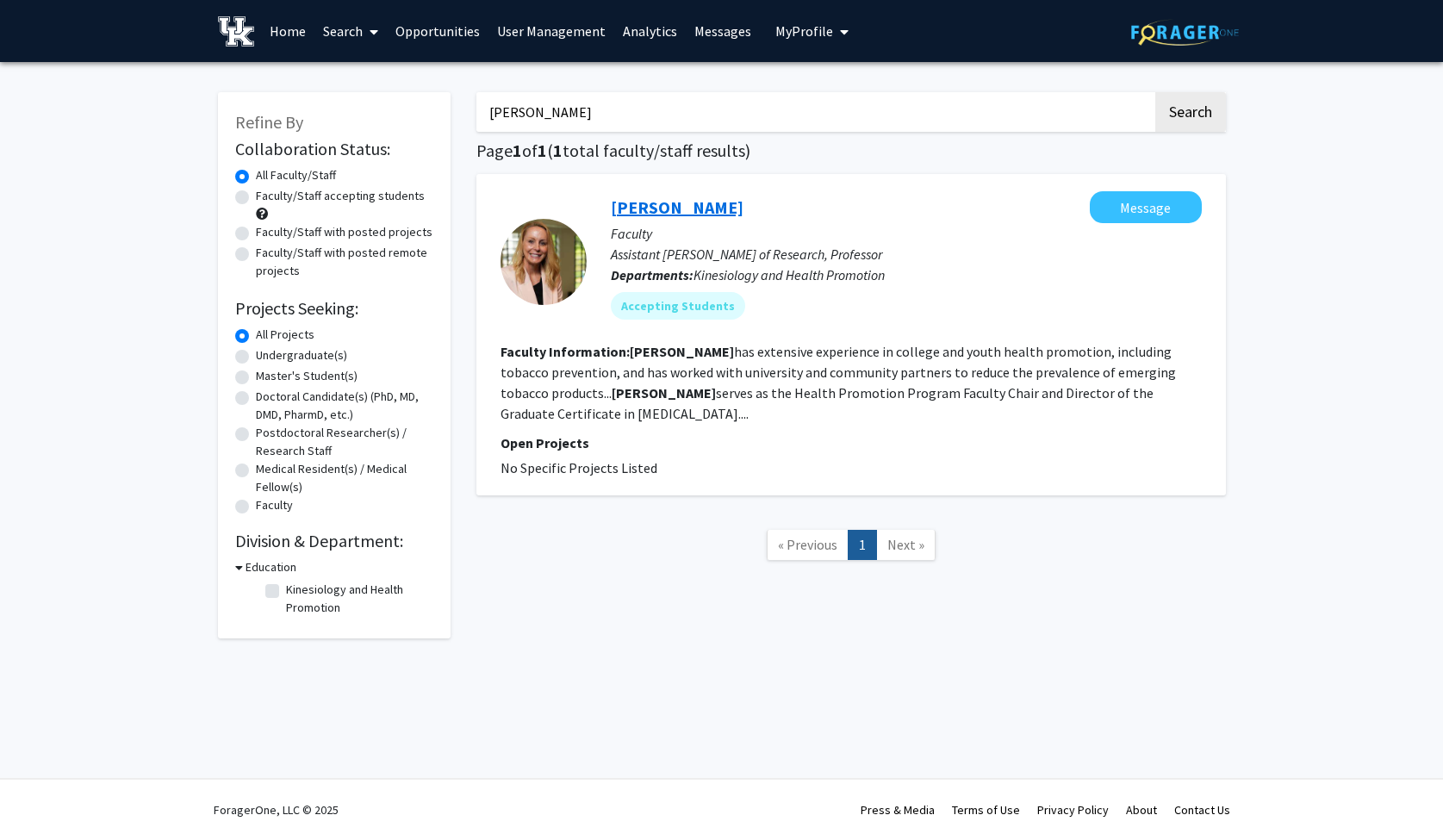
click at [689, 209] on link "[PERSON_NAME]" at bounding box center [677, 207] width 133 height 22
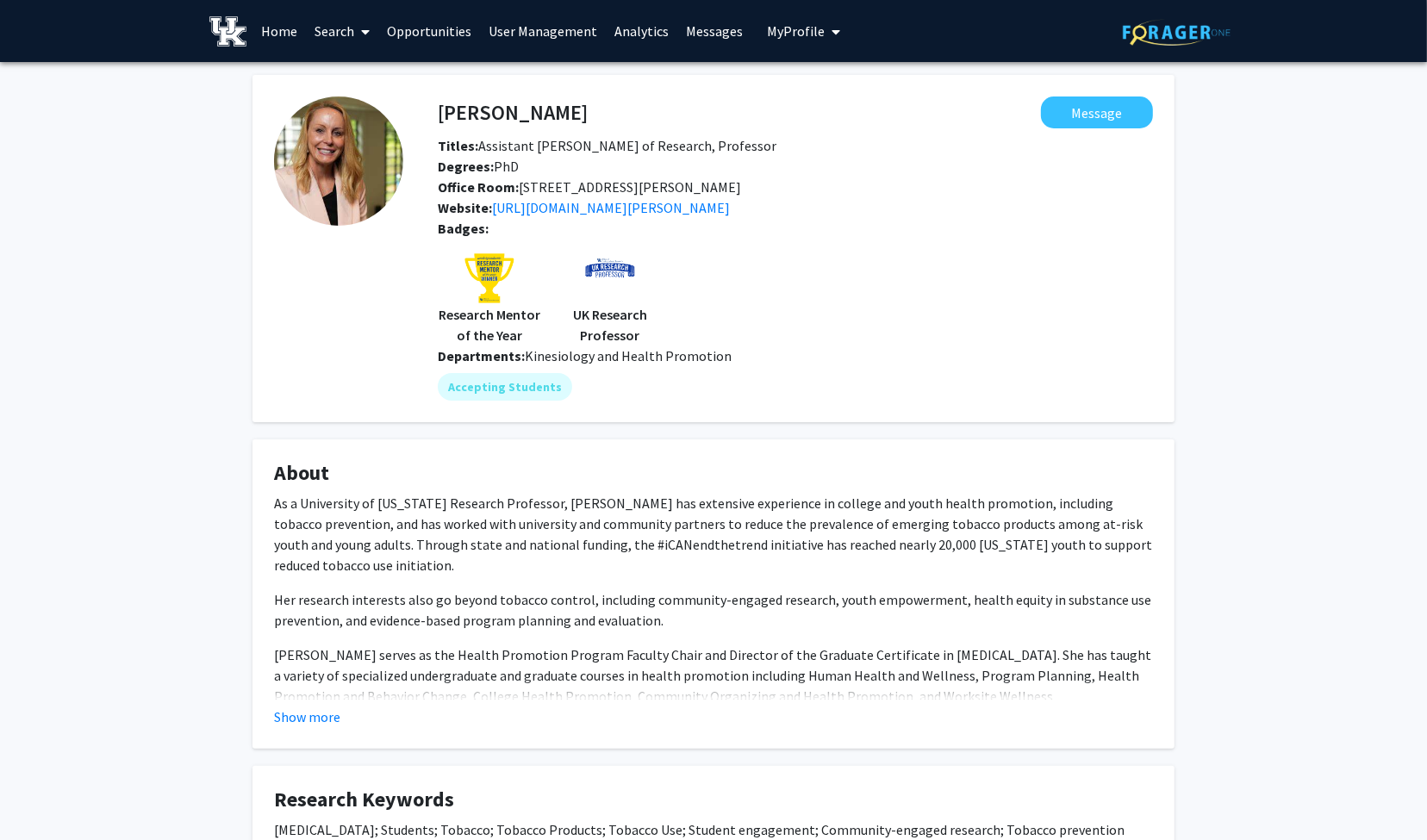
click at [1252, 295] on div "[PERSON_NAME] Message Titles: Assistant [PERSON_NAME] of Research, Professor De…" at bounding box center [713, 843] width 1427 height 1563
